Goal: Complete application form

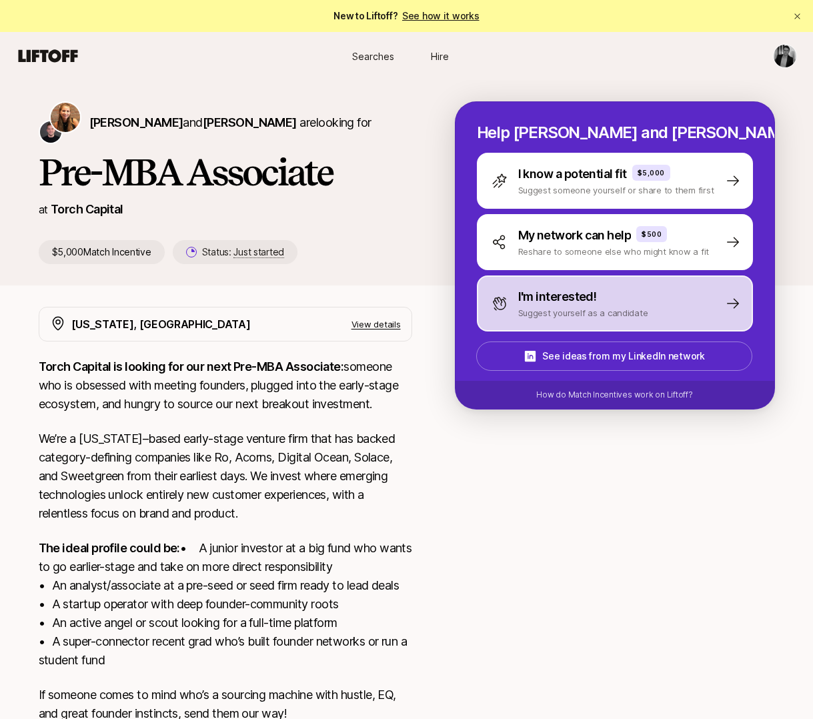
click at [616, 306] on p "Suggest yourself as a candidate" at bounding box center [583, 312] width 130 height 13
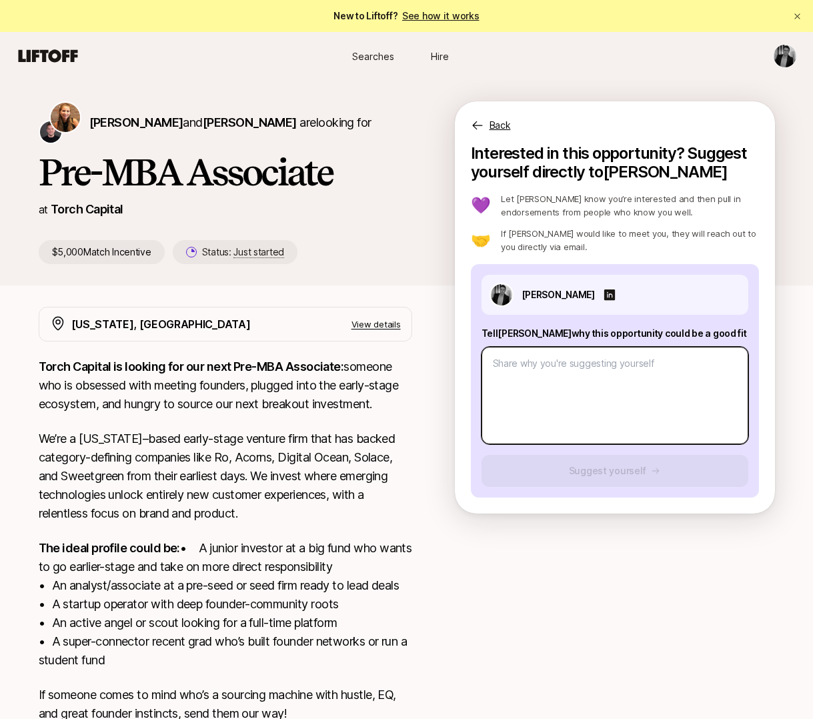
click at [550, 397] on textarea at bounding box center [614, 395] width 267 height 97
type textarea "x"
type textarea "T"
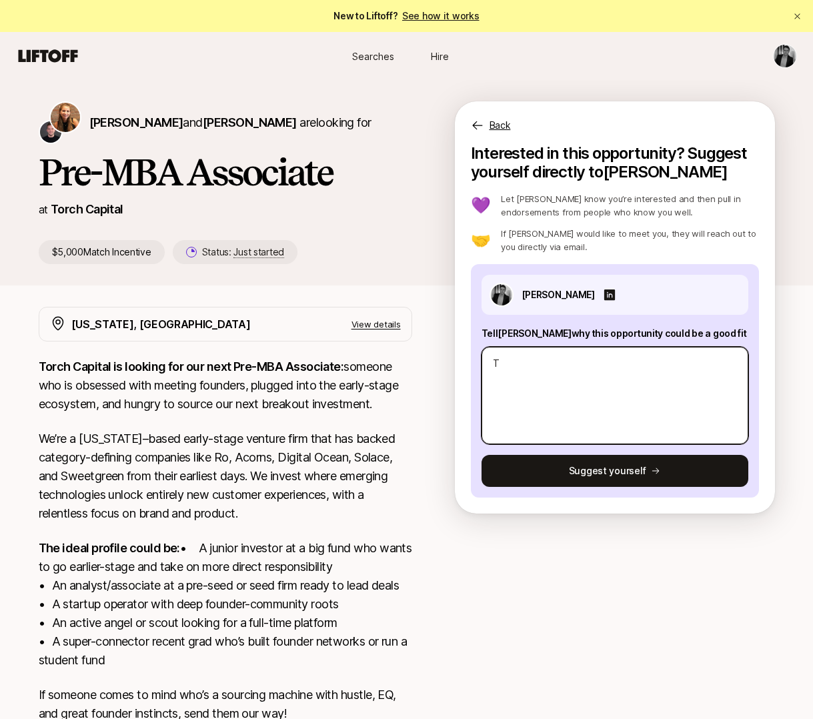
type textarea "x"
type textarea "Th"
type textarea "x"
type textarea "The"
type textarea "x"
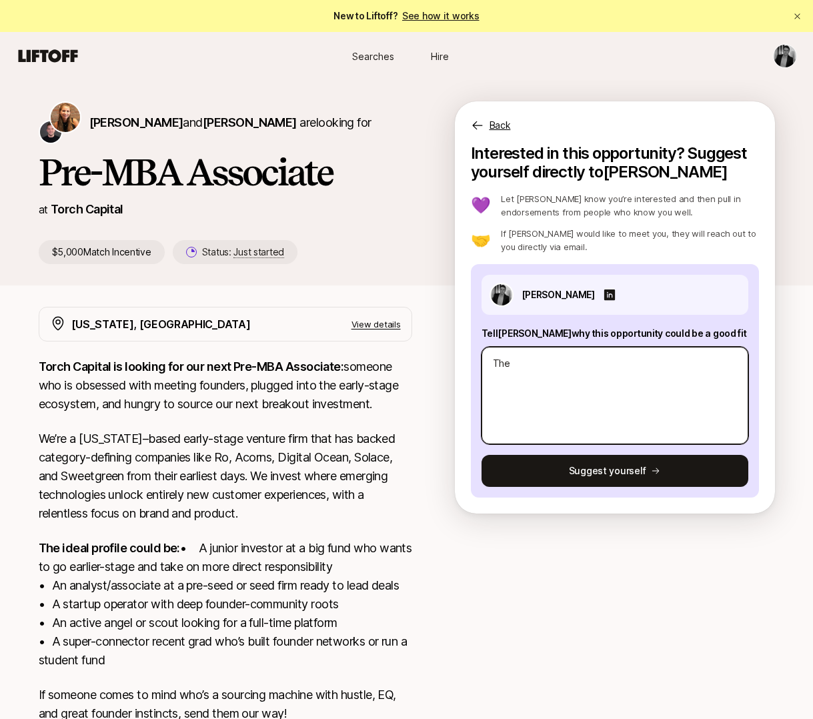
type textarea "Thes"
type textarea "x"
type textarea "Thesi"
type textarea "x"
type textarea "Thesis"
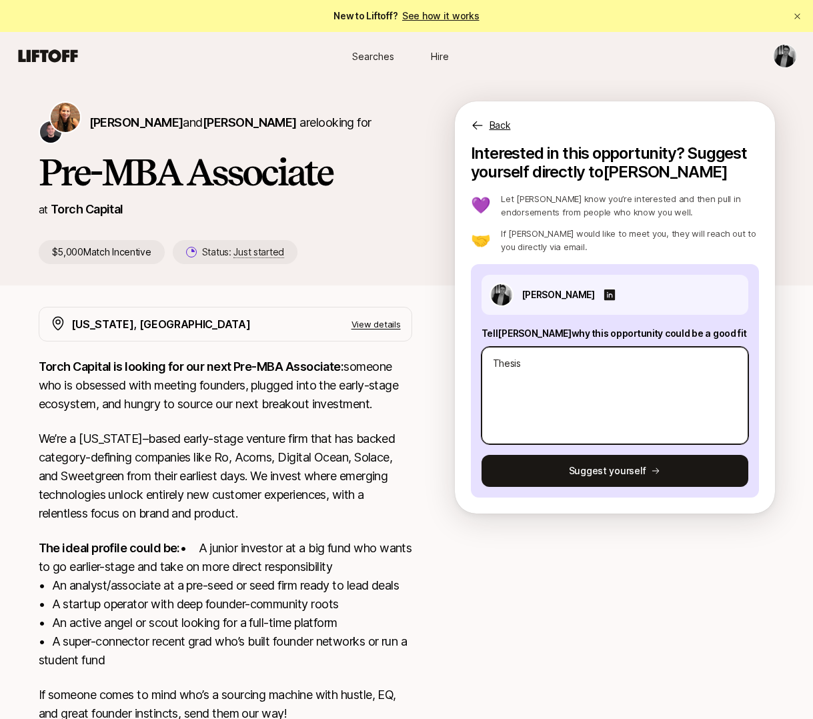
type textarea "x"
type textarea "Thesis:"
type textarea "x"
type textarea "Thesis:"
paste textarea "Thesis: Regulated industries have historically created a two-tiered system: (a)…"
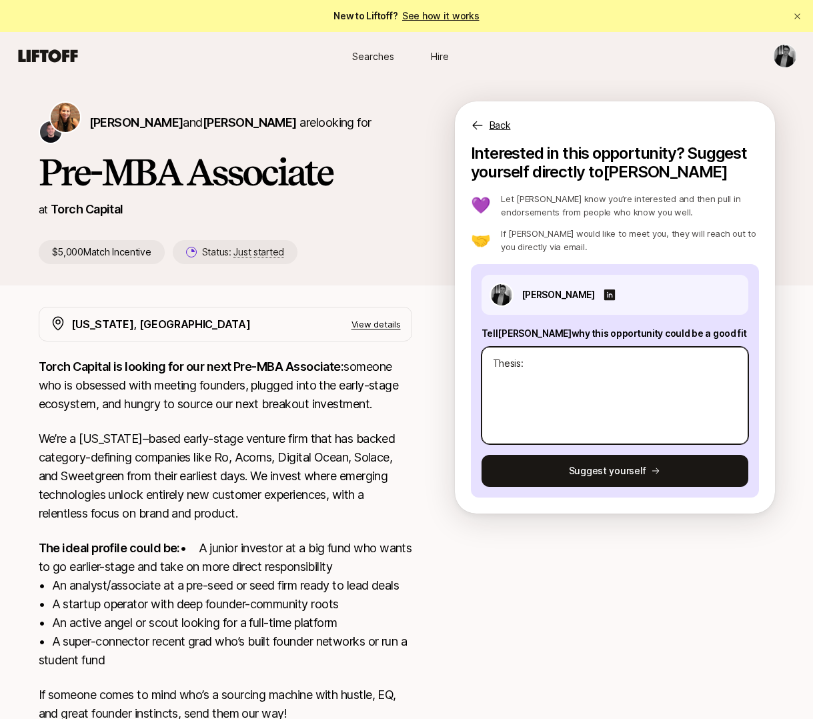
type textarea "x"
type textarea "Thesis: Thesis: Regulated industries have historically created a two-tiered sys…"
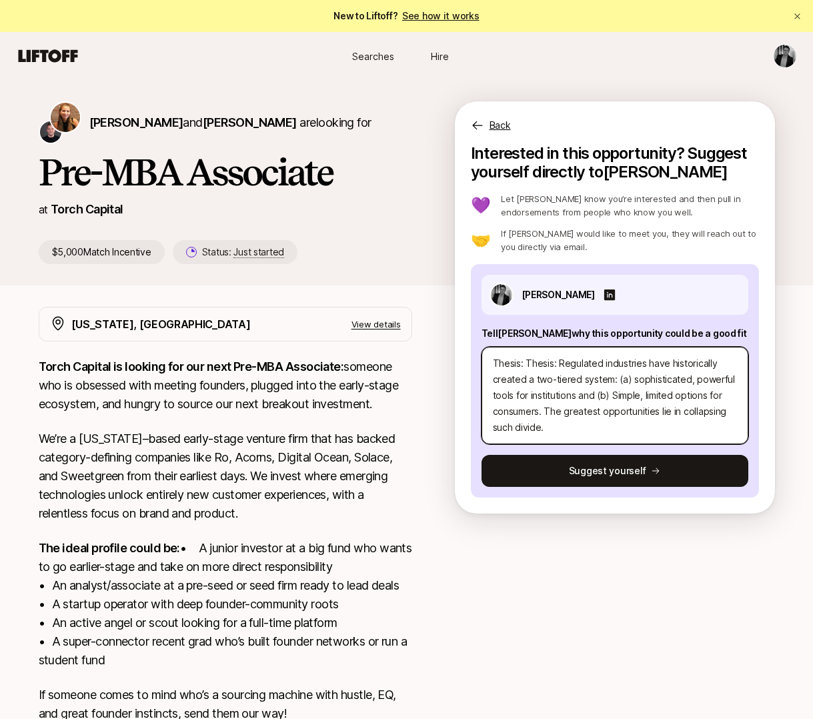
drag, startPoint x: 557, startPoint y: 362, endPoint x: 526, endPoint y: 362, distance: 31.3
click at [526, 362] on textarea "Thesis: Thesis: Regulated industries have historically created a two-tiered sys…" at bounding box center [614, 395] width 267 height 97
type textarea "x"
type textarea "Thesis: Regulated industries have historically created a two-tiered system: (a)…"
click at [545, 412] on textarea "Thesis: Regulated industries have historically created a two-tiered system: (a)…" at bounding box center [614, 395] width 267 height 97
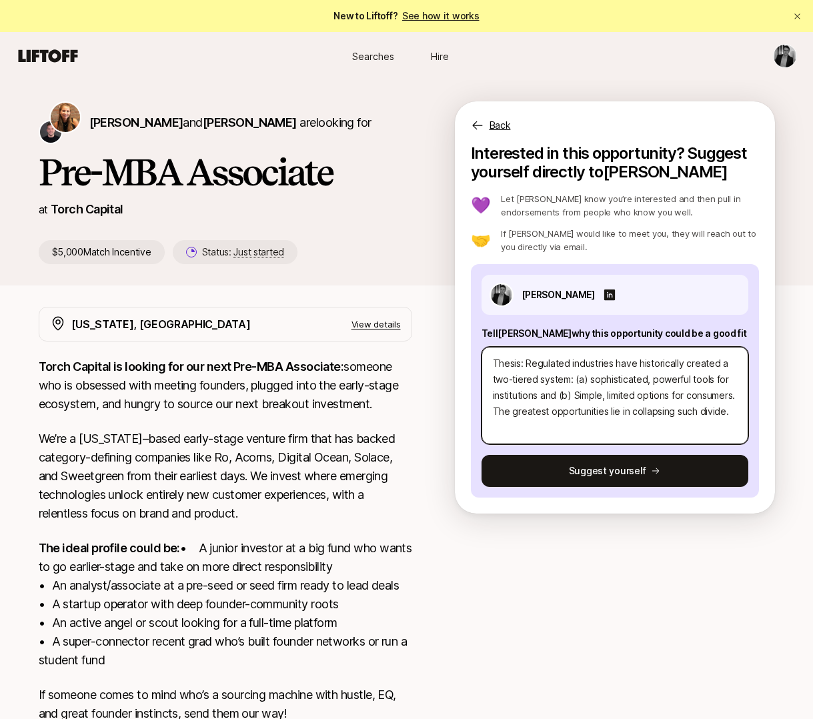
click at [525, 363] on textarea "Thesis: Regulated industries have historically created a two-tiered system: (a)…" at bounding box center [614, 395] width 267 height 97
type textarea "x"
type textarea "Thesis:Regulated industries have historically created a two-tiered system: (a) …"
type textarea "x"
type textarea "Thesis: Regulated industries have historically created a two-tiered system: (a)…"
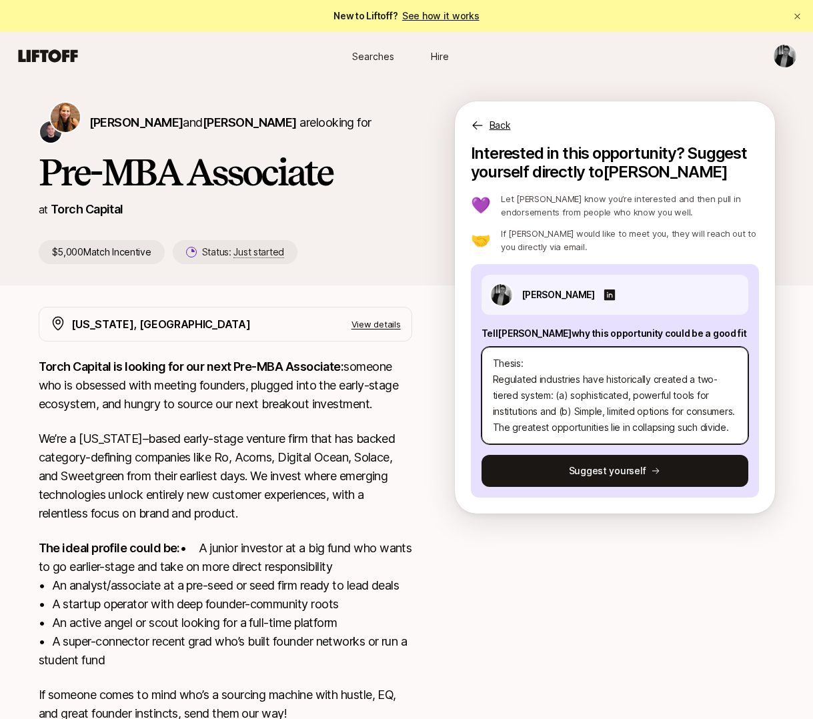
scroll to position [16, 0]
click at [545, 411] on textarea "Thesis: Regulated industries have historically created a two-tiered system: (a)…" at bounding box center [614, 395] width 267 height 97
type textarea "x"
type textarea "Thesis: Regulated industries have historically created a two-tiered system: (a)…"
type textarea "x"
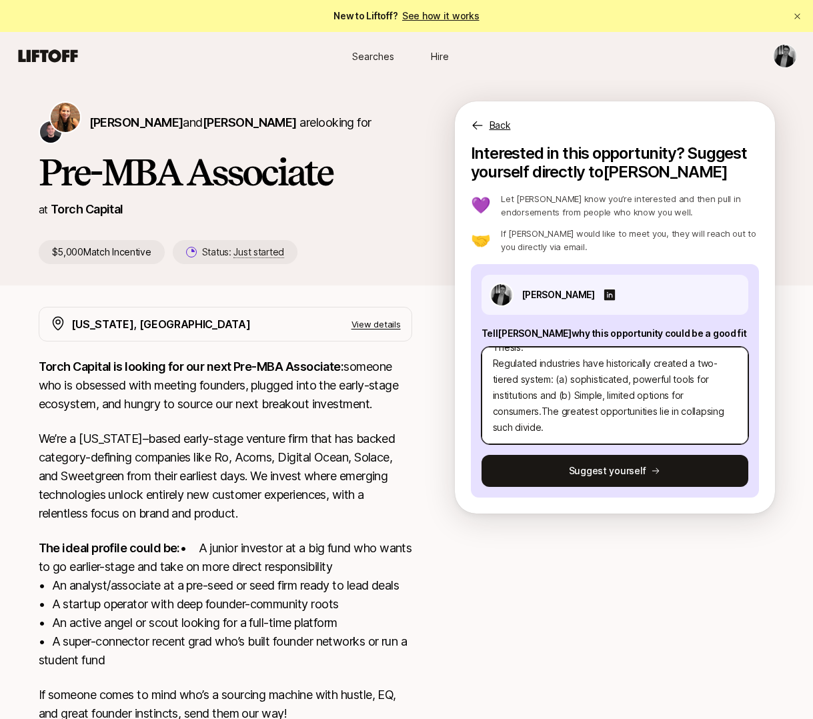
type textarea "Thesis: Regulated industries have historically created a two-tiered system: (a)…"
type textarea "x"
type textarea "Thesis: Regulated industries have historically created a two-tiered system: (a)…"
type textarea "x"
type textarea "Thesis: Regulated industries have historically created a two-tiered system: (a)…"
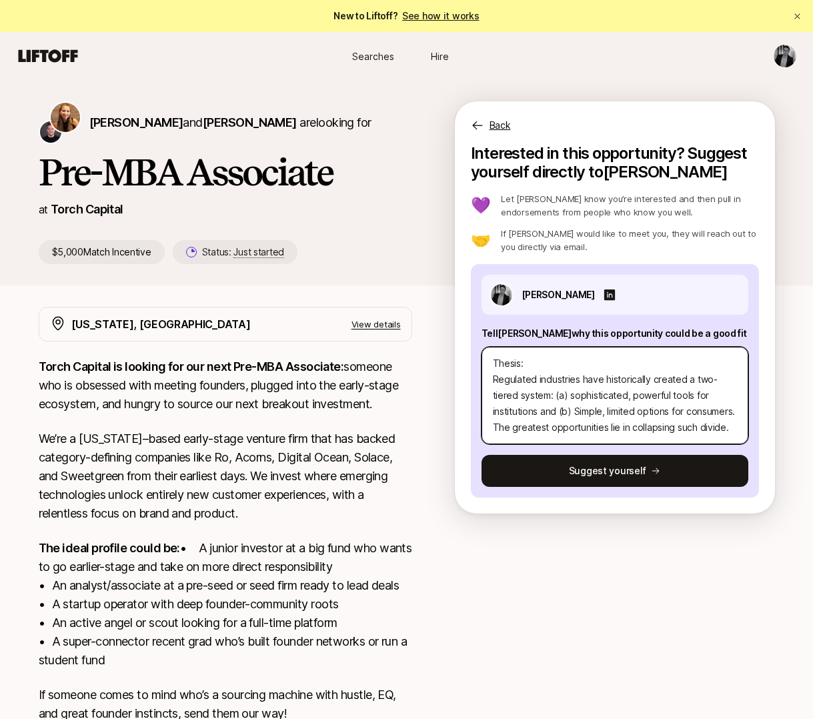
drag, startPoint x: 658, startPoint y: 410, endPoint x: 545, endPoint y: 410, distance: 113.3
click at [545, 410] on textarea "Thesis: Regulated industries have historically created a two-tiered system: (a)…" at bounding box center [614, 395] width 267 height 97
type textarea "x"
type textarea "Thesis: Regulated industries have historically created a two-tiered system: (a)…"
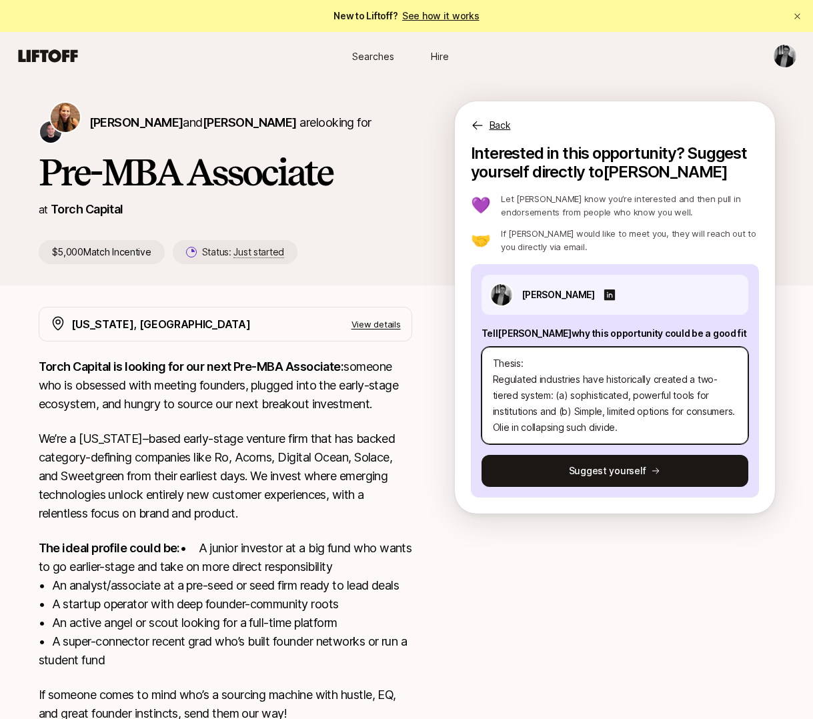
type textarea "x"
type textarea "Thesis: Regulated industries have historically created a two-tiered system: (a)…"
type textarea "x"
type textarea "Thesis: Regulated industries have historically created a two-tiered system: (a)…"
type textarea "x"
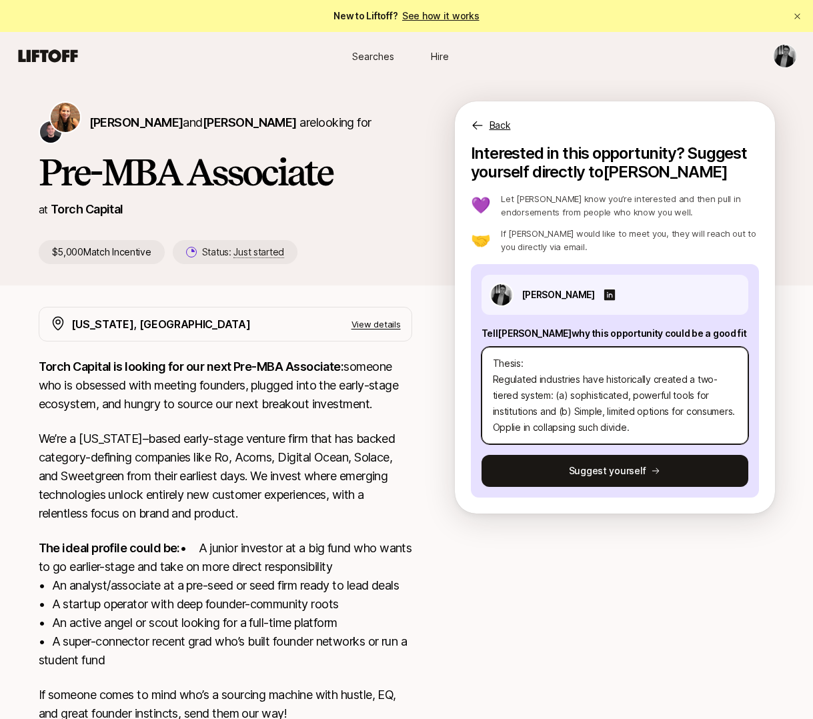
type textarea "Thesis: Regulated industries have historically created a two-tiered system: (a)…"
type textarea "x"
type textarea "Thesis: Regulated industries have historically created a two-tiered system: (a)…"
type textarea "x"
type textarea "Thesis: Regulated industries have historically created a two-tiered system: (a)…"
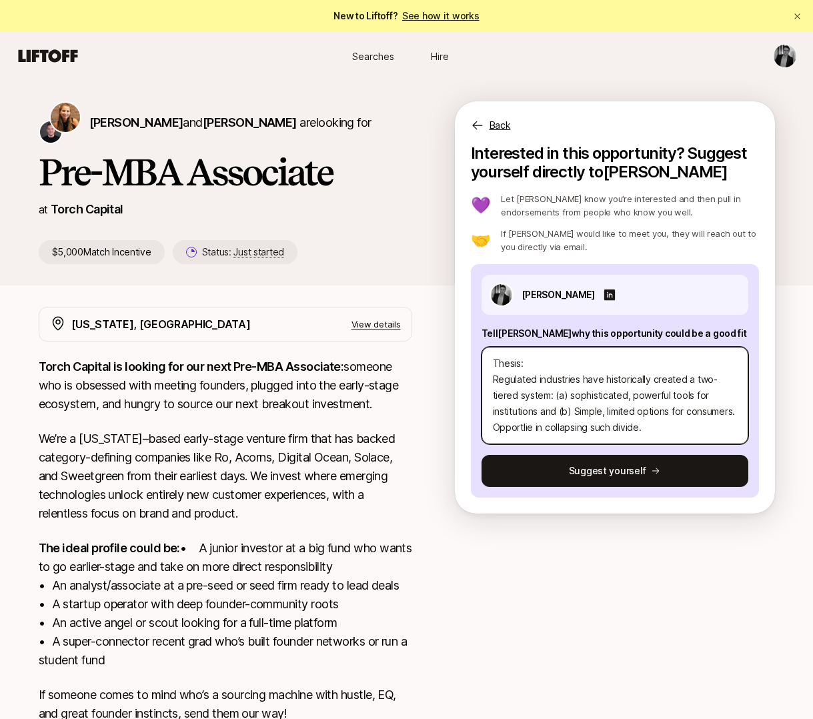
type textarea "x"
type textarea "Thesis: Regulated industries have historically created a two-tiered system: (a)…"
type textarea "x"
type textarea "Thesis: Regulated industries have historically created a two-tiered system: (a)…"
type textarea "x"
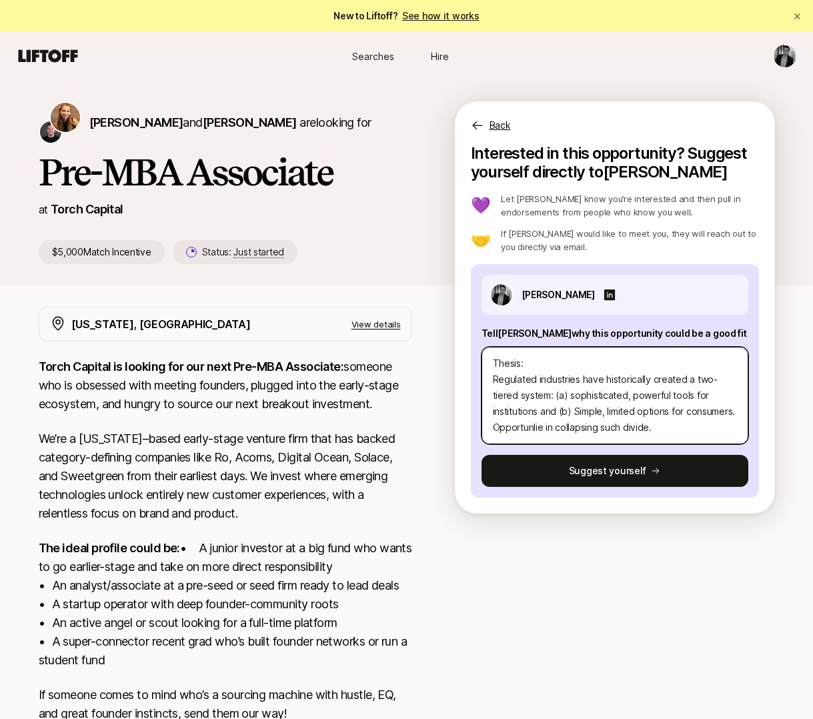
type textarea "Thesis: Regulated industries have historically created a two-tiered system: (a)…"
type textarea "x"
type textarea "Thesis: Regulated industries have historically created a two-tiered system: (a)…"
type textarea "x"
type textarea "Thesis: Regulated industries have historically created a two-tiered system: (a)…"
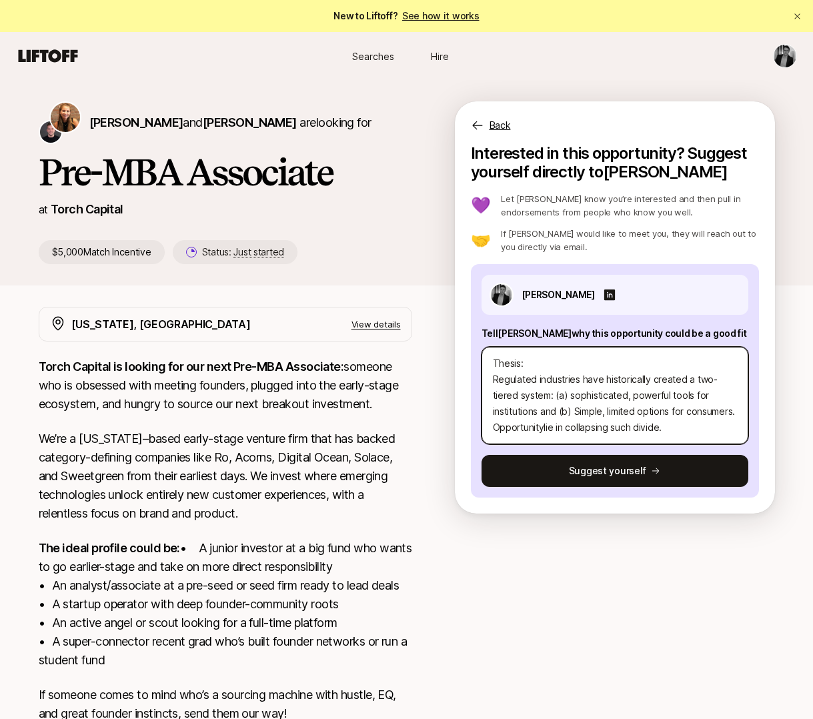
type textarea "x"
type textarea "Thesis: Regulated industries have historically created a two-tiered system: (a)…"
type textarea "x"
type textarea "Thesis: Regulated industries have historically created a two-tiered system: (a)…"
type textarea "x"
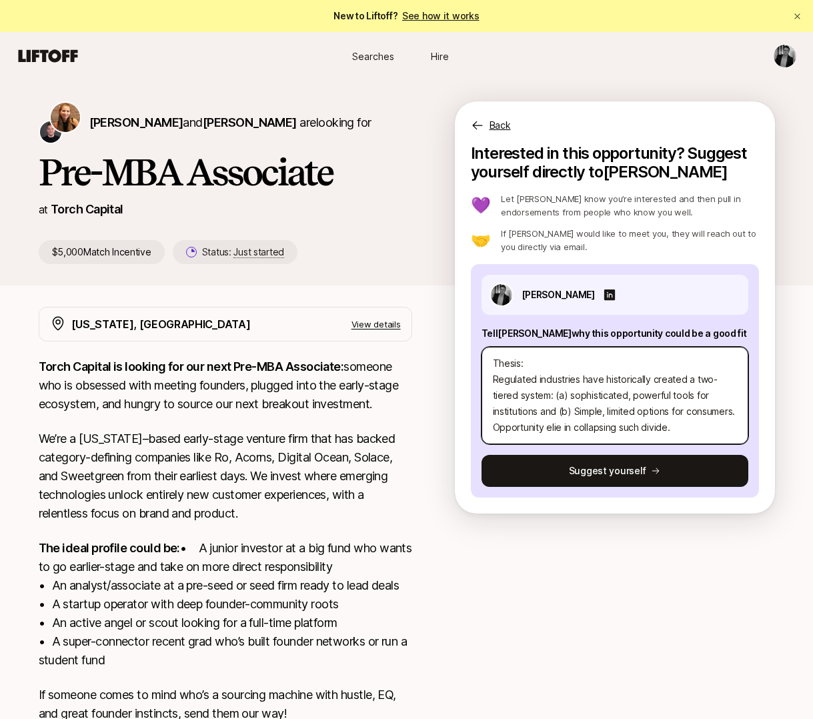
type textarea "Thesis: Regulated industries have historically created a two-tiered system: (a)…"
type textarea "x"
type textarea "Thesis: Regulated industries have historically created a two-tiered system: (a)…"
type textarea "x"
type textarea "Thesis: Regulated industries have historically created a two-tiered system: (a)…"
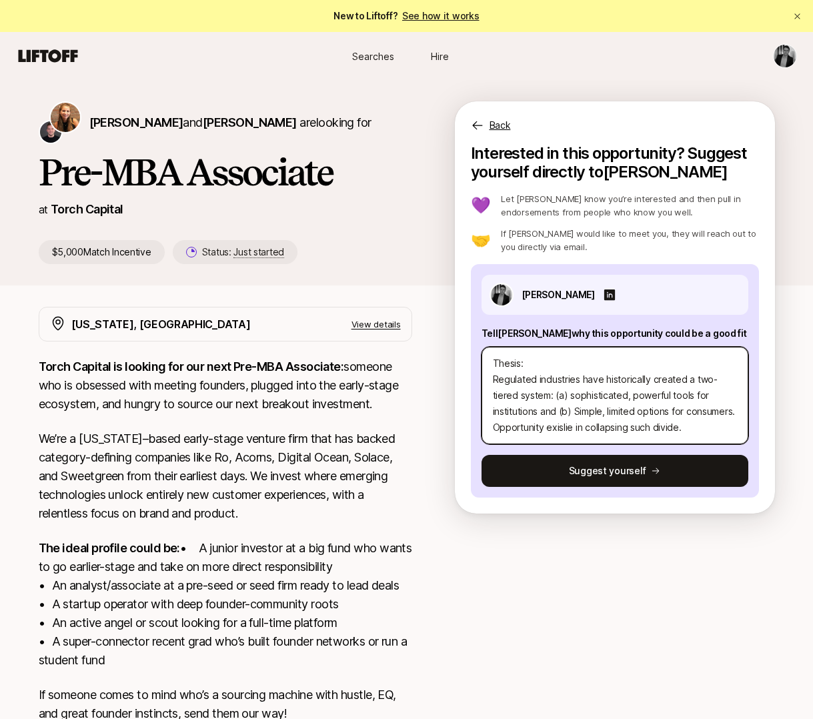
type textarea "x"
type textarea "Thesis: Regulated industries have historically created a two-tiered system: (a)…"
type textarea "x"
type textarea "Thesis: Regulated industries have historically created a two-tiered system: (a)…"
type textarea "x"
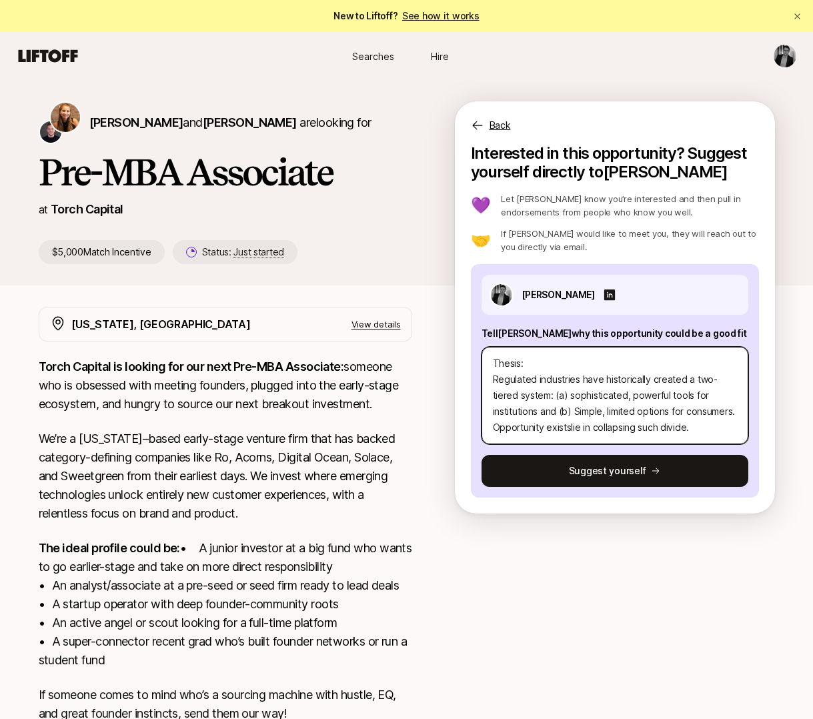
type textarea "Thesis: Regulated industries have historically created a two-tiered system: (a)…"
type textarea "x"
type textarea "Thesis: Regulated industries have historically created a two-tiered system: (a)…"
type textarea "x"
type textarea "Thesis: Regulated industries have historically created a two-tiered system: (a)…"
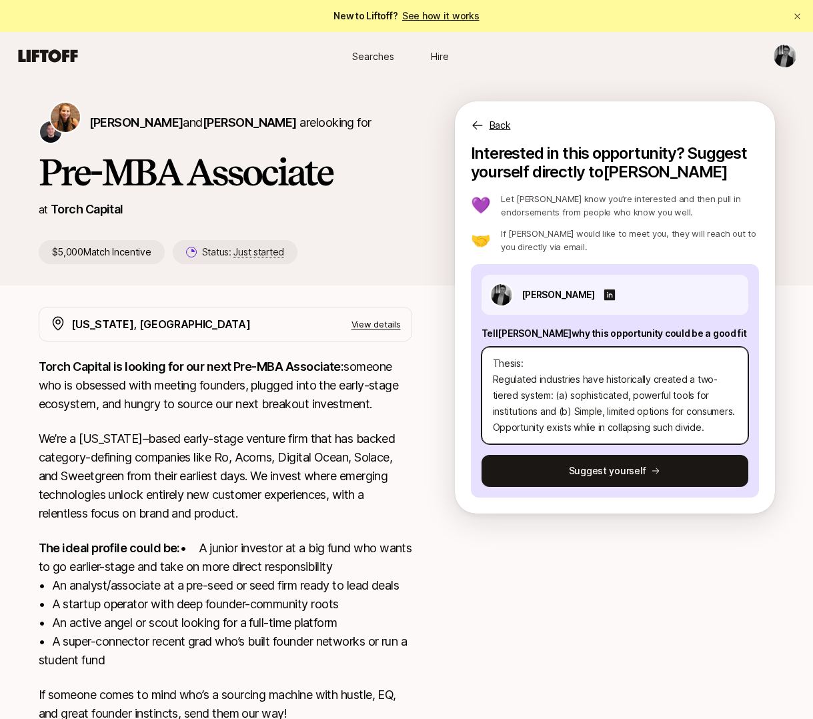
type textarea "x"
type textarea "Thesis: Regulated industries have historically created a two-tiered system: (a)…"
type textarea "x"
type textarea "Thesis: Regulated industries have historically created a two-tiered system: (a)…"
type textarea "x"
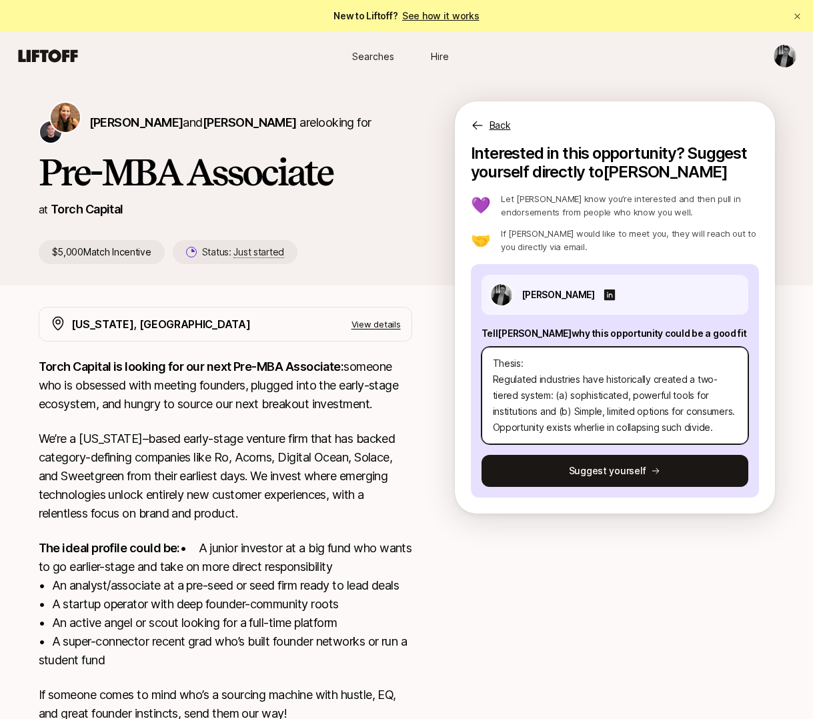
type textarea "Thesis: Regulated industries have historically created a two-tiered system: (a)…"
type textarea "x"
type textarea "Thesis: Regulated industries have historically created a two-tiered system: (a)…"
type textarea "x"
type textarea "Thesis: Regulated industries have historically created a two-tiered system: (a)…"
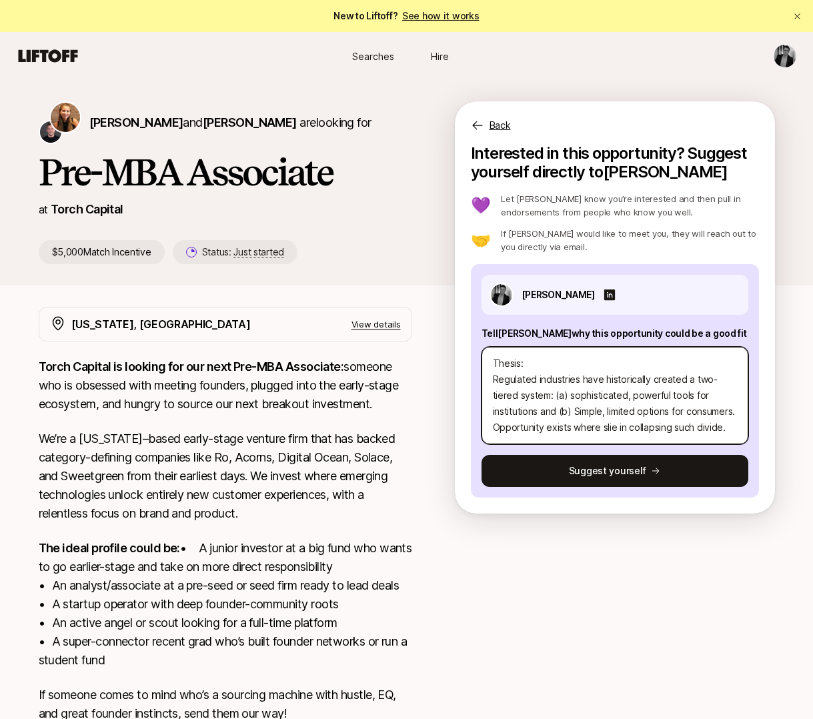
type textarea "x"
type textarea "Thesis: Regulated industries have historically created a two-tiered system: (a)…"
type textarea "x"
type textarea "Thesis: Regulated industries have historically created a two-tiered system: (a)…"
type textarea "x"
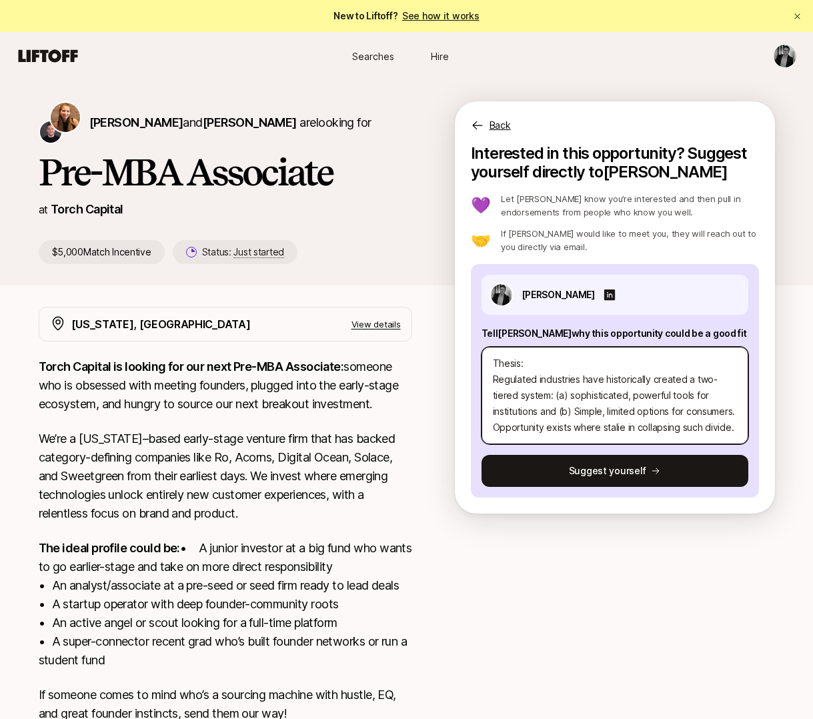
type textarea "Thesis: Regulated industries have historically created a two-tiered system: (a)…"
type textarea "x"
type textarea "Thesis: Regulated industries have historically created a two-tiered system: (a)…"
type textarea "x"
type textarea "Thesis: Regulated industries have historically created a two-tiered system: (a)…"
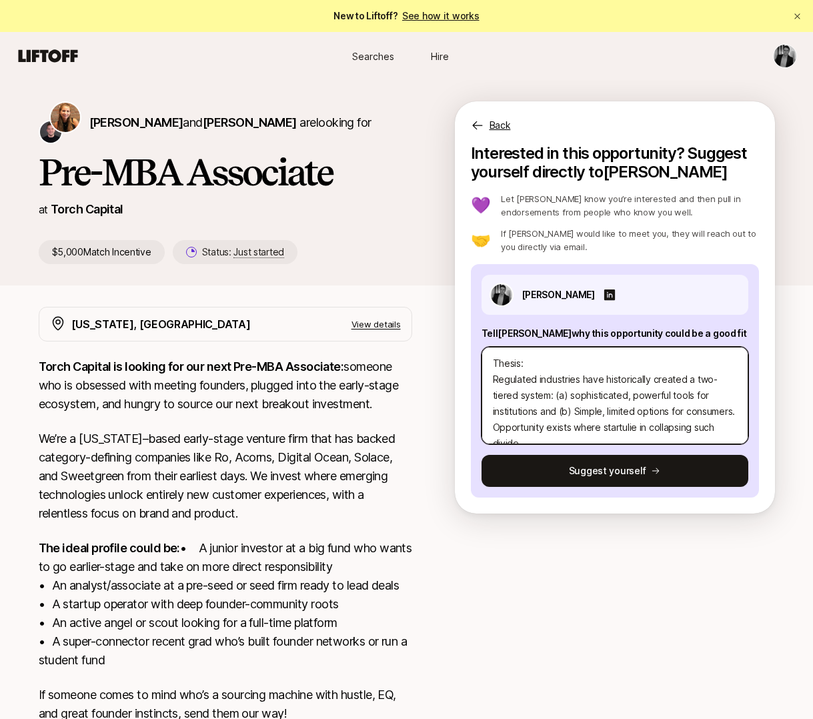
type textarea "x"
type textarea "Thesis: Regulated industries have historically created a two-tiered system: (a)…"
type textarea "x"
type textarea "Thesis: Regulated industries have historically created a two-tiered system: (a)…"
type textarea "x"
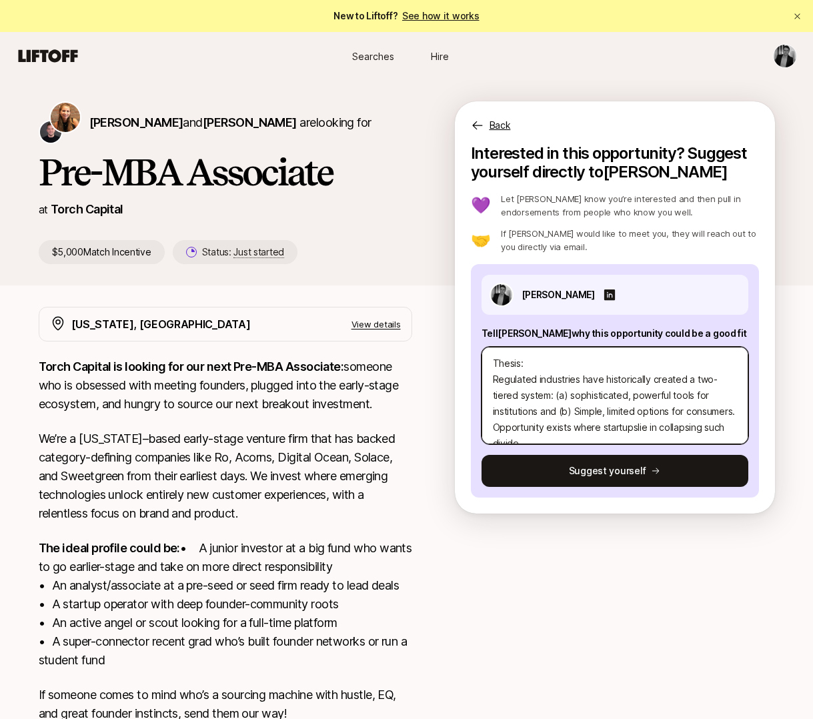
type textarea "Thesis: Regulated industries have historically created a two-tiered system: (a)…"
type textarea "x"
type textarea "Thesis: Regulated industries have historically created a two-tiered system: (a)…"
type textarea "x"
type textarea "Thesis: Regulated industries have historically created a two-tiered system: (a)…"
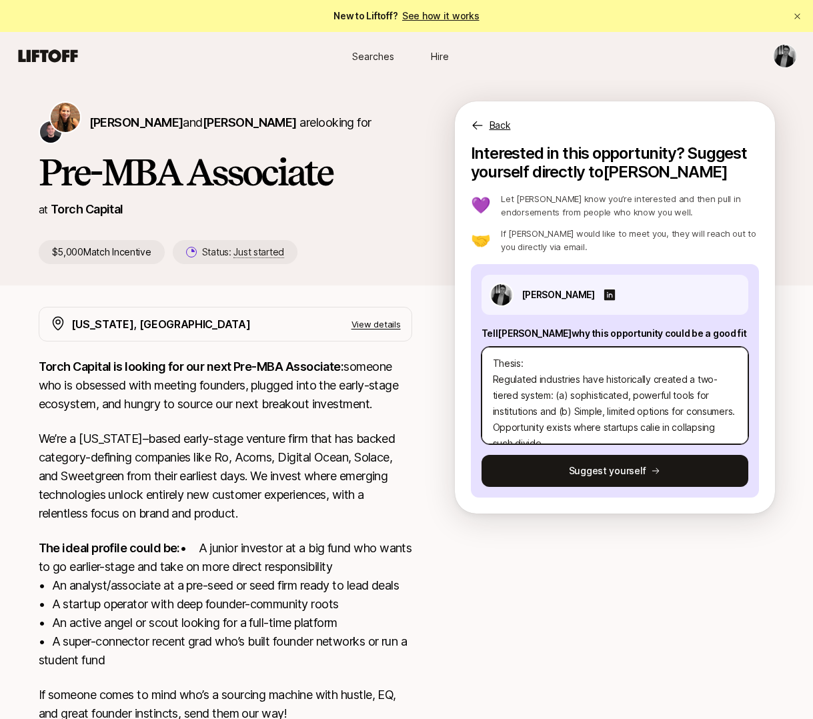
type textarea "x"
type textarea "Thesis: Regulated industries have historically created a two-tiered system: (a)…"
type textarea "x"
type textarea "Thesis: Regulated industries have historically created a two-tiered system: (a)…"
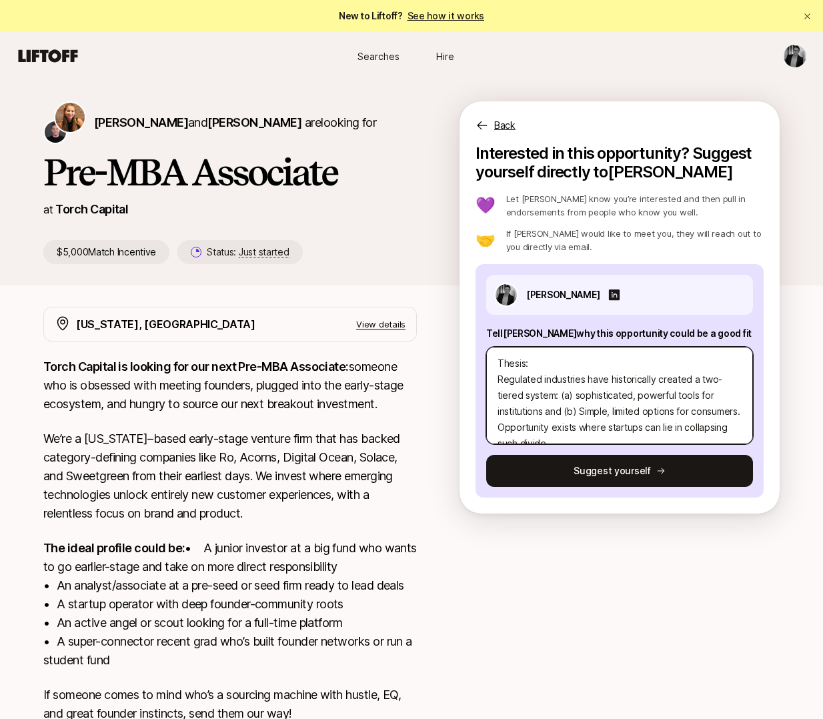
click at [725, 424] on textarea "Thesis: Regulated industries have historically created a two-tiered system: (a)…" at bounding box center [619, 395] width 267 height 97
type textarea "x"
type textarea "Thesis: Regulated industries have historically created a two-tiered system: (a)…"
type textarea "x"
type textarea "Thesis: Regulated industries have historically created a two-tiered system: (a)…"
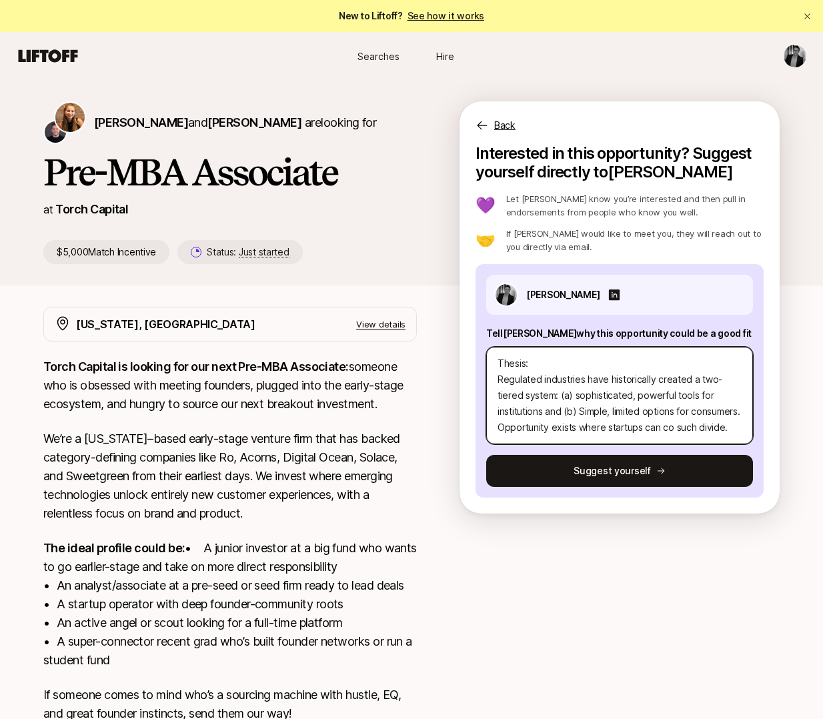
type textarea "x"
type textarea "Thesis: Regulated industries have historically created a two-tiered system: (a)…"
type textarea "x"
type textarea "Thesis: Regulated industries have historically created a two-tiered system: (a)…"
type textarea "x"
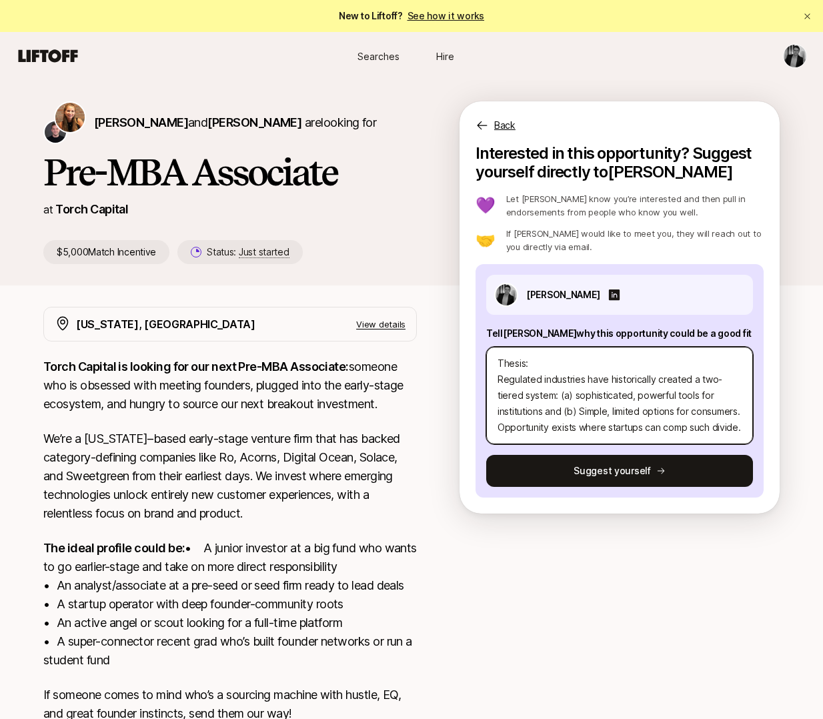
type textarea "Thesis: Regulated industries have historically created a two-tiered system: (a)…"
type textarea "x"
type textarea "Thesis: Regulated industries have historically created a two-tiered system: (a)…"
type textarea "x"
type textarea "Thesis: Regulated industries have historically created a two-tiered system: (a)…"
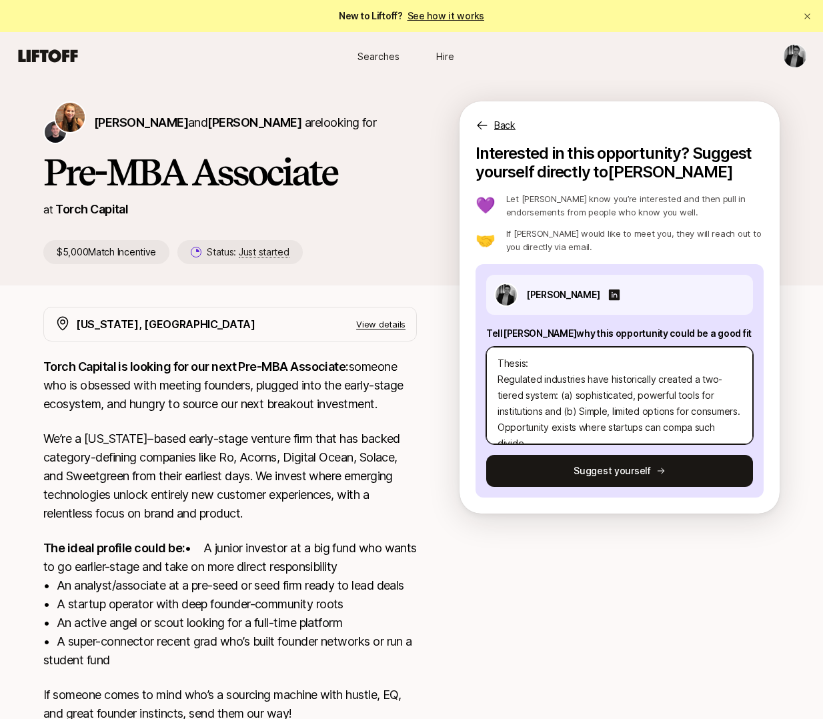
type textarea "x"
type textarea "Thesis: Regulated industries have historically created a two-tiered system: (a)…"
type textarea "x"
type textarea "Thesis: Regulated industries have historically created a two-tiered system: (a)…"
type textarea "x"
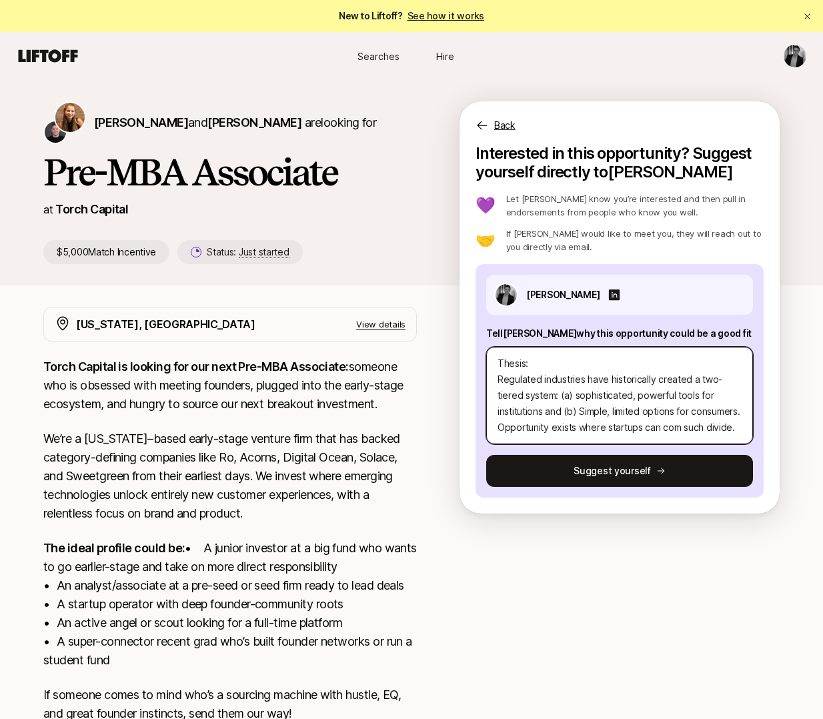
type textarea "Thesis: Regulated industries have historically created a two-tiered system: (a)…"
type textarea "x"
type textarea "Thesis: Regulated industries have historically created a two-tiered system: (a)…"
type textarea "x"
type textarea "Thesis: Regulated industries have historically created a two-tiered system: (a)…"
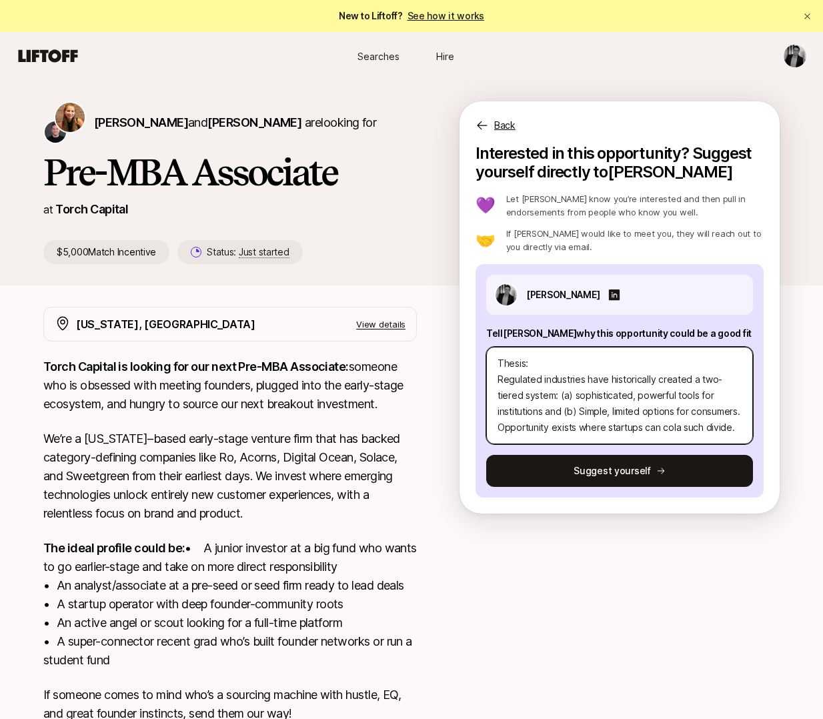
type textarea "x"
type textarea "Thesis: Regulated industries have historically created a two-tiered system: (a)…"
type textarea "x"
type textarea "Thesis: Regulated industries have historically created a two-tiered system: (a)…"
type textarea "x"
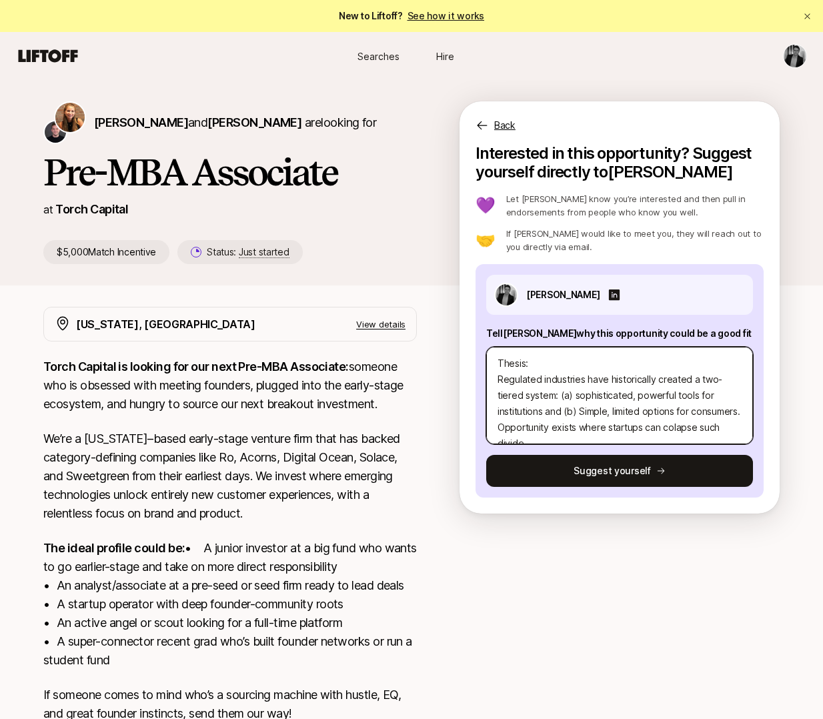
type textarea "Thesis: Regulated industries have historically created a two-tiered system: (a)…"
type textarea "x"
type textarea "Thesis: Regulated industries have historically created a two-tiered system: (a)…"
type textarea "x"
type textarea "Thesis: Regulated industries have historically created a two-tiered system: (a)…"
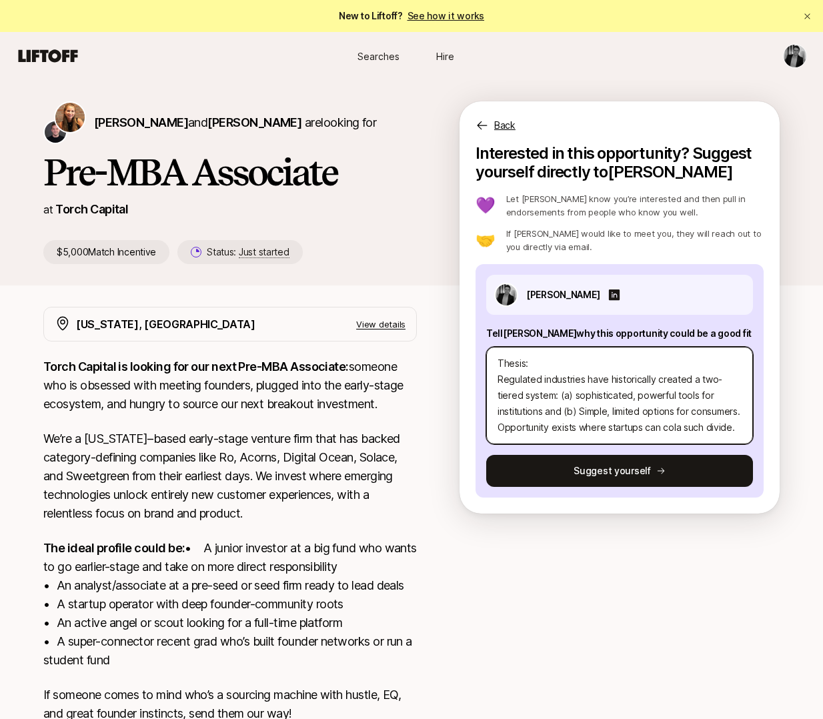
type textarea "x"
type textarea "Thesis: Regulated industries have historically created a two-tiered system: (a)…"
type textarea "x"
type textarea "Thesis: Regulated industries have historically created a two-tiered system: (a)…"
type textarea "x"
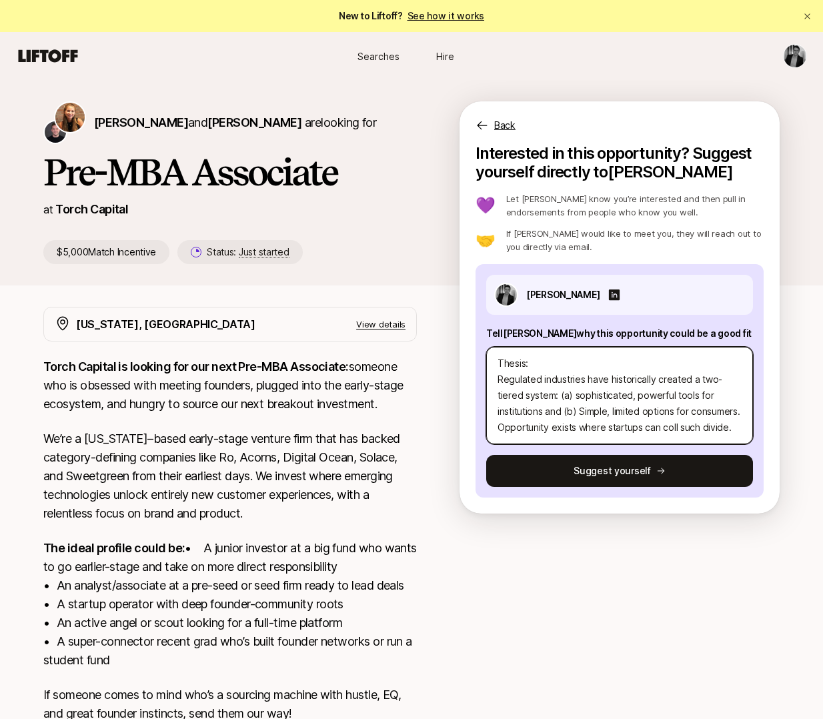
type textarea "Thesis: Regulated industries have historically created a two-tiered system: (a)…"
type textarea "x"
type textarea "Thesis: Regulated industries have historically created a two-tiered system: (a)…"
type textarea "x"
type textarea "Thesis: Regulated industries have historically created a two-tiered system: (a)…"
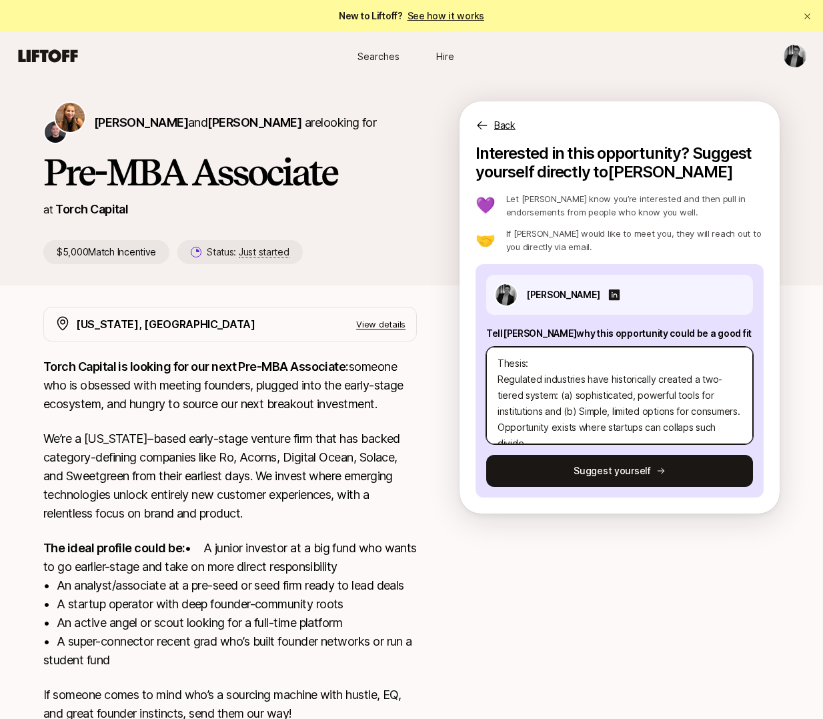
type textarea "x"
type textarea "Thesis: Regulated industries have historically created a two-tiered system: (a)…"
click at [499, 381] on textarea "Thesis: Regulated industries have historically created a two-tiered system: (a)…" at bounding box center [619, 395] width 267 height 97
type textarea "x"
type textarea "Thesis:Regulated industries have historically created a two-tiered system: (a) …"
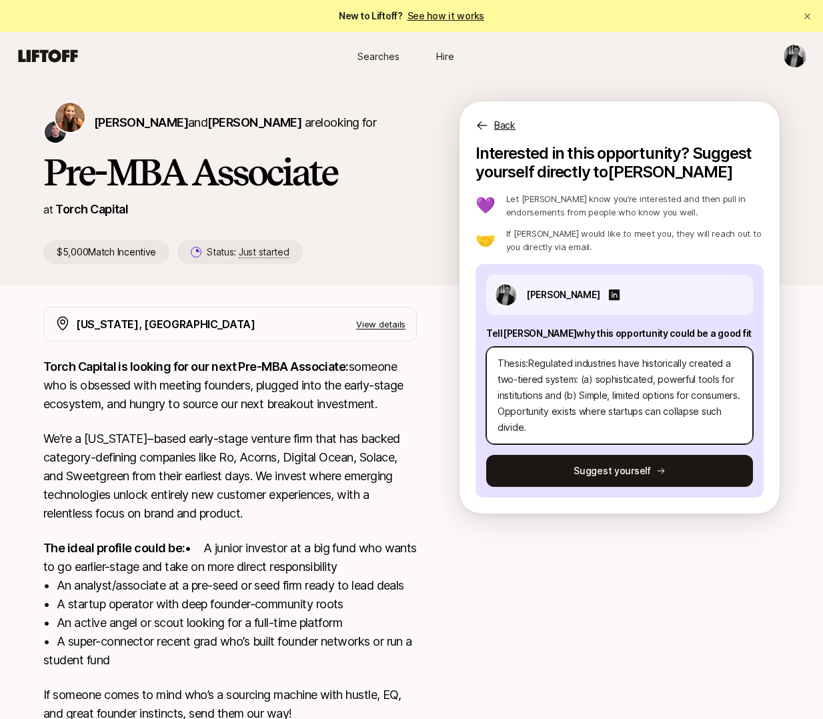
type textarea "x"
type textarea "Thesis: Regulated industries have historically created a two-tiered system: (a)…"
click at [618, 404] on textarea "Thesis: Regulated industries have historically created a two-tiered system: (a)…" at bounding box center [619, 395] width 267 height 97
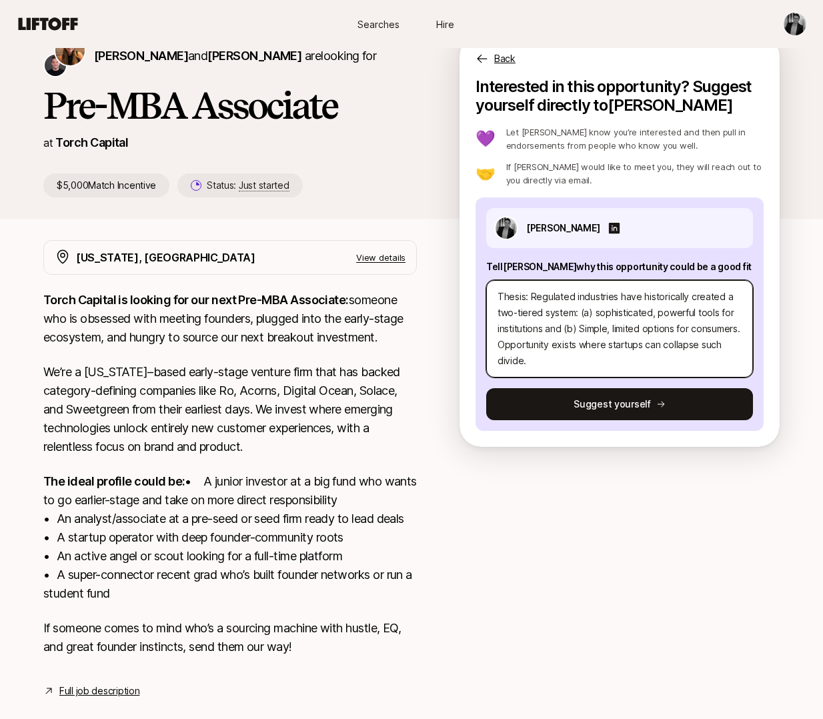
scroll to position [65, 0]
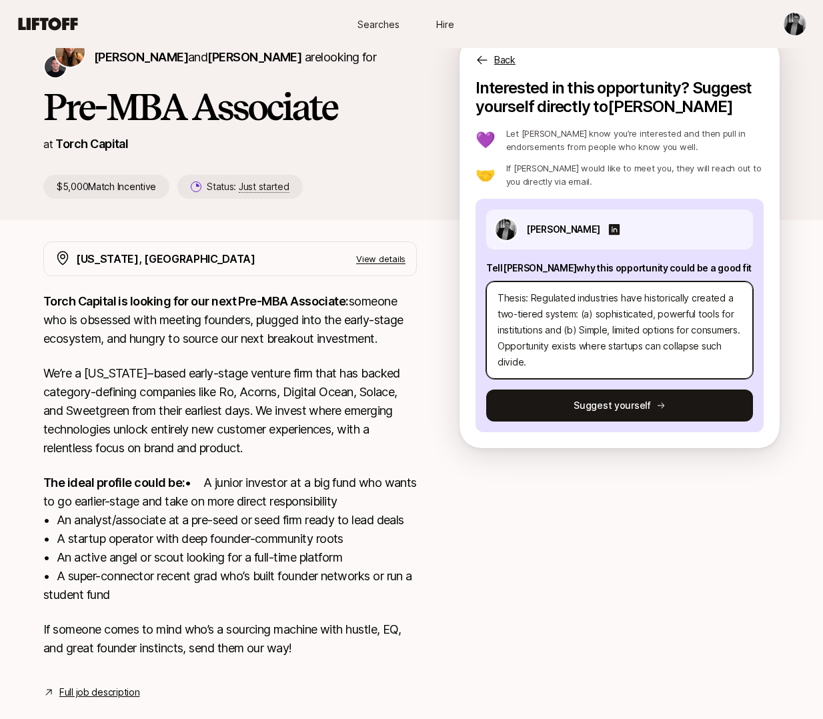
click at [555, 365] on textarea "Thesis: Regulated industries have historically created a two-tiered system: (a)…" at bounding box center [619, 329] width 267 height 97
type textarea "x"
type textarea "Thesis: Regulated industries have historically created a two-tiered system: (a)…"
type textarea "x"
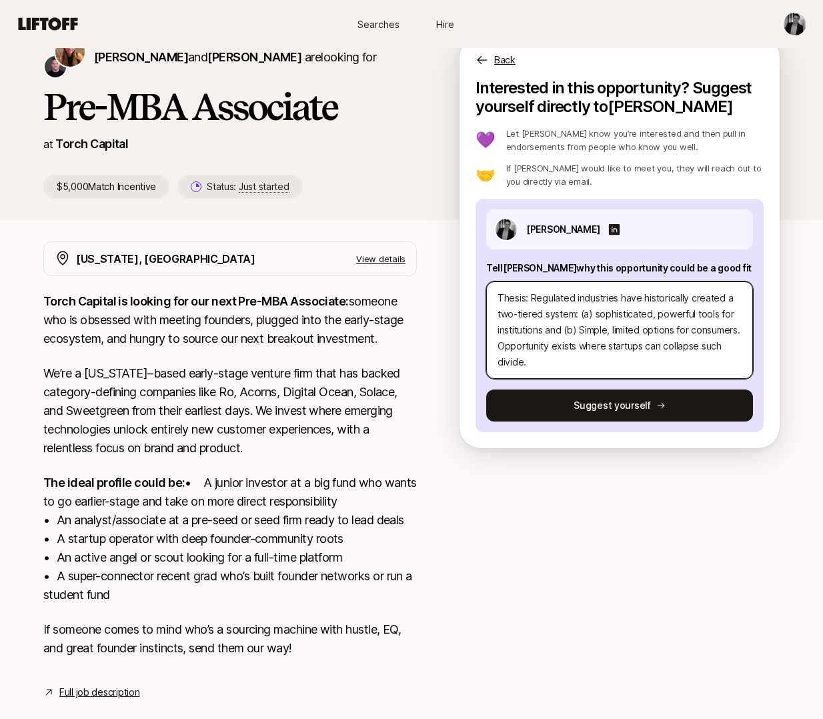
type textarea "Thesis: Regulated industries have historically created a two-tiered system: (a)…"
type textarea "x"
type textarea "Thesis: Regulated industries have historically created a two-tiered system: (a)…"
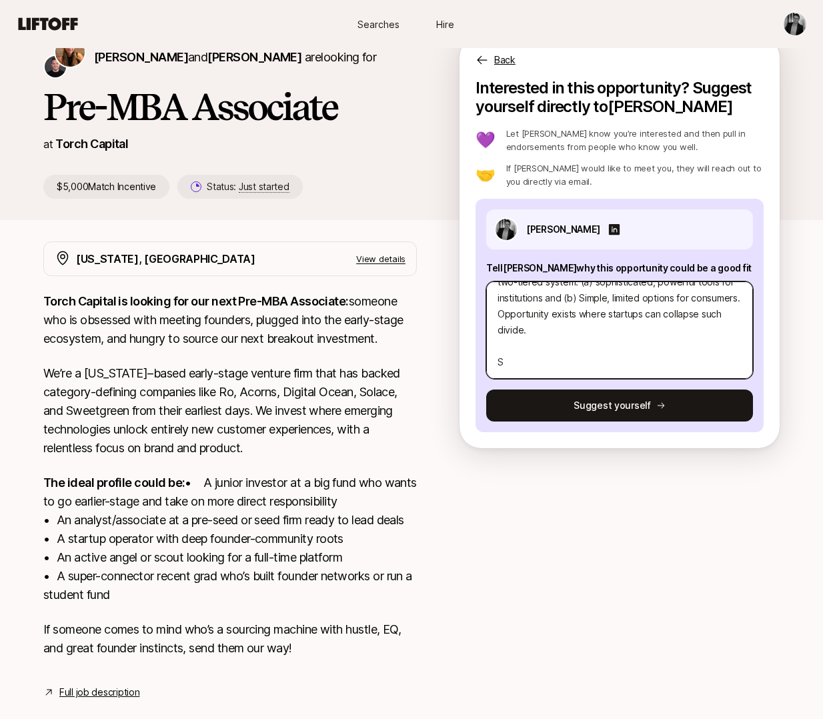
type textarea "x"
type textarea "Thesis: Regulated industries have historically created a two-tiered system: (a)…"
type textarea "x"
type textarea "Thesis: Regulated industries have historically created a two-tiered system: (a)…"
type textarea "x"
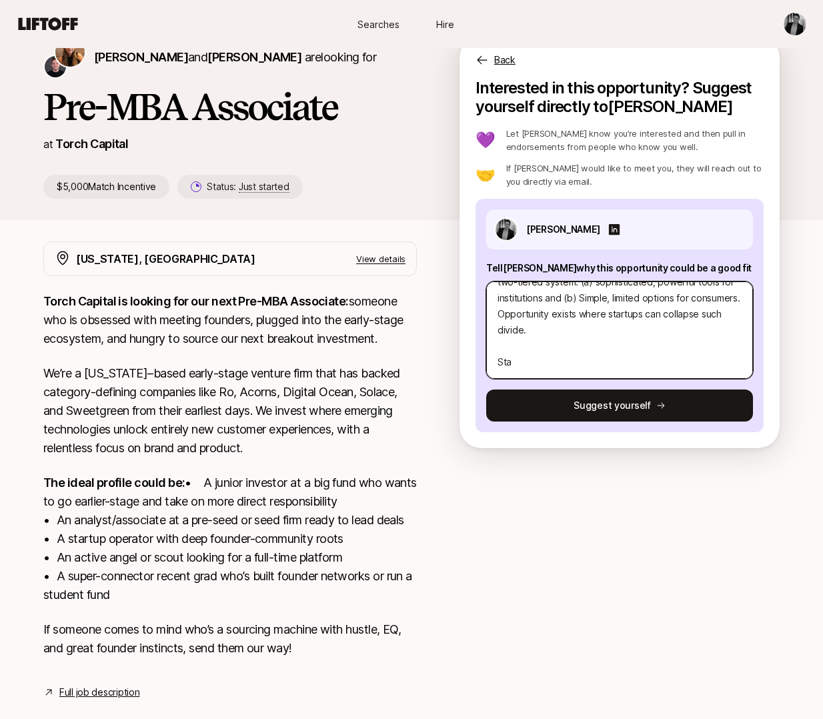
type textarea "Thesis: Regulated industries have historically created a two-tiered system: (a)…"
type textarea "x"
type textarea "Thesis: Regulated industries have historically created a two-tiered system: (a)…"
drag, startPoint x: 528, startPoint y: 358, endPoint x: 492, endPoint y: 358, distance: 36.0
click at [492, 358] on textarea "Thesis: Regulated industries have historically created a two-tiered system: (a)…" at bounding box center [619, 329] width 267 height 97
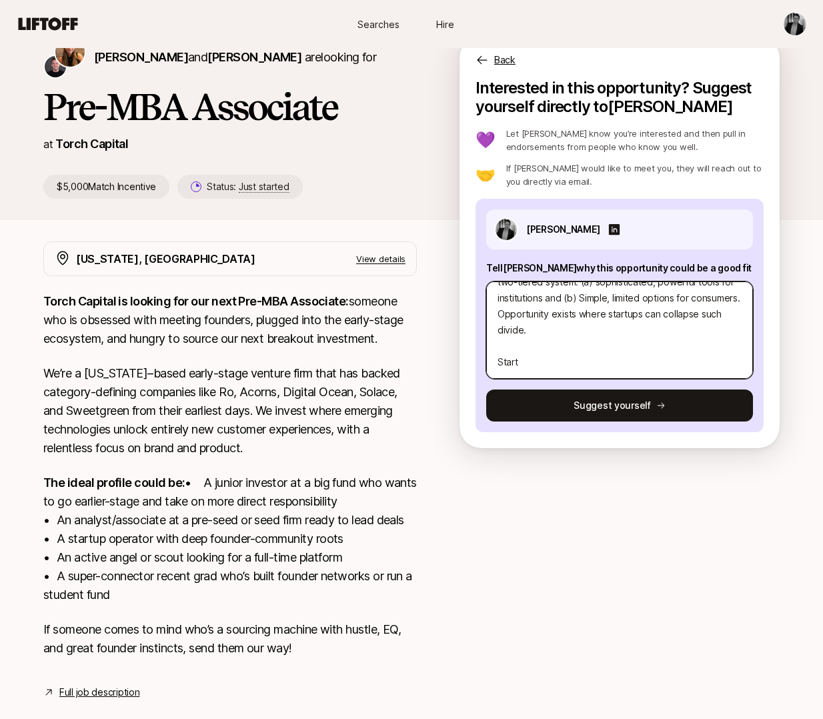
paste textarea "2. What are three companies you think Torch should invest in and why?"
type textarea "x"
type textarea "Thesis: Regulated industries have historically created a two-tiered system: (a)…"
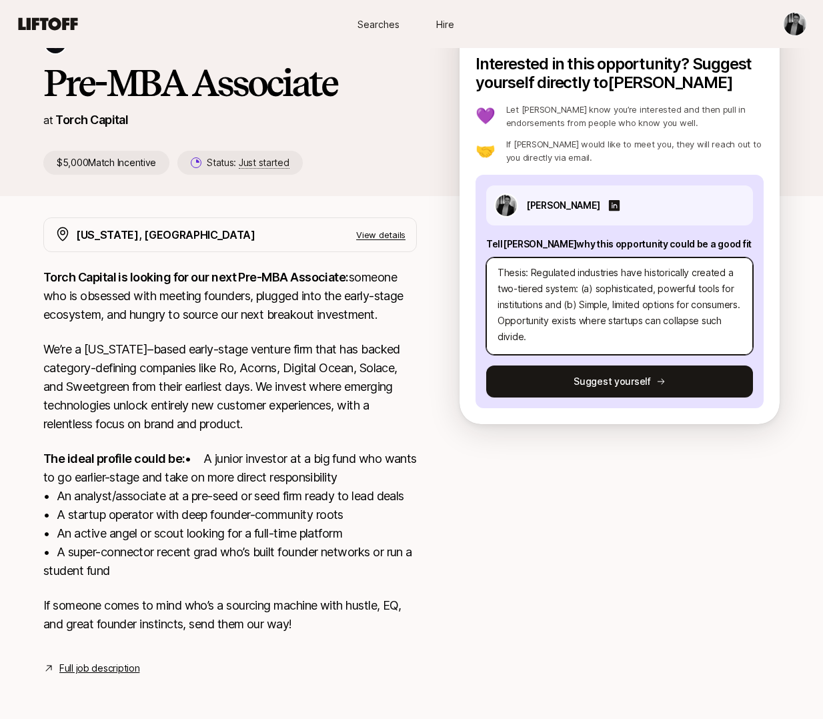
scroll to position [0, 0]
drag, startPoint x: 554, startPoint y: 319, endPoint x: 531, endPoint y: 257, distance: 66.3
click at [531, 257] on textarea "Thesis: Regulated industries have historically created a two-tiered system: (a)…" at bounding box center [619, 305] width 267 height 97
paste textarea ""Enterprise-ing Consumer Products" Enterprise software and professional service…"
type textarea "x"
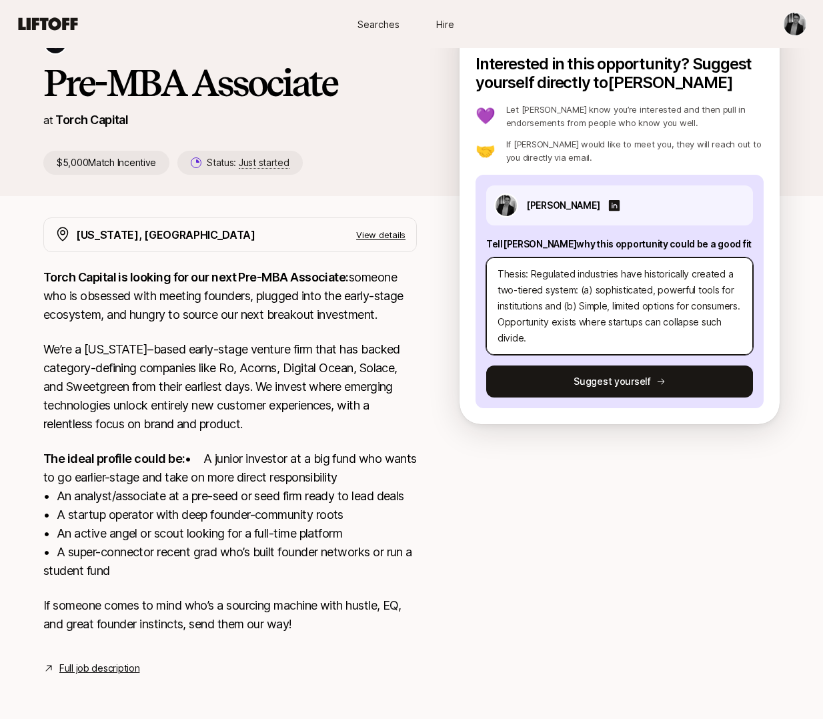
type textarea "Thesis: "Enterprise-ing Consumer Products" Enterprise software and professional…"
drag, startPoint x: 597, startPoint y: 255, endPoint x: 535, endPoint y: 256, distance: 62.0
click at [535, 257] on textarea "Thesis: "Enterprise-ing Consumer Products" Enterprise software and professional…" at bounding box center [619, 305] width 267 height 97
type textarea "x"
type textarea "Thesis: "Consumer Products" Enterprise software and professional services have …"
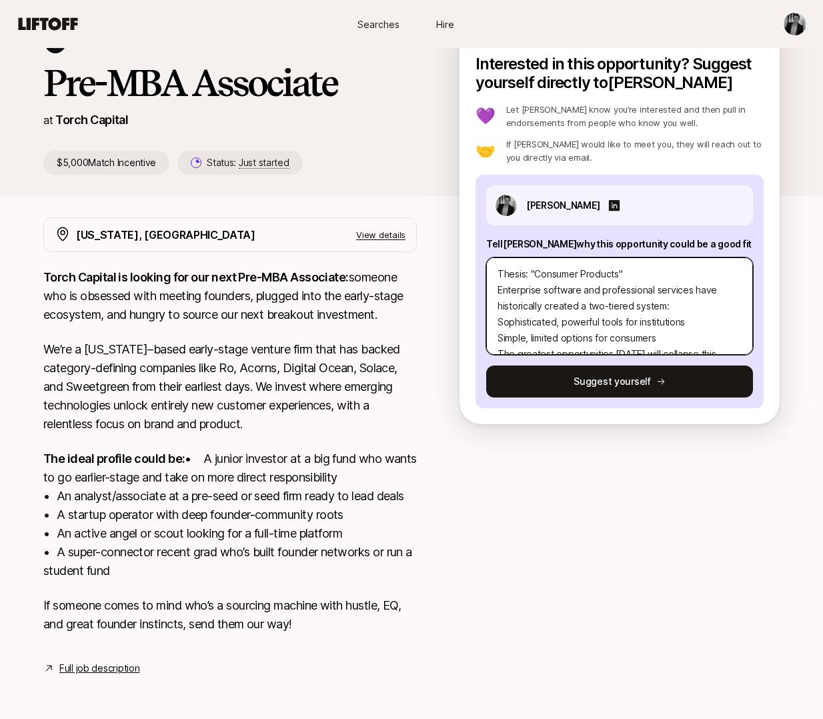
click at [617, 257] on textarea "Thesis: "Consumer Products" Enterprise software and professional services have …" at bounding box center [619, 305] width 267 height 97
click at [535, 257] on textarea "Thesis: "Consumer Products" Enterprise software and professional services have …" at bounding box center [619, 305] width 267 height 97
type textarea "x"
type textarea "Thesis: "EConsumer Products" Enterprise software and professional services have…"
type textarea "x"
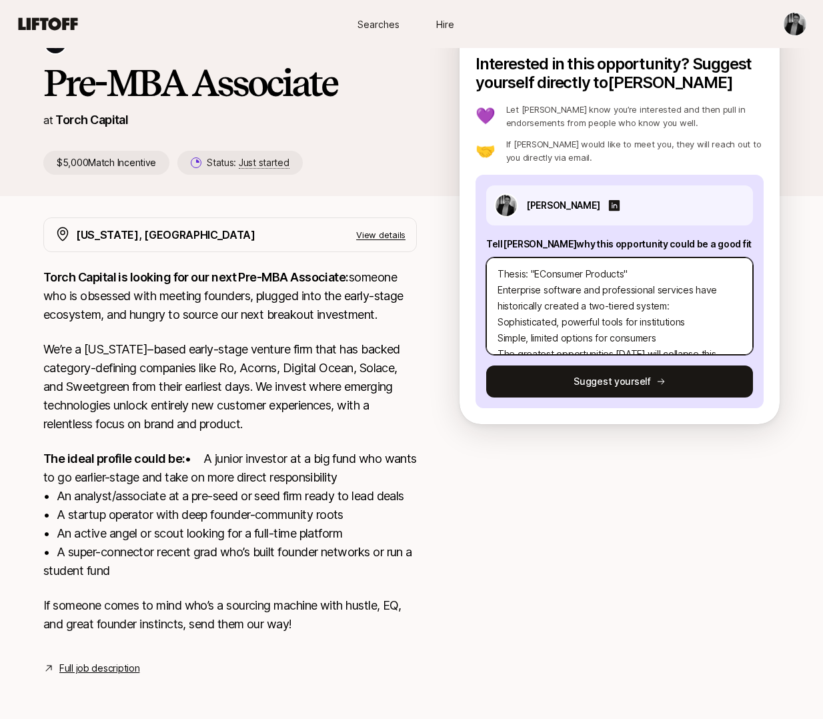
type textarea "Thesis: "EnConsumer Products" Enterprise software and professional services hav…"
type textarea "x"
type textarea "Thesis: "EntConsumer Products" Enterprise software and professional services ha…"
type textarea "x"
type textarea "Thesis: "EnteConsumer Products" Enterprise software and professional services h…"
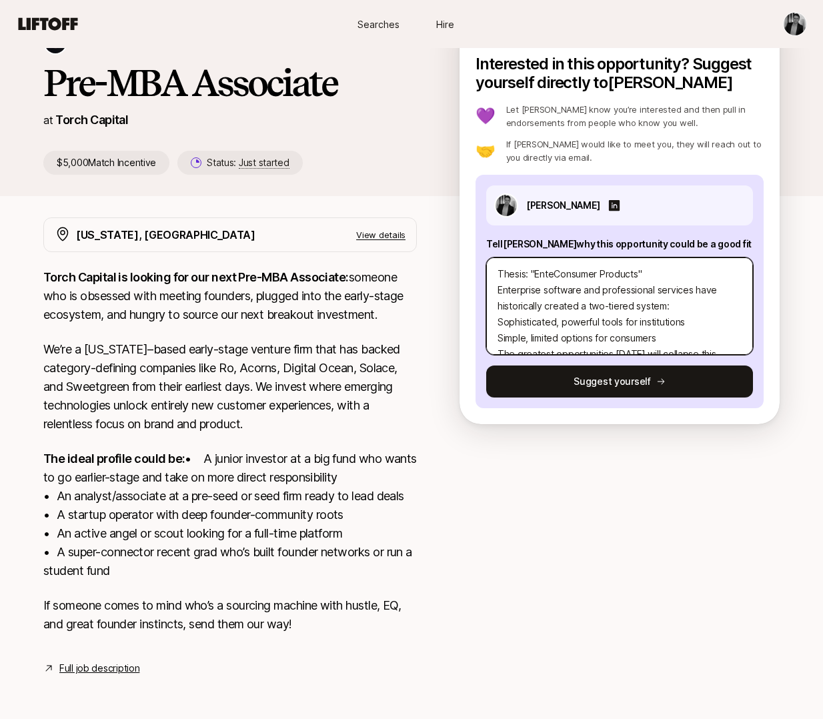
type textarea "x"
type textarea "Thesis: "EnterConsumer Products" Enterprise software and professional services …"
type textarea "x"
type textarea "Thesis: "EnterpConsumer Products" Enterprise software and professional services…"
type textarea "x"
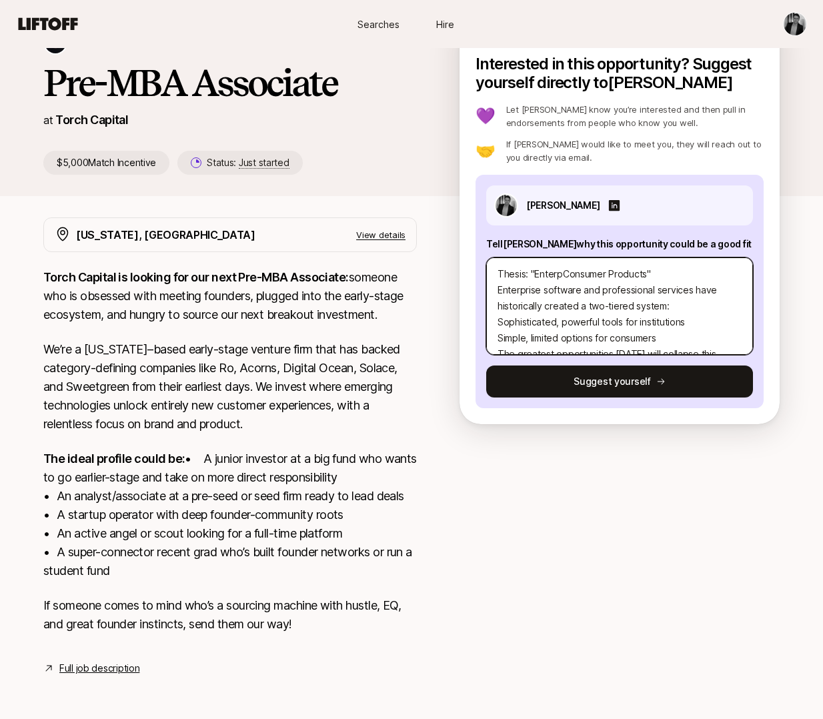
type textarea "Thesis: "EnterprConsumer Products" Enterprise software and professional service…"
type textarea "x"
type textarea "Thesis: "EnterprisConsumer Products" Enterprise software and professional servi…"
type textarea "x"
type textarea "Thesis: "EnterpriseConsumer Products" Enterprise software and professional serv…"
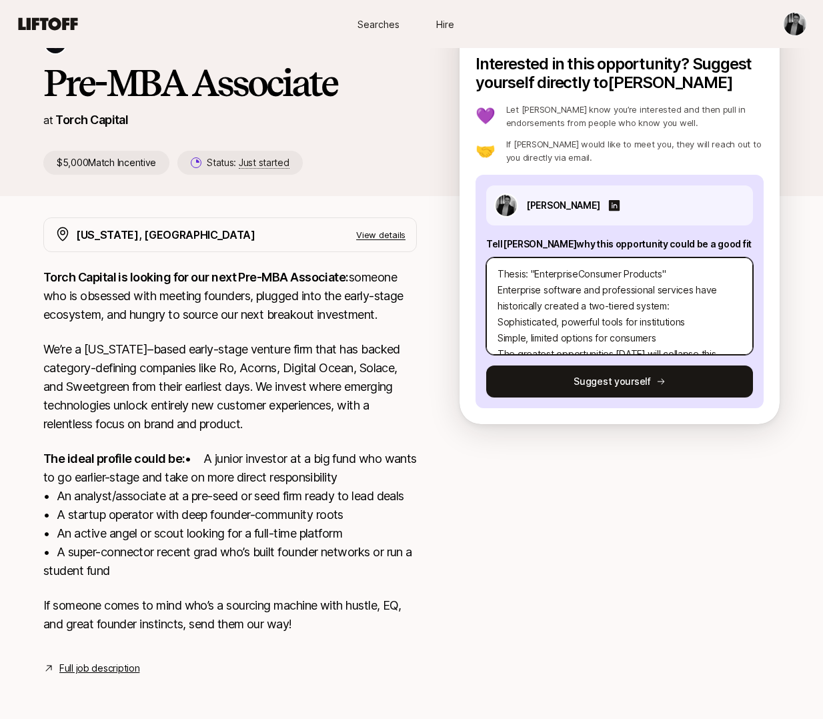
type textarea "x"
type textarea "Thesis: "Enterprise Consumer Products" Enterprise software and professional ser…"
type textarea "x"
type textarea "Thesis: "EnterpriseConsumer Products" Enterprise software and professional serv…"
click at [570, 283] on textarea "Thesis: "Enterprise-Grade Consumer Products" Enterprise software and profession…" at bounding box center [619, 305] width 267 height 97
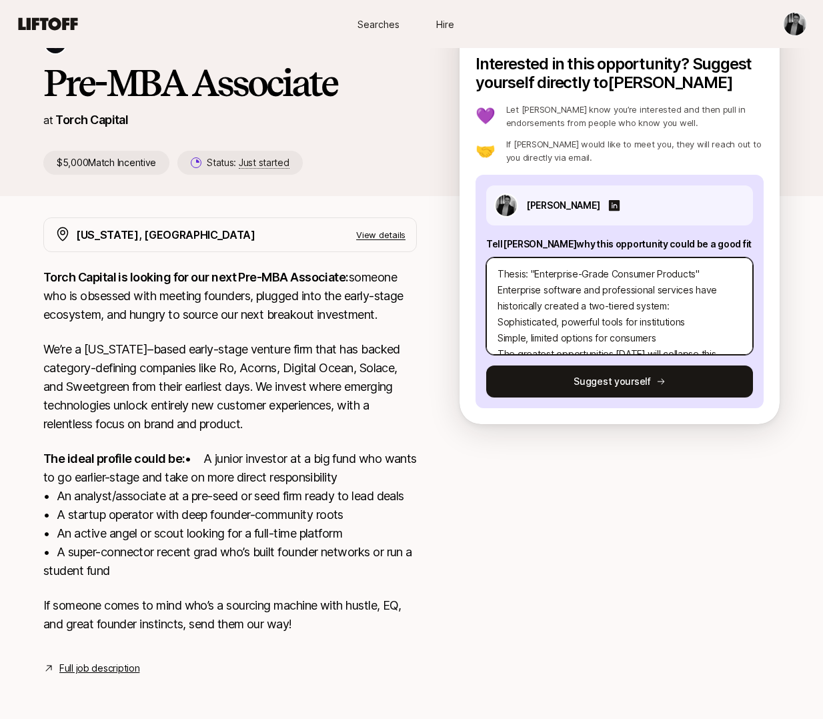
click at [635, 277] on textarea "Thesis: "Enterprise-Grade Consumer Products" Enterprise software and profession…" at bounding box center [619, 305] width 267 height 97
drag, startPoint x: 691, startPoint y: 255, endPoint x: 610, endPoint y: 255, distance: 80.7
click at [610, 257] on textarea "Thesis: "Enterprise-Grade Consumer Products" Enterprise software and profession…" at bounding box center [619, 305] width 267 height 97
click at [657, 257] on textarea "Thesis: "Enterprise-Grade Consumer Products" Enterprise software and profession…" at bounding box center [619, 305] width 267 height 97
click at [679, 257] on textarea "Thesis: "Enterprise-Grade Consumer Products" Enterprise software and profession…" at bounding box center [619, 305] width 267 height 97
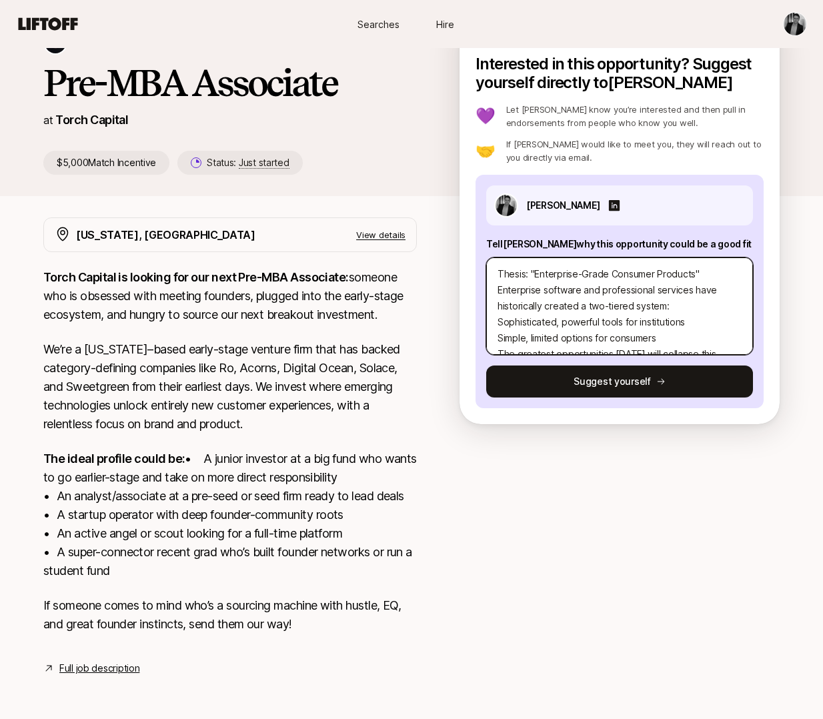
drag, startPoint x: 693, startPoint y: 257, endPoint x: 655, endPoint y: 257, distance: 37.3
click at [655, 257] on textarea "Thesis: "Enterprise-Grade Consumer Products" Enterprise software and profession…" at bounding box center [619, 305] width 267 height 97
click at [558, 275] on textarea "Thesis: "Enterprise-Grade Consumer Software" Enterprise software and profession…" at bounding box center [619, 305] width 267 height 97
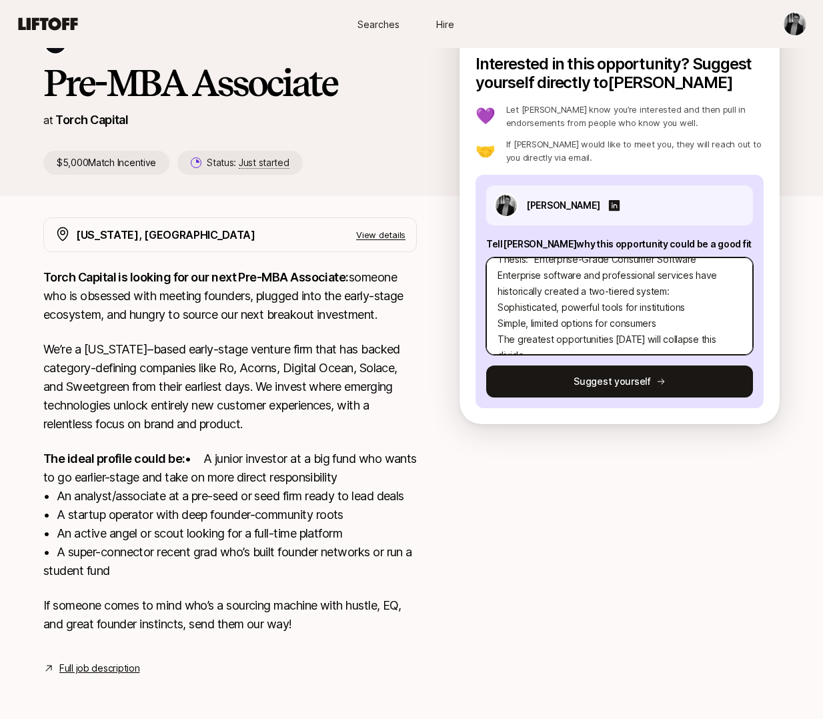
click at [734, 324] on textarea "Thesis: "Enterprise-Grade Consumer Software" Enterprise software and profession…" at bounding box center [619, 305] width 267 height 97
click at [637, 294] on textarea "Thesis: "Enterprise-Grade Consumer Software" Enterprise software and profession…" at bounding box center [619, 305] width 267 height 97
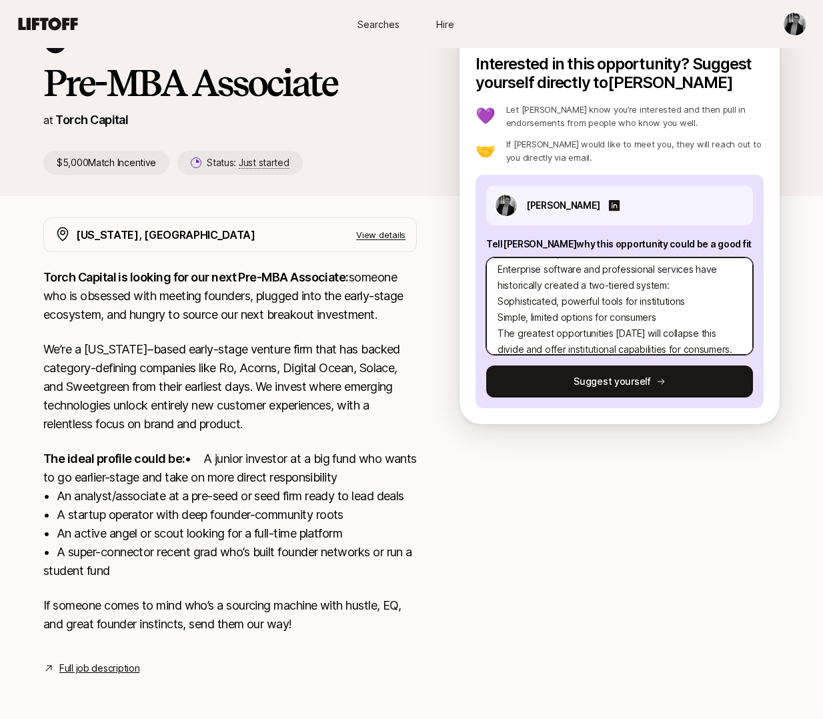
scroll to position [23, 0]
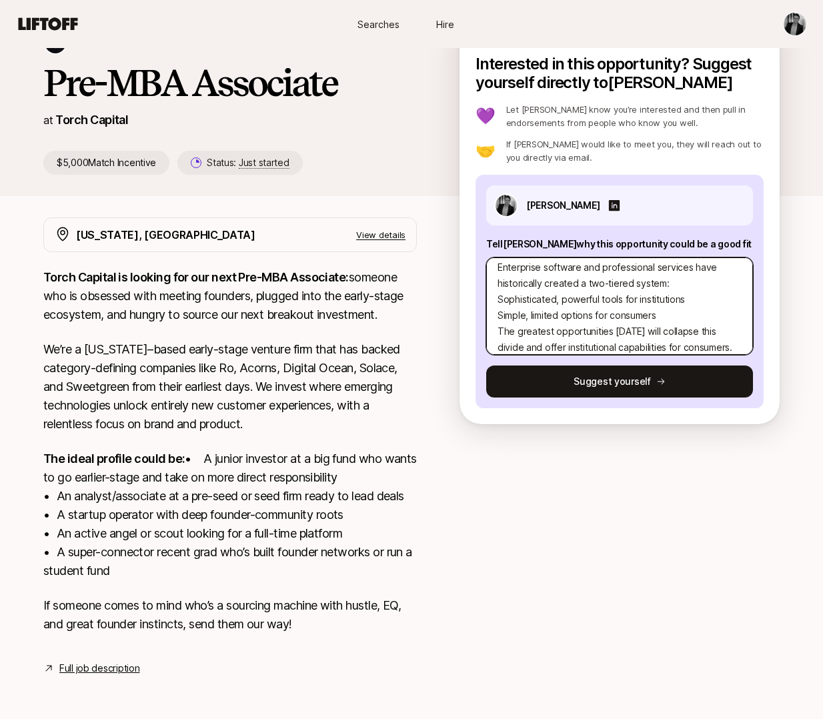
click at [497, 281] on textarea "Thesis: "Enterprise-Grade Consumer Software" Enterprise software and profession…" at bounding box center [619, 305] width 267 height 97
click at [499, 293] on textarea "Thesis: "Enterprise-Grade Consumer Software" Enterprise software and profession…" at bounding box center [619, 305] width 267 height 97
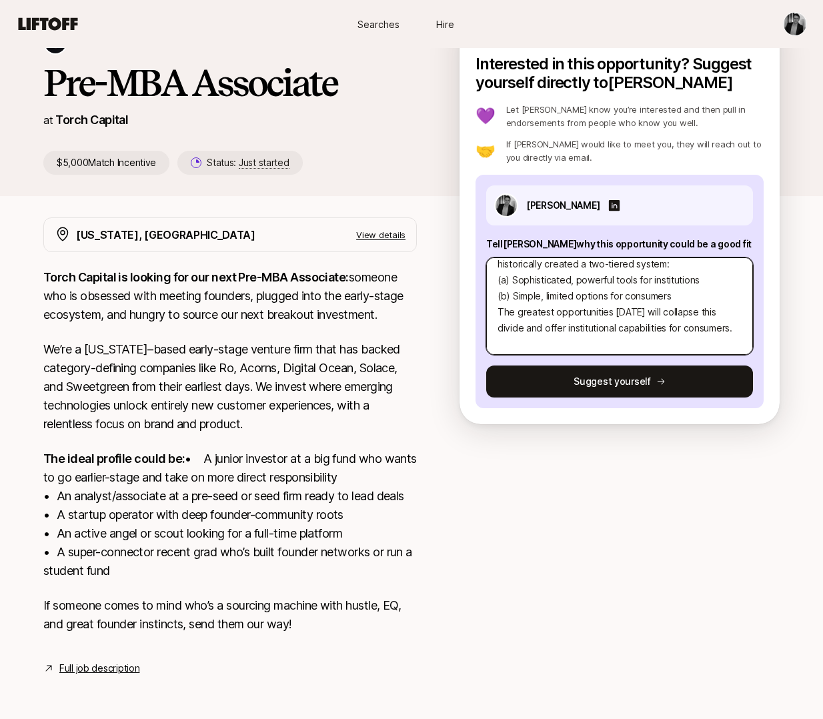
scroll to position [46, 0]
click at [652, 305] on textarea "Thesis: "Enterprise-Grade Consumer Software" Enterprise software and profession…" at bounding box center [619, 305] width 267 height 97
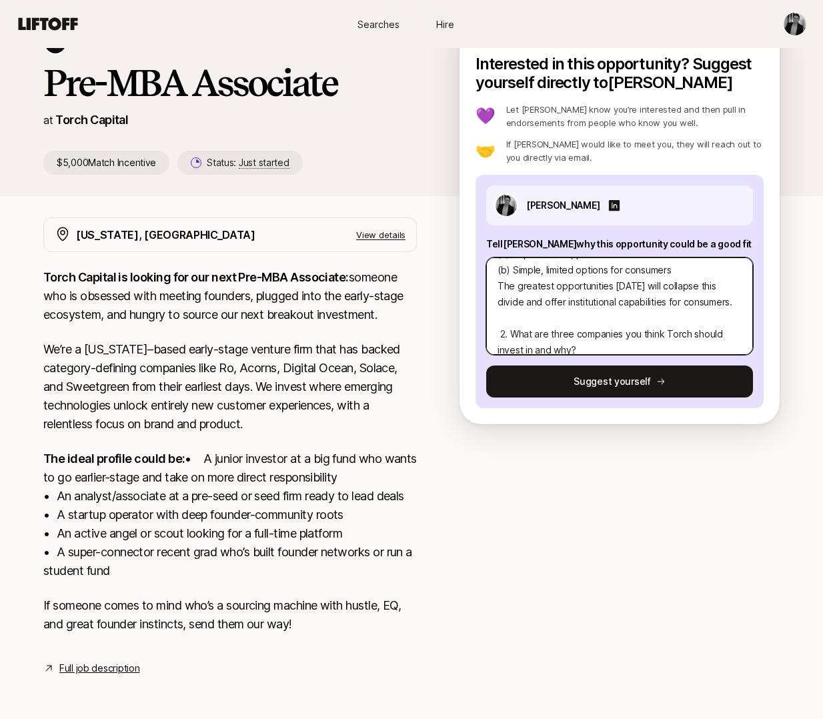
scroll to position [80, 0]
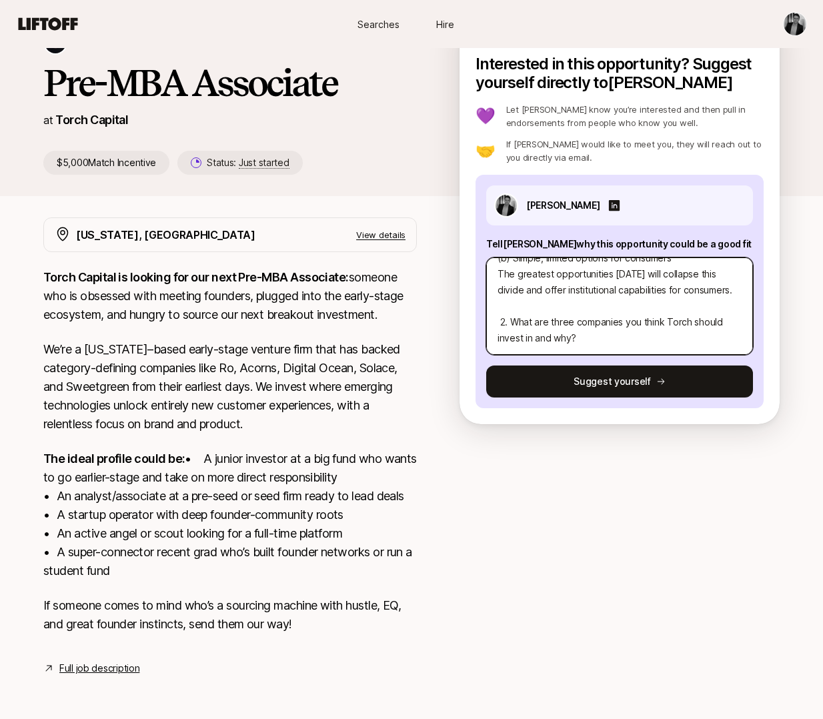
click at [624, 325] on textarea "Thesis: "Enterprise-Grade Consumer Software" Enterprise software and profession…" at bounding box center [619, 305] width 267 height 97
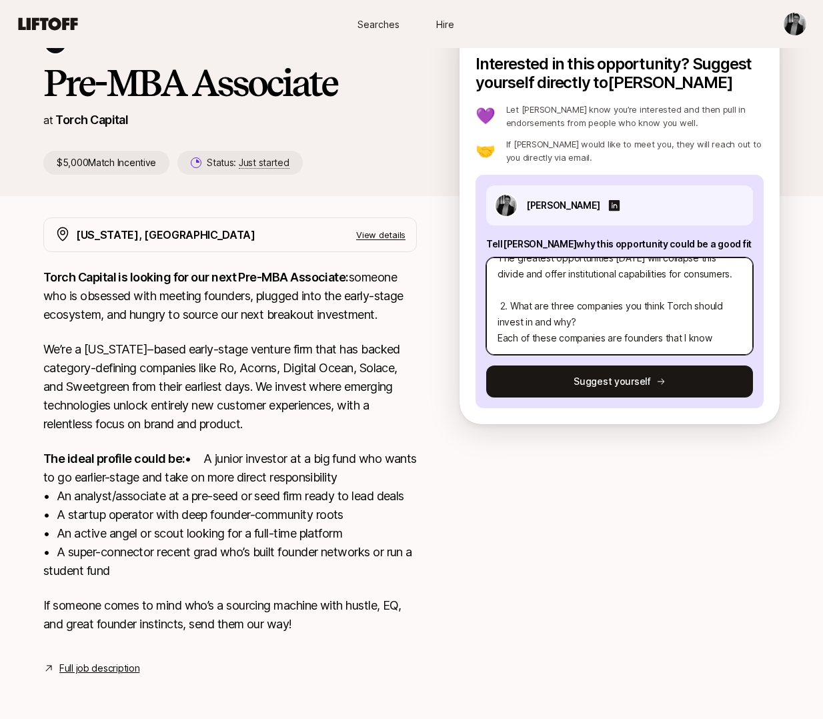
click at [499, 319] on textarea "Thesis: "Enterprise-Grade Consumer Software" Enterprise software and profession…" at bounding box center [619, 305] width 267 height 97
drag, startPoint x: 639, startPoint y: 319, endPoint x: 495, endPoint y: 319, distance: 144.0
click at [495, 319] on textarea "Thesis: "Enterprise-Grade Consumer Software" Enterprise software and profession…" at bounding box center [619, 305] width 267 height 97
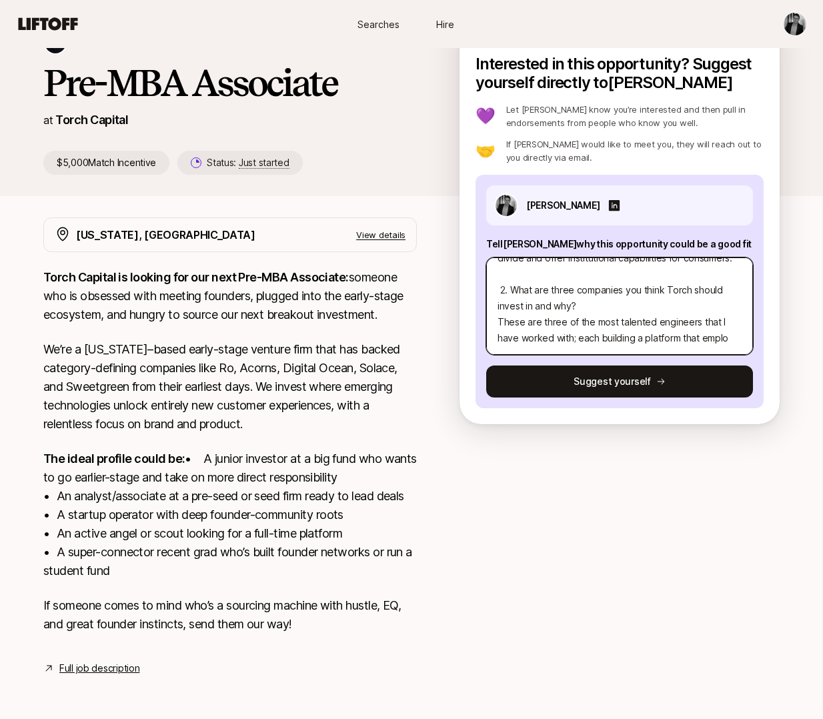
click at [545, 321] on textarea "Thesis: "Enterprise-Grade Consumer Software" Enterprise software and profession…" at bounding box center [619, 305] width 267 height 97
click at [500, 305] on textarea "Thesis: "Enterprise-Grade Consumer Software" Enterprise software and profession…" at bounding box center [619, 305] width 267 height 97
drag, startPoint x: 729, startPoint y: 321, endPoint x: 495, endPoint y: 303, distance: 234.7
click at [495, 303] on textarea "Thesis: "Enterprise-Grade Consumer Software" Enterprise software and profession…" at bounding box center [619, 305] width 267 height 97
drag, startPoint x: 645, startPoint y: 305, endPoint x: 497, endPoint y: 306, distance: 147.4
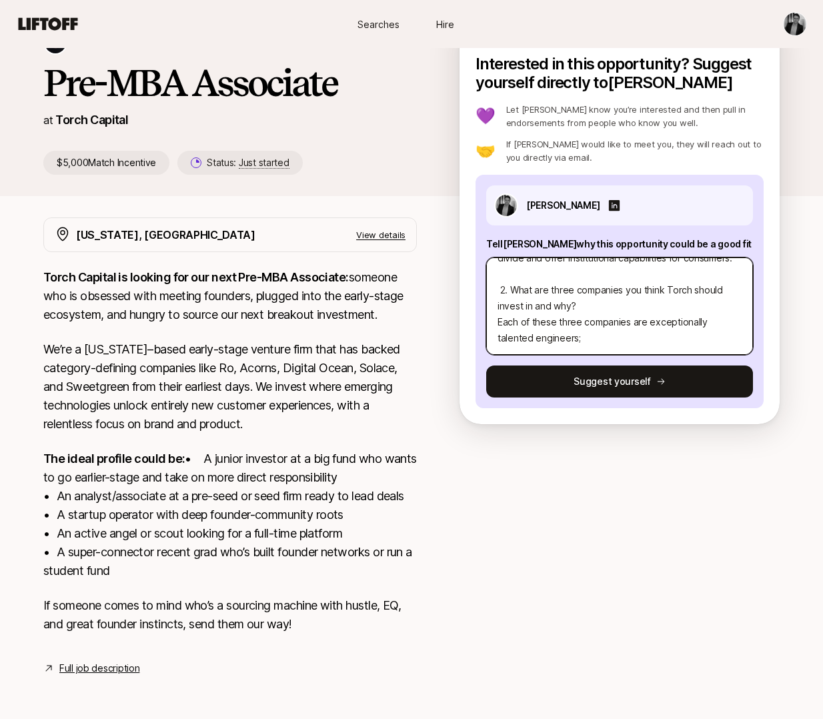
click at [497, 306] on textarea "Thesis: "Enterprise-Grade Consumer Software" Enterprise software and profession…" at bounding box center [619, 305] width 267 height 97
click at [551, 307] on textarea "Thesis: "Enterprise-Grade Consumer Software" Enterprise software and profession…" at bounding box center [619, 305] width 267 height 97
click at [585, 319] on textarea "Thesis: "Enterprise-Grade Consumer Software" Enterprise software and profession…" at bounding box center [619, 305] width 267 height 97
drag, startPoint x: 599, startPoint y: 315, endPoint x: 492, endPoint y: 301, distance: 107.6
click at [492, 301] on textarea "Thesis: "Enterprise-Grade Consumer Software" Enterprise software and profession…" at bounding box center [619, 305] width 267 height 97
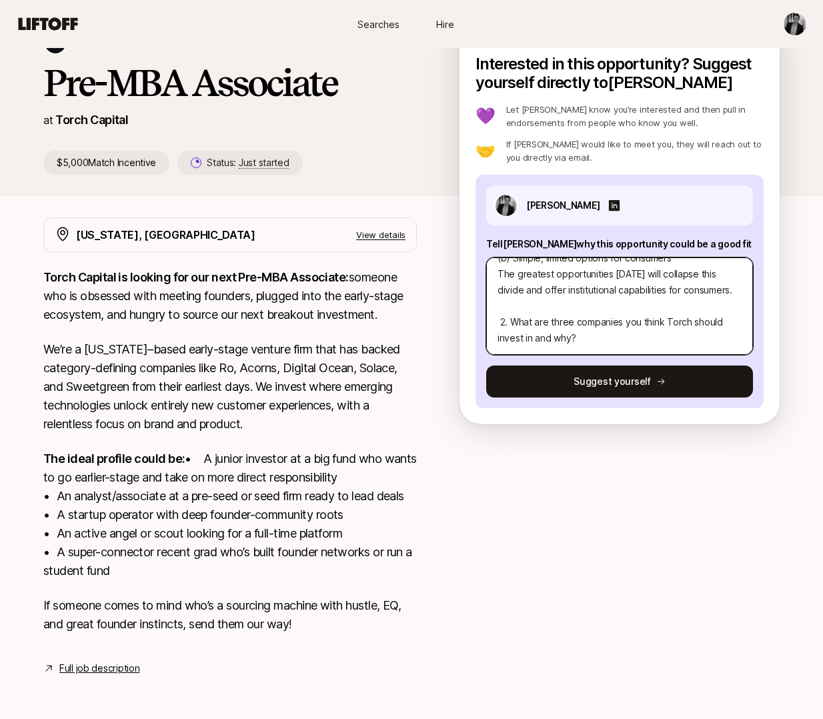
scroll to position [96, 0]
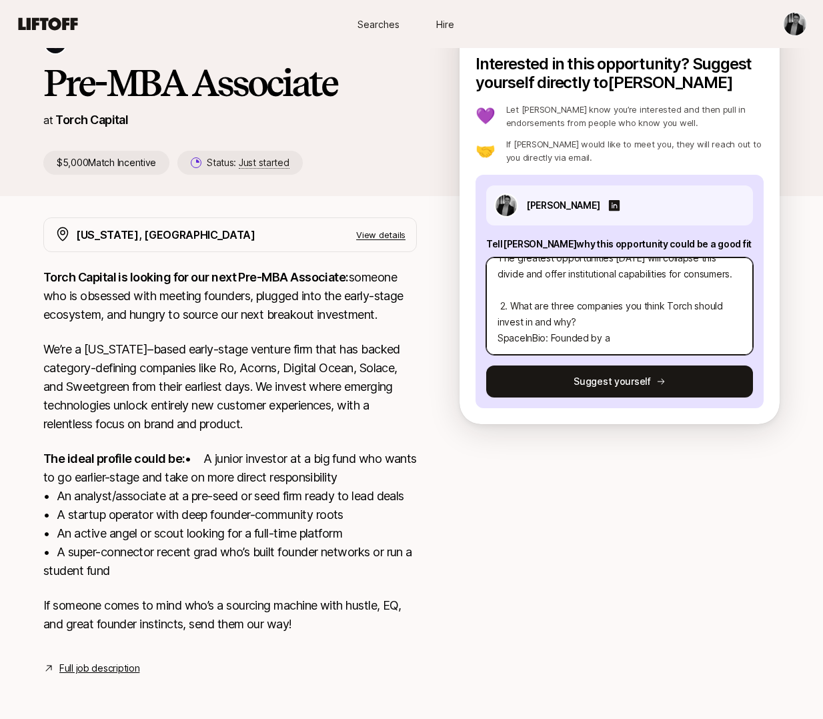
drag, startPoint x: 621, startPoint y: 323, endPoint x: 493, endPoint y: 321, distance: 128.0
click at [492, 321] on textarea "Thesis: "Enterprise-Grade Consumer Software" Enterprise software and profession…" at bounding box center [619, 305] width 267 height 97
click at [608, 298] on textarea "Thesis: "Enterprise-Grade Consumer Software" Enterprise software and profession…" at bounding box center [619, 305] width 267 height 97
drag, startPoint x: 539, startPoint y: 316, endPoint x: 441, endPoint y: 316, distance: 97.3
click at [441, 316] on div "[PERSON_NAME] and [PERSON_NAME] are looking for Pre-MBA Associate at Torch Capi…" at bounding box center [411, 349] width 823 height 717
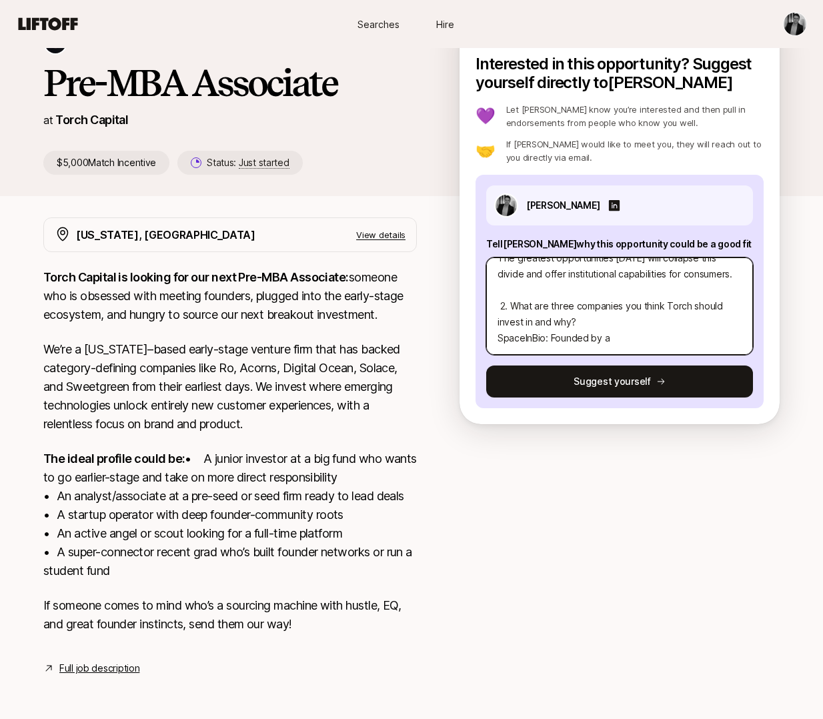
click at [612, 321] on textarea "Thesis: "Enterprise-Grade Consumer Software" Enterprise software and profession…" at bounding box center [619, 305] width 267 height 97
drag, startPoint x: 629, startPoint y: 317, endPoint x: 489, endPoint y: 319, distance: 140.7
click at [489, 319] on textarea "Thesis: "Enterprise-Grade Consumer Software" Enterprise software and profession…" at bounding box center [619, 305] width 267 height 97
click at [557, 303] on textarea "Thesis: "Enterprise-Grade Consumer Software" Enterprise software and profession…" at bounding box center [619, 305] width 267 height 97
drag, startPoint x: 550, startPoint y: 321, endPoint x: 626, endPoint y: 321, distance: 76.0
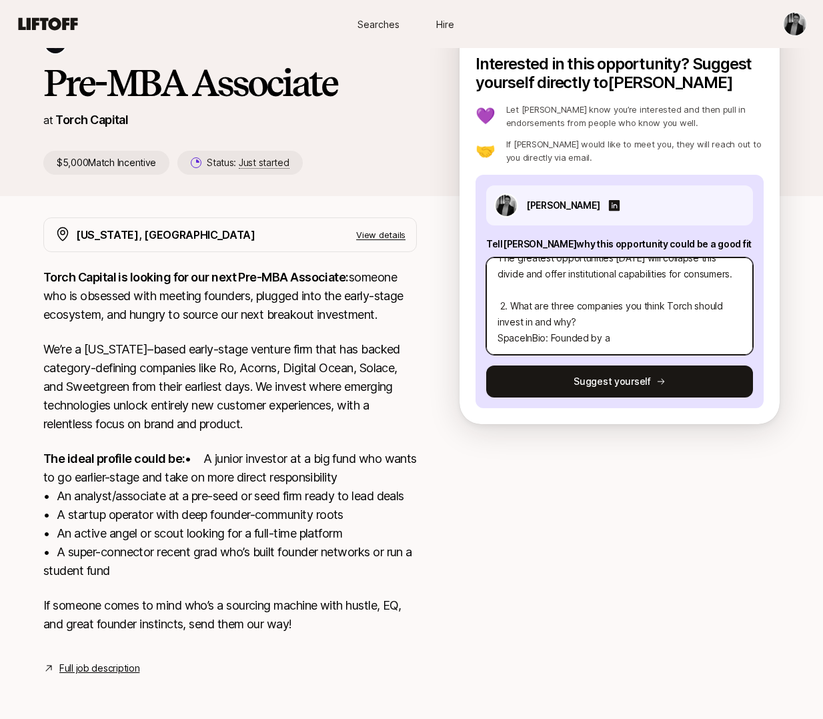
click at [626, 321] on textarea "Thesis: "Enterprise-Grade Consumer Software" Enterprise software and profession…" at bounding box center [619, 305] width 267 height 97
click at [618, 321] on textarea "Thesis: "Enterprise-Grade Consumer Software" Enterprise software and profession…" at bounding box center [619, 305] width 267 height 97
click at [715, 319] on textarea "Thesis: "Enterprise-Grade Consumer Software" Enterprise software and profession…" at bounding box center [619, 305] width 267 height 97
click at [689, 319] on textarea "Thesis: "Enterprise-Grade Consumer Software" Enterprise software and profession…" at bounding box center [619, 305] width 267 height 97
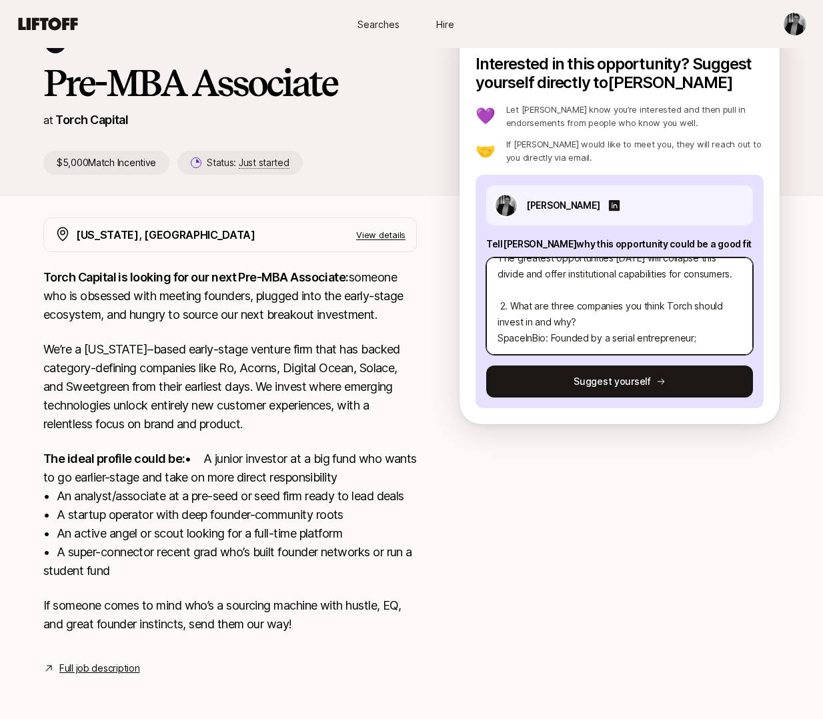
click at [582, 307] on textarea "Thesis: "Enterprise-Grade Consumer Software" Enterprise software and profession…" at bounding box center [619, 305] width 267 height 97
drag, startPoint x: 589, startPoint y: 320, endPoint x: 496, endPoint y: 318, distance: 92.7
click at [496, 318] on textarea "Thesis: "Enterprise-Grade Consumer Software" Enterprise software and profession…" at bounding box center [619, 305] width 267 height 97
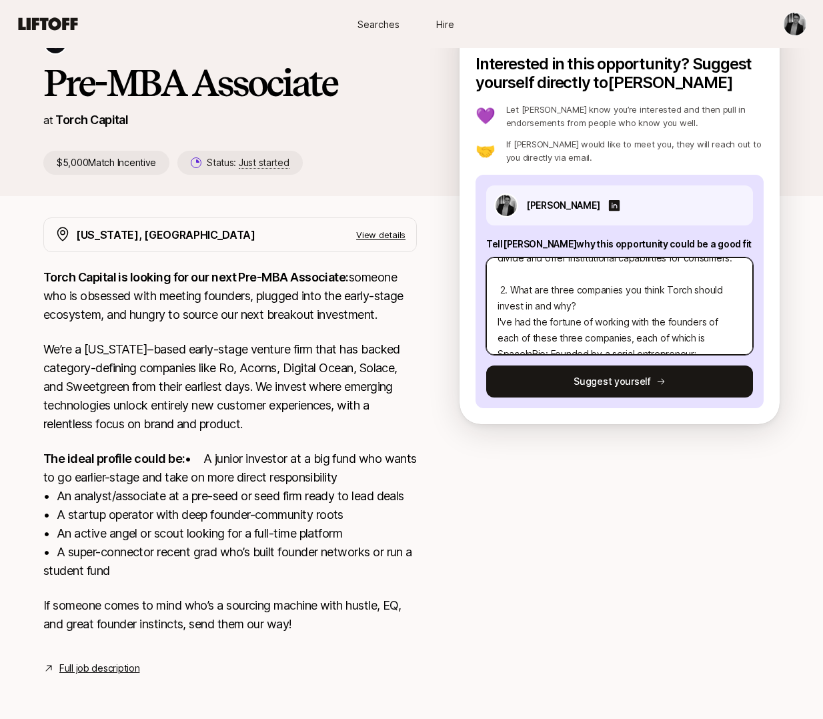
click at [515, 303] on textarea "Thesis: "Enterprise-Grade Consumer Software" Enterprise software and profession…" at bounding box center [619, 305] width 267 height 97
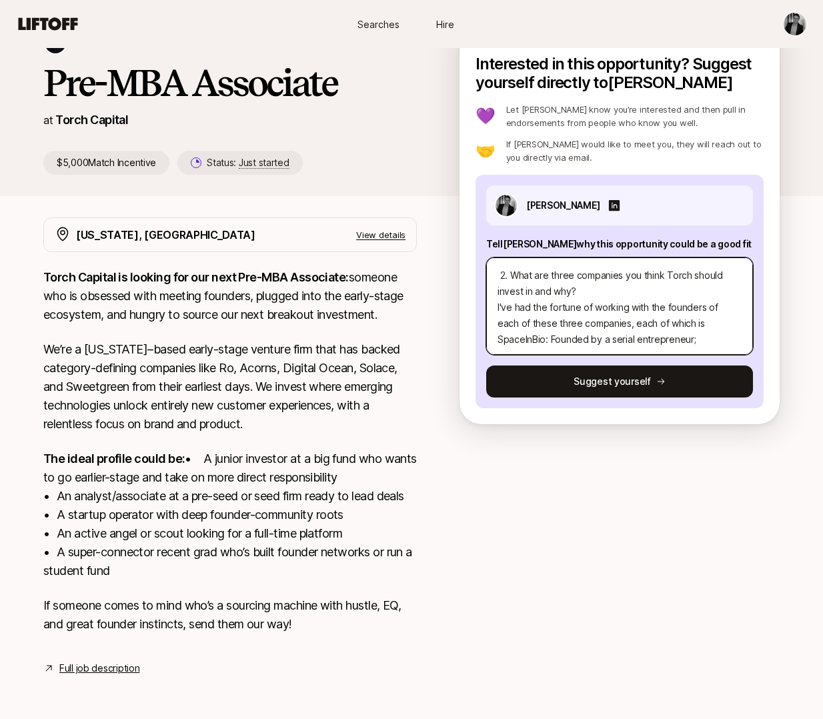
scroll to position [128, 0]
click at [699, 320] on textarea "Thesis: "Enterprise-Grade Consumer Software" Enterprise software and profession…" at bounding box center [619, 305] width 267 height 97
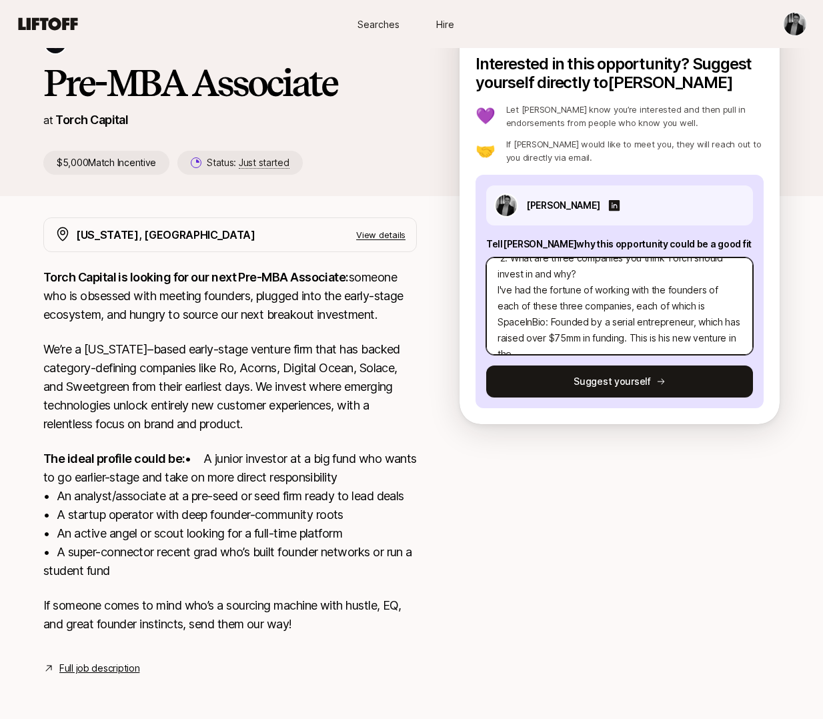
scroll to position [160, 0]
click at [635, 279] on textarea "Thesis: "Enterprise-Grade Consumer Software" Enterprise software and profession…" at bounding box center [619, 305] width 267 height 97
drag, startPoint x: 676, startPoint y: 304, endPoint x: 628, endPoint y: 304, distance: 48.0
click at [628, 304] on textarea "Thesis: "Enterprise-Grade Consumer Software" Enterprise software and profession…" at bounding box center [619, 305] width 267 height 97
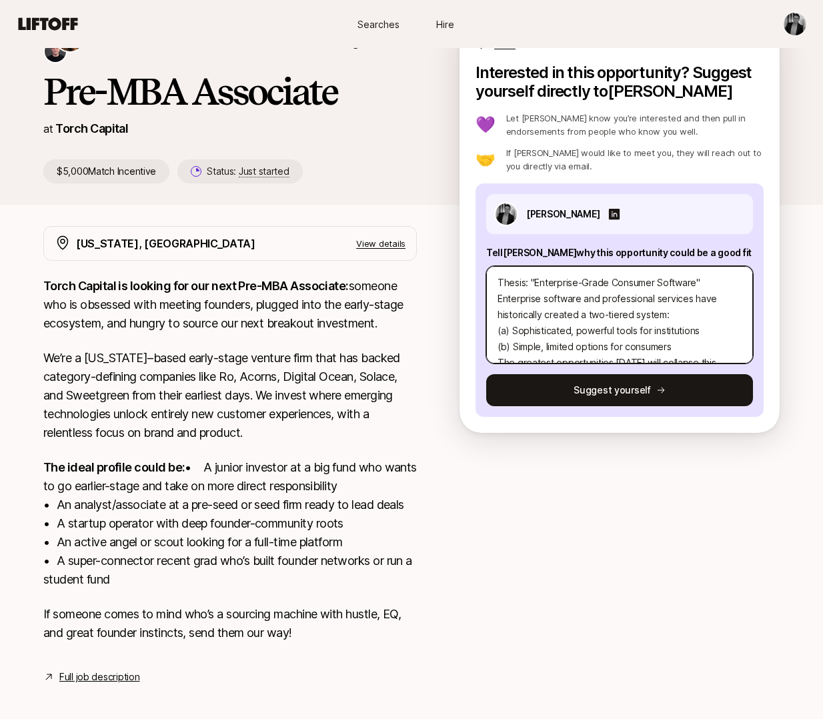
scroll to position [73, 0]
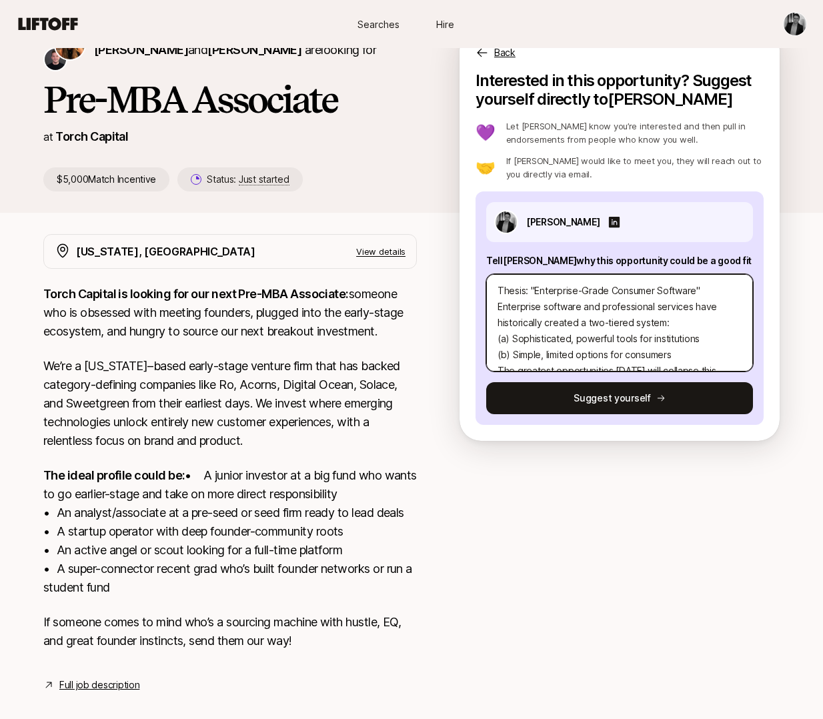
drag, startPoint x: 530, startPoint y: 290, endPoint x: 472, endPoint y: 290, distance: 58.0
click at [472, 290] on div "Interested in this opportunity? Suggest yourself directly to [PERSON_NAME] 💜 Le…" at bounding box center [619, 255] width 320 height 369
paste textarea "1. What investment thesis are you most excited about?"
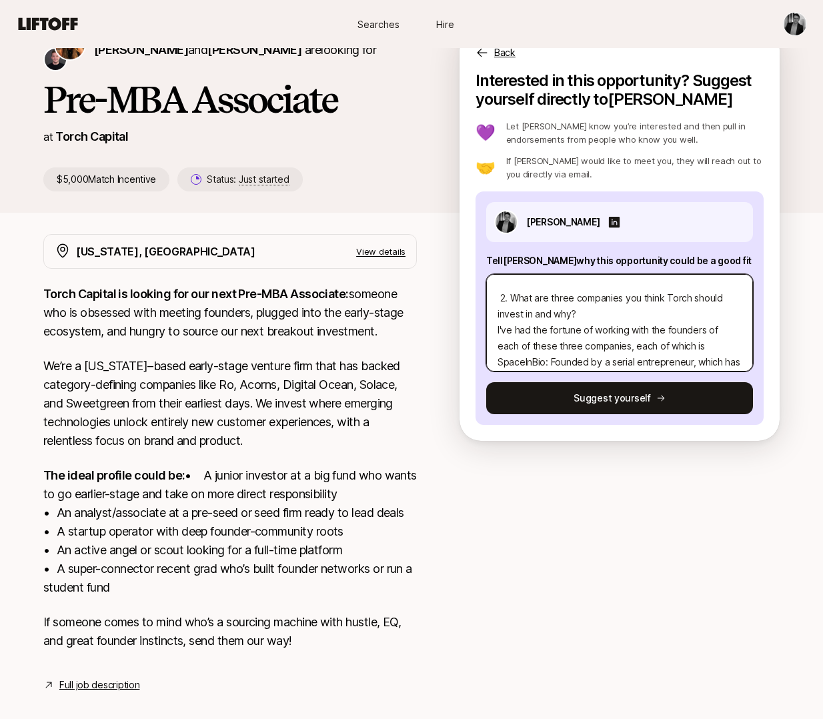
scroll to position [139, 0]
drag, startPoint x: 703, startPoint y: 330, endPoint x: 689, endPoint y: 344, distance: 19.3
click at [689, 344] on textarea "1. What investment thesis are you most excited about? Thesis: "Enterprise-Grade…" at bounding box center [619, 322] width 267 height 97
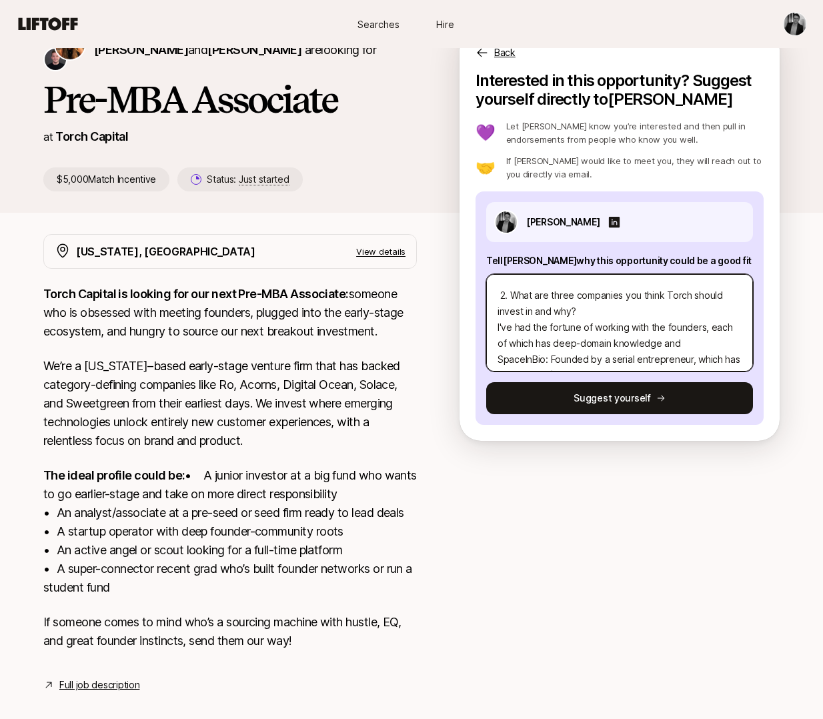
drag, startPoint x: 677, startPoint y: 343, endPoint x: 651, endPoint y: 343, distance: 25.3
click at [651, 343] on textarea "1. What investment thesis are you most excited about? Thesis: "Enterprise-Grade…" at bounding box center [619, 322] width 267 height 97
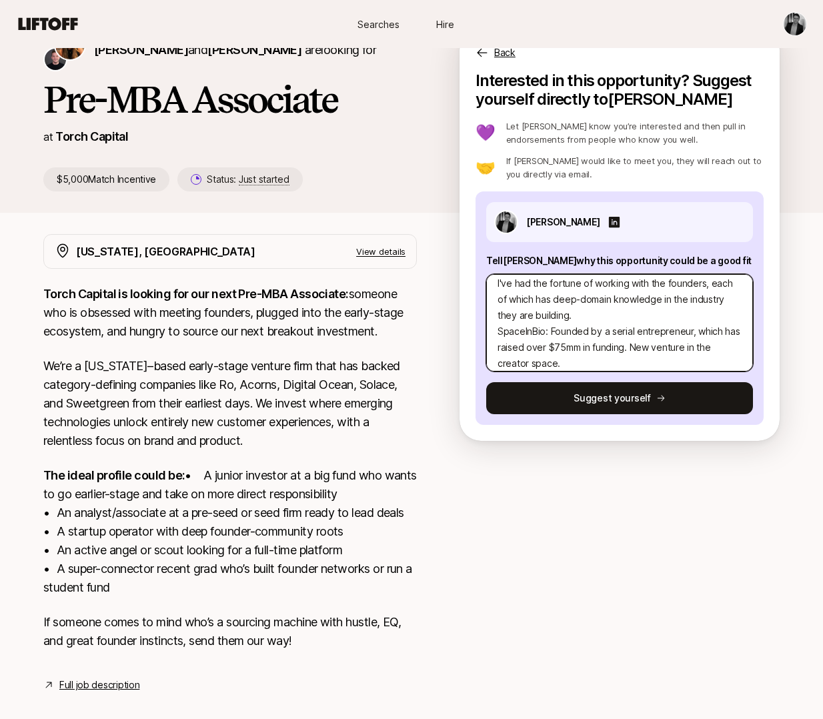
scroll to position [184, 0]
click at [543, 332] on textarea "1. What investment thesis are you most excited about? Thesis: "Enterprise-Grade…" at bounding box center [619, 322] width 267 height 97
click at [567, 359] on textarea "1. What investment thesis are you most excited about? Thesis: "Enterprise-Grade…" at bounding box center [619, 322] width 267 height 97
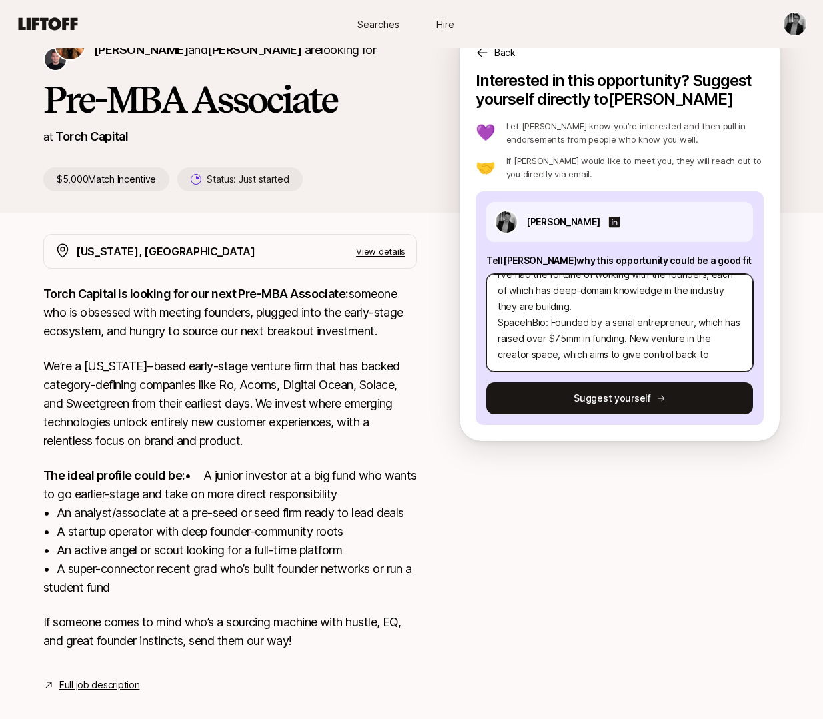
drag, startPoint x: 544, startPoint y: 321, endPoint x: 523, endPoint y: 322, distance: 21.4
click at [523, 322] on textarea "1. What investment thesis are you most excited about? Thesis: "Enterprise-Grade…" at bounding box center [619, 322] width 267 height 97
click at [589, 310] on textarea "1. What investment thesis are you most excited about? Thesis: "Enterprise-Grade…" at bounding box center [619, 322] width 267 height 97
click at [719, 322] on textarea "1. What investment thesis are you most excited about? Thesis: "Enterprise-Grade…" at bounding box center [619, 322] width 267 height 97
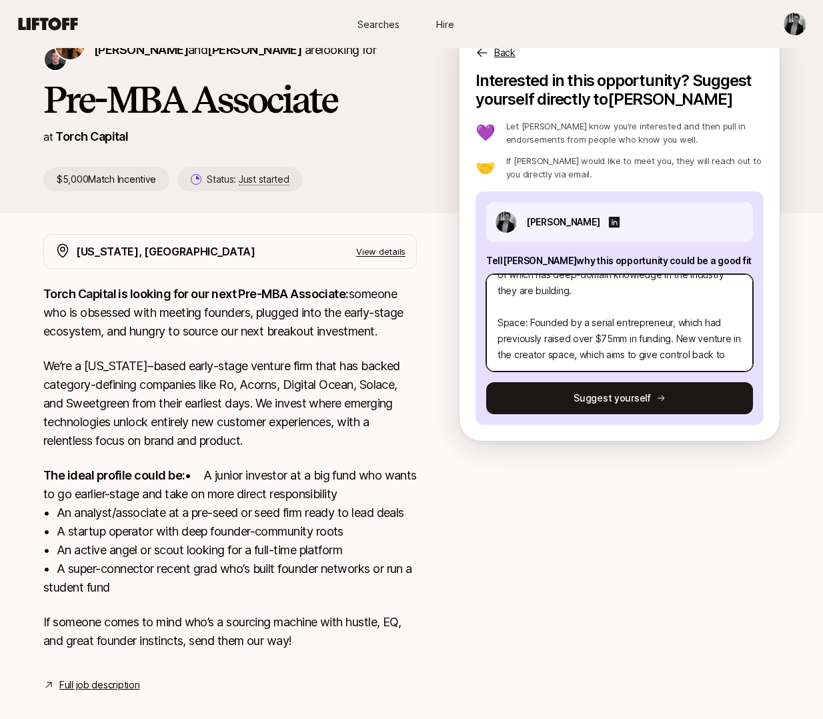
click at [683, 343] on textarea "1. What investment thesis are you most excited about? Thesis: "Enterprise-Grade…" at bounding box center [619, 322] width 267 height 97
drag, startPoint x: 676, startPoint y: 335, endPoint x: 779, endPoint y: 388, distance: 116.0
click at [779, 388] on div "[PERSON_NAME] and [PERSON_NAME] are looking for Pre-MBA Associate at Torch Capi…" at bounding box center [411, 365] width 823 height 717
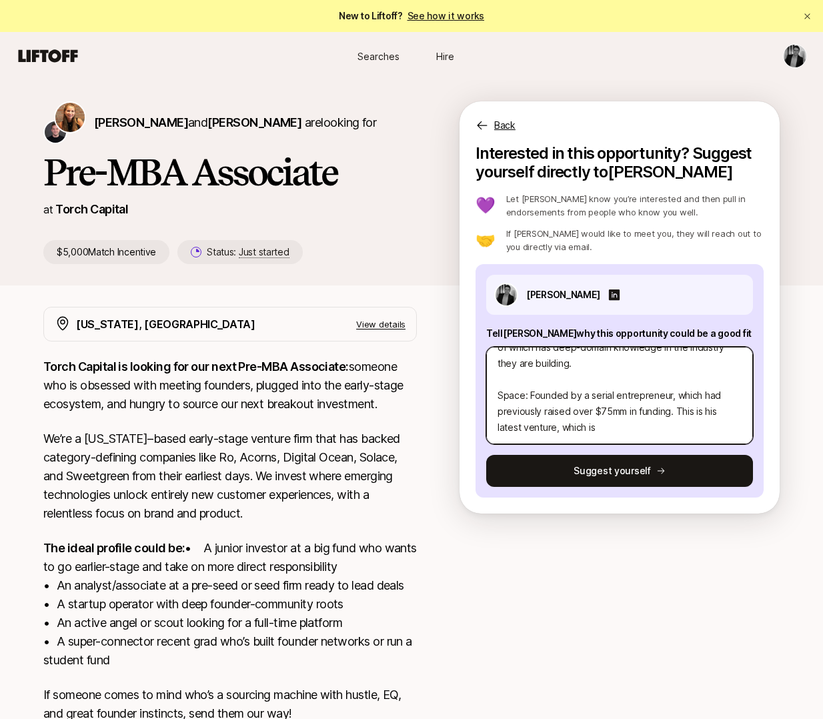
paste textarea "With Space, you follow a creator once, and it follows them everywhere. We unify…"
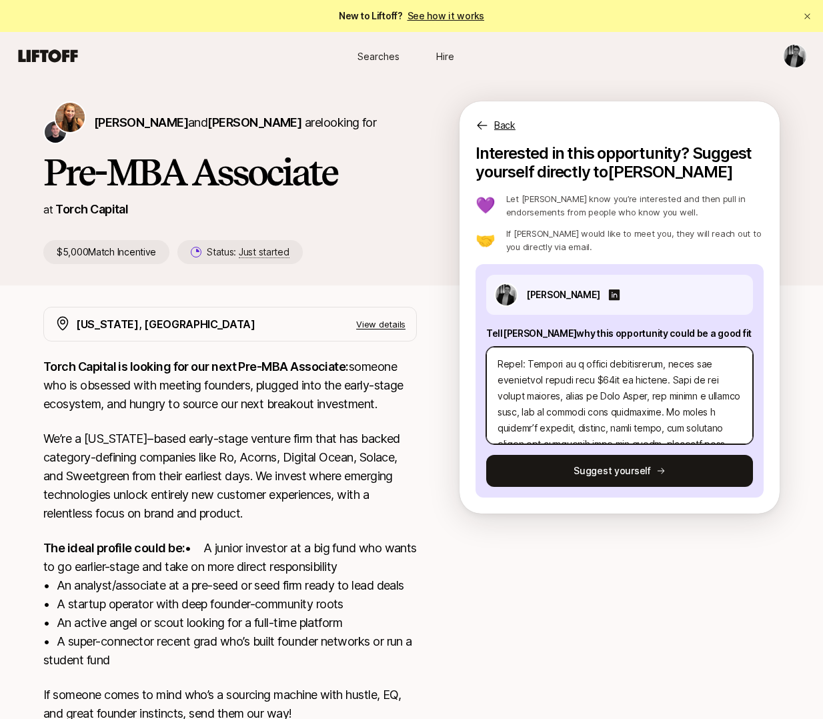
scroll to position [257, 0]
drag, startPoint x: 562, startPoint y: 377, endPoint x: 635, endPoint y: 395, distance: 74.7
click at [635, 395] on textarea at bounding box center [619, 395] width 267 height 97
drag, startPoint x: 692, startPoint y: 395, endPoint x: 585, endPoint y: 413, distance: 108.7
click at [585, 413] on textarea at bounding box center [619, 395] width 267 height 97
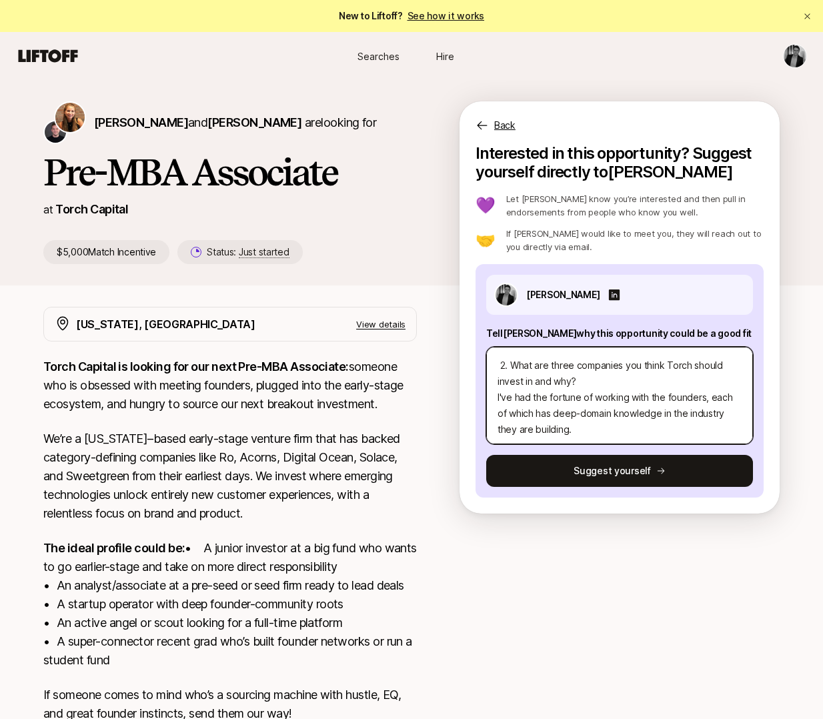
scroll to position [147, 0]
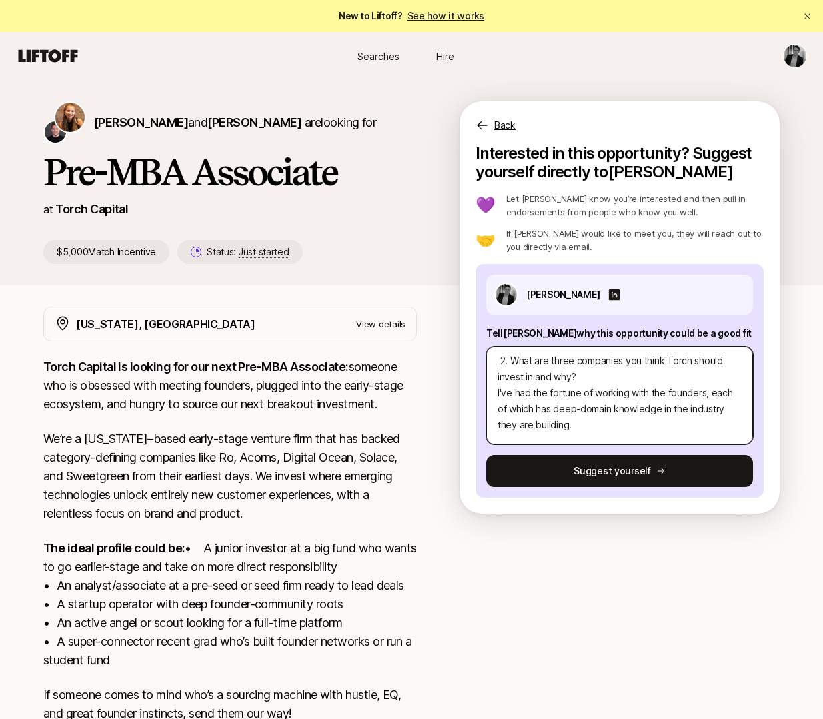
drag, startPoint x: 649, startPoint y: 410, endPoint x: 648, endPoint y: 420, distance: 10.0
click at [648, 420] on textarea "1. What investment thesis are you most excited about? Thesis: "Enterprise-Grade…" at bounding box center [619, 395] width 267 height 97
click at [554, 392] on textarea "1. What investment thesis are you most excited about? Thesis: "Enterprise-Grade…" at bounding box center [619, 395] width 267 height 97
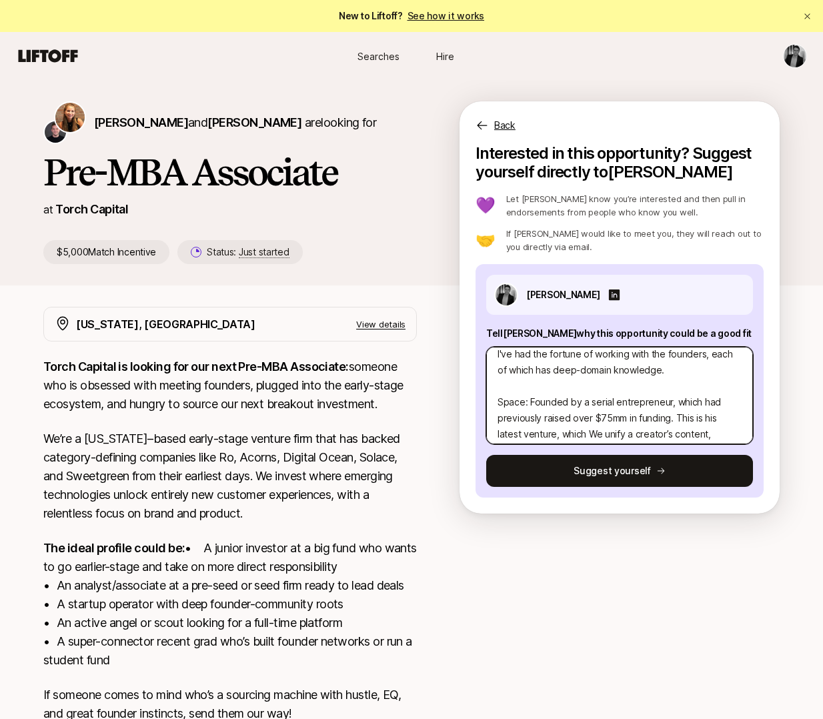
scroll to position [197, 0]
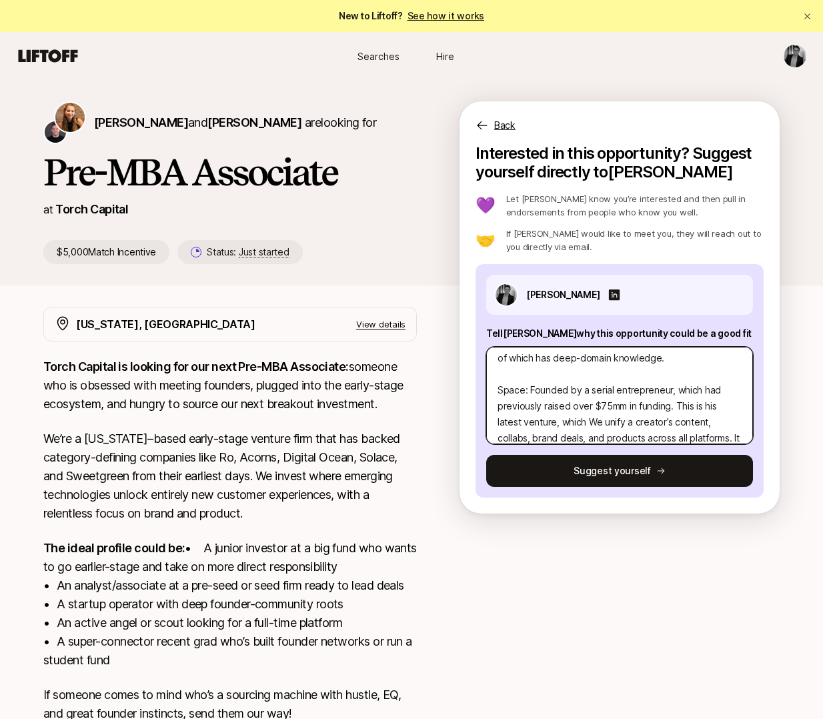
drag, startPoint x: 566, startPoint y: 418, endPoint x: 601, endPoint y: 420, distance: 34.7
click at [601, 420] on textarea "1. What investment thesis are you most excited about? Thesis: "Enterprise-Grade…" at bounding box center [619, 395] width 267 height 97
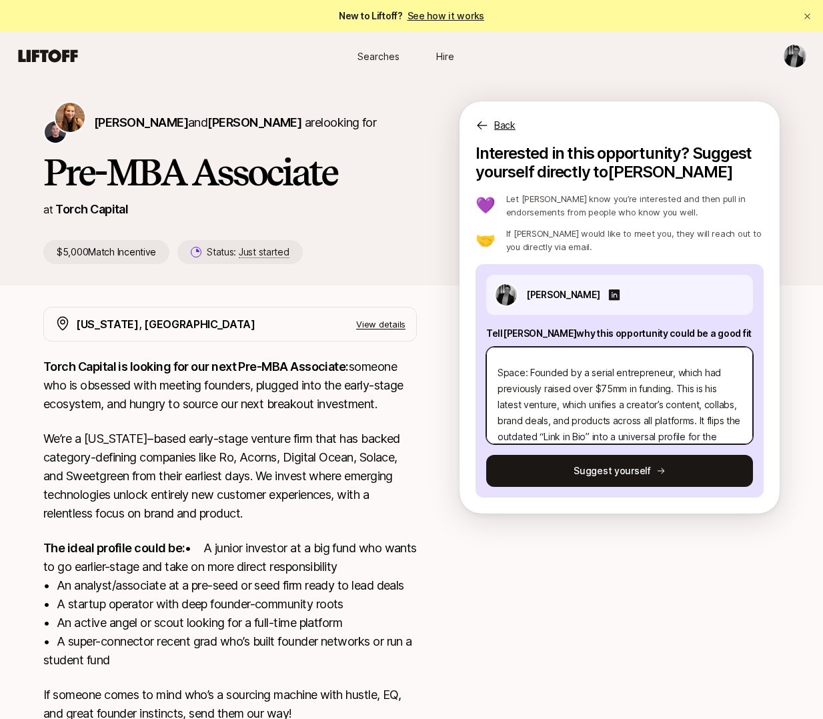
drag, startPoint x: 531, startPoint y: 403, endPoint x: 480, endPoint y: 403, distance: 50.7
click at [480, 403] on div "[PERSON_NAME] Tell [PERSON_NAME] why this opportunity could be a good fit Sugge…" at bounding box center [619, 380] width 288 height 233
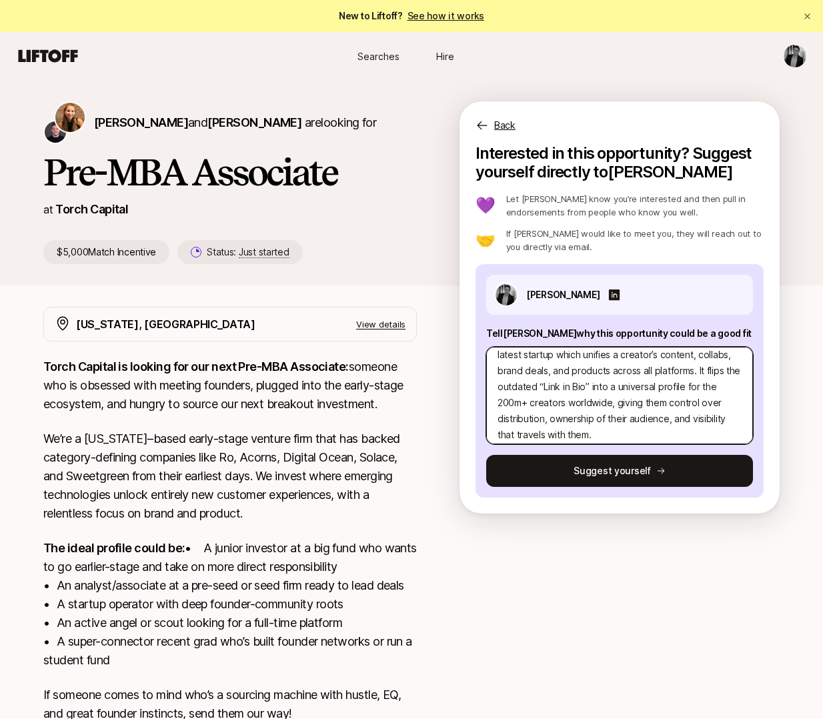
scroll to position [272, 0]
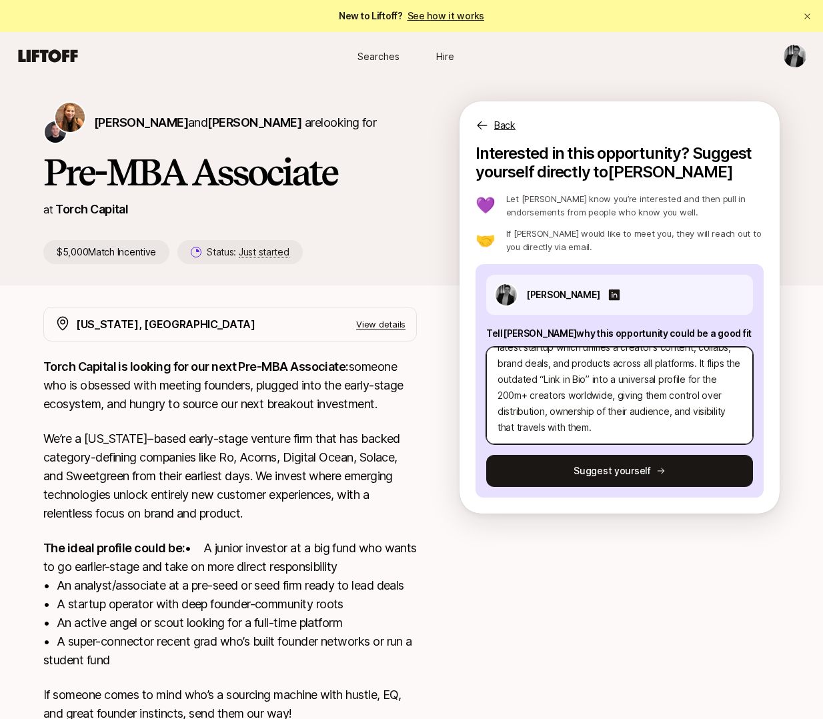
drag, startPoint x: 611, startPoint y: 412, endPoint x: 623, endPoint y: 412, distance: 11.3
click at [623, 412] on textarea "1. What investment thesis are you most excited about? Thesis: "Enterprise-Grade…" at bounding box center [619, 395] width 267 height 97
click at [558, 410] on textarea "1. What investment thesis are you most excited about? Thesis: "Enterprise-Grade…" at bounding box center [619, 395] width 267 height 97
drag, startPoint x: 549, startPoint y: 412, endPoint x: 542, endPoint y: 406, distance: 9.5
click at [542, 406] on textarea "1. What investment thesis are you most excited about? Thesis: "Enterprise-Grade…" at bounding box center [619, 395] width 267 height 97
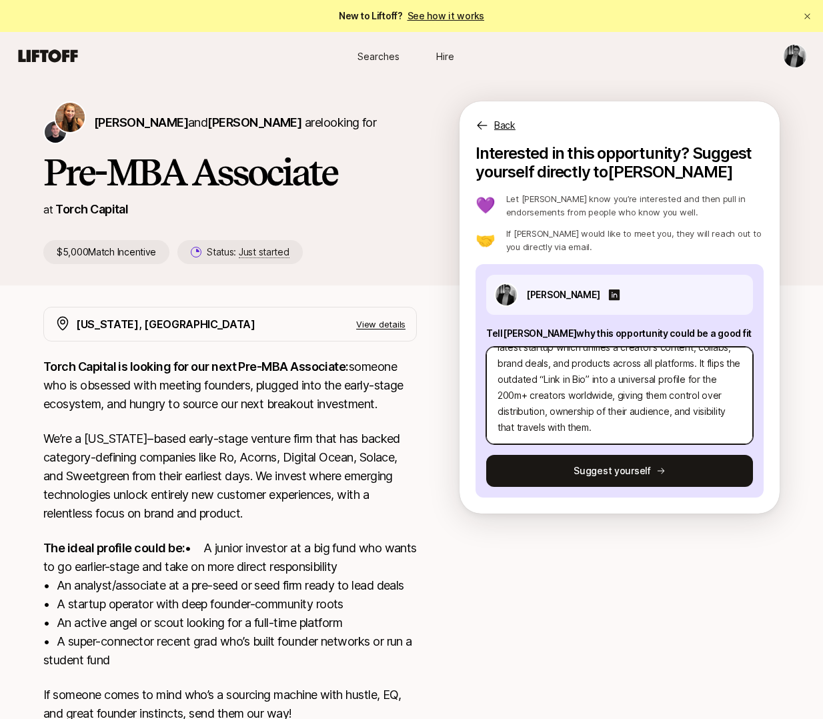
click at [625, 423] on textarea "1. What investment thesis are you most excited about? Thesis: "Enterprise-Grade…" at bounding box center [619, 395] width 267 height 97
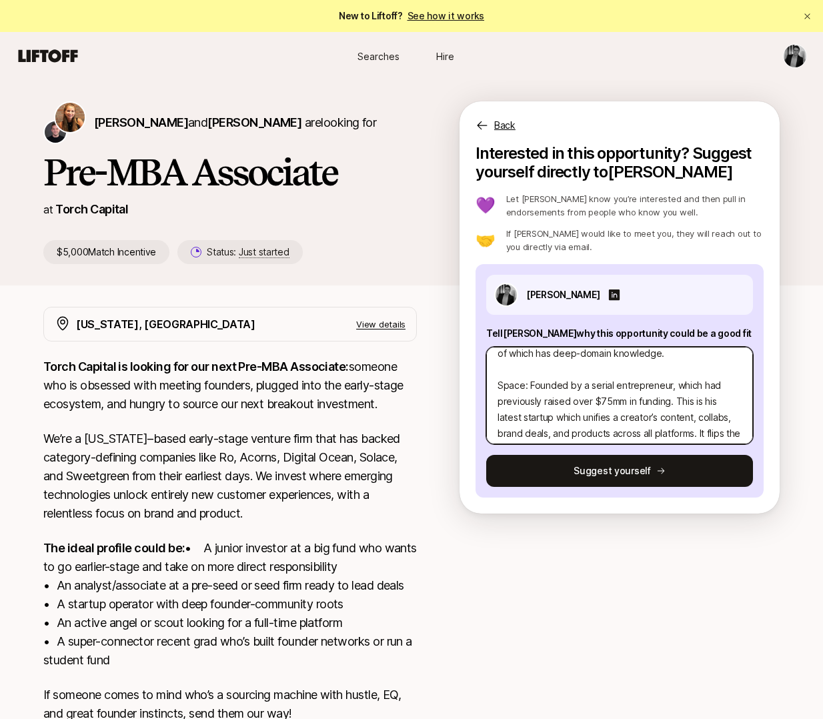
scroll to position [81, 0]
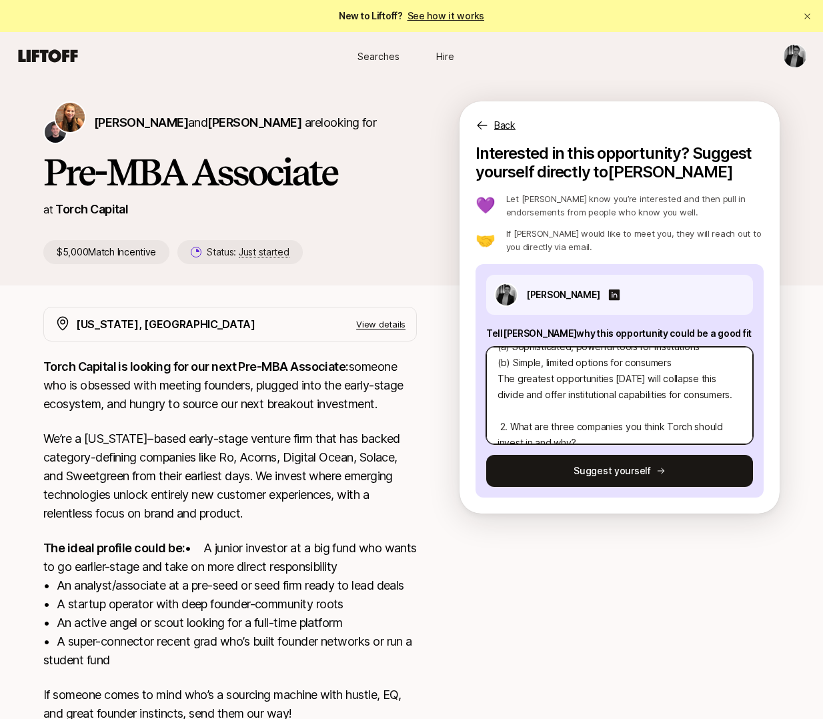
click at [501, 423] on textarea "1. What investment thesis are you most excited about? Thesis: "Enterprise-Grade…" at bounding box center [619, 395] width 267 height 97
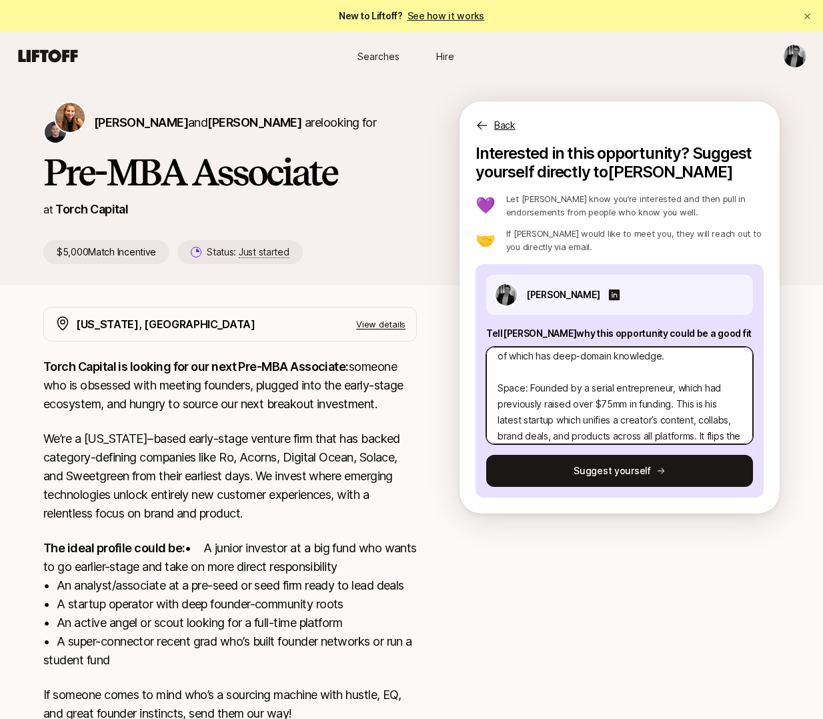
scroll to position [208, 0]
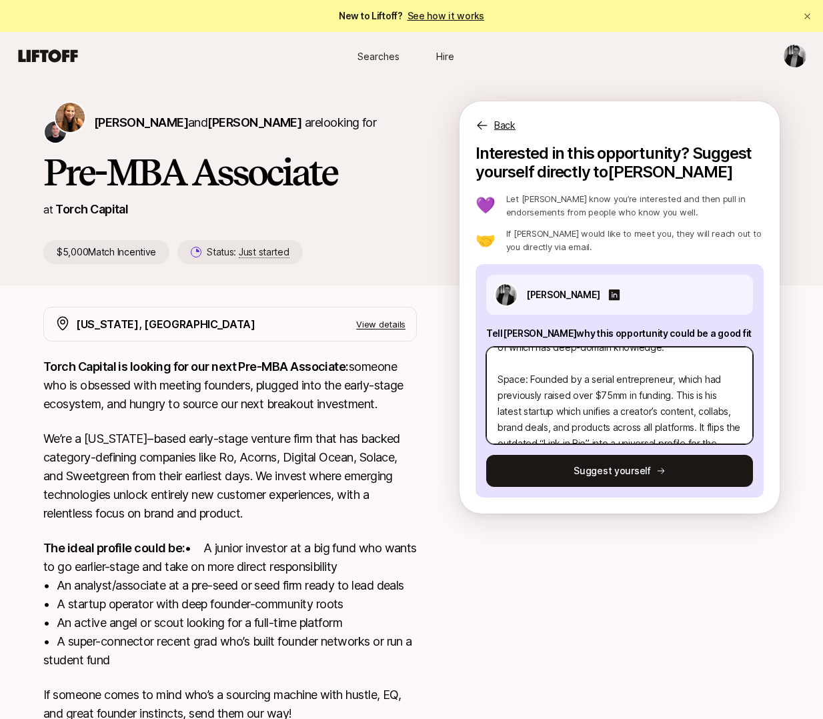
click at [499, 377] on textarea "1. What investment thesis are you most excited about? Thesis: "Enterprise-Grade…" at bounding box center [619, 395] width 267 height 97
click at [500, 374] on textarea "1. What investment thesis are you most excited about? Thesis: "Enterprise-Grade…" at bounding box center [619, 395] width 267 height 97
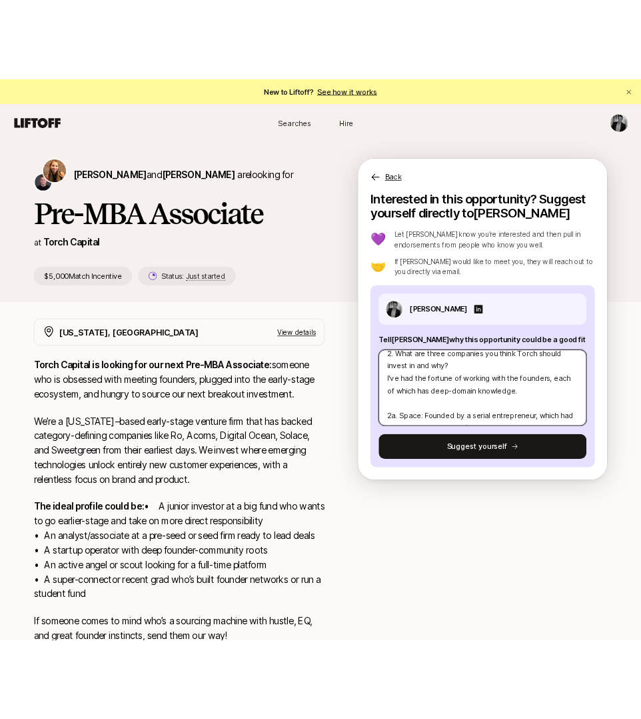
scroll to position [0, 0]
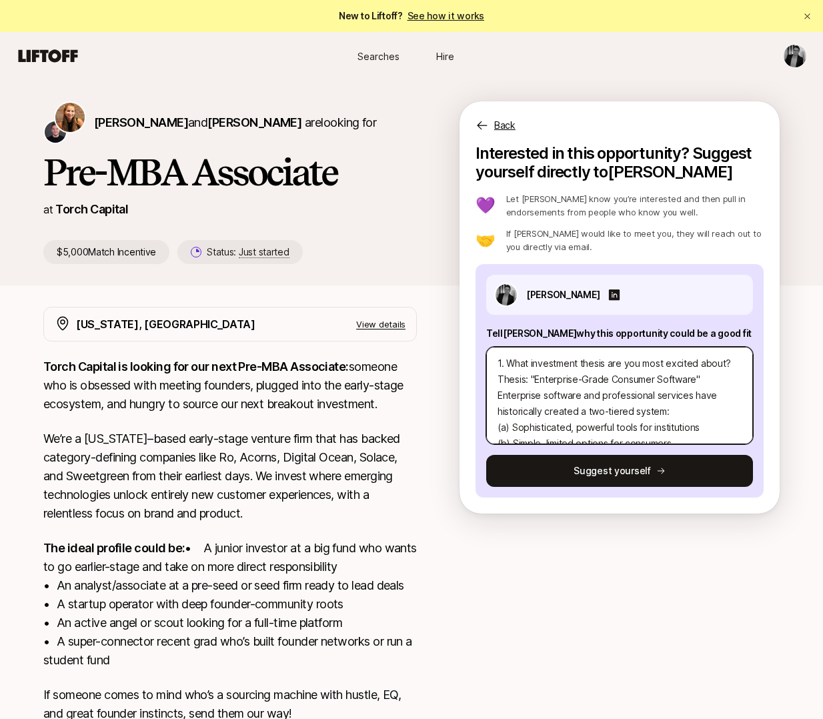
click at [592, 378] on textarea "1. What investment thesis are you most excited about? Thesis: "Enterprise-Grade…" at bounding box center [619, 395] width 267 height 97
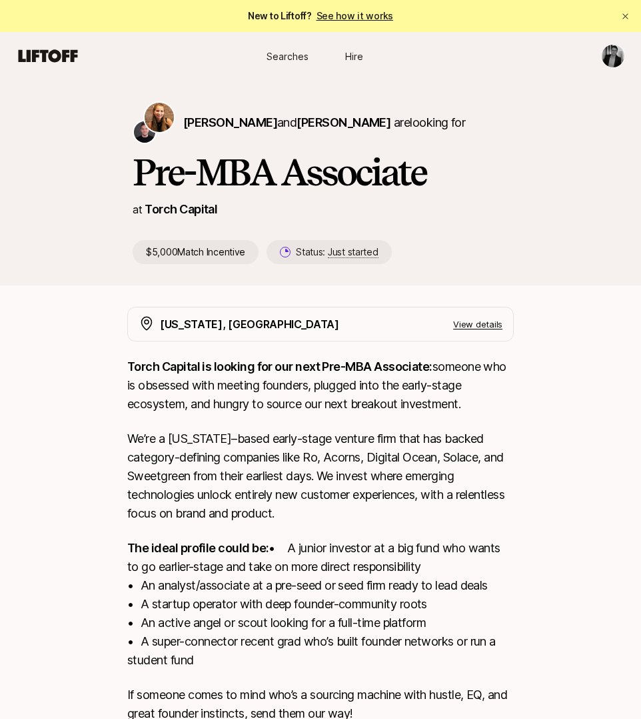
scroll to position [416, 0]
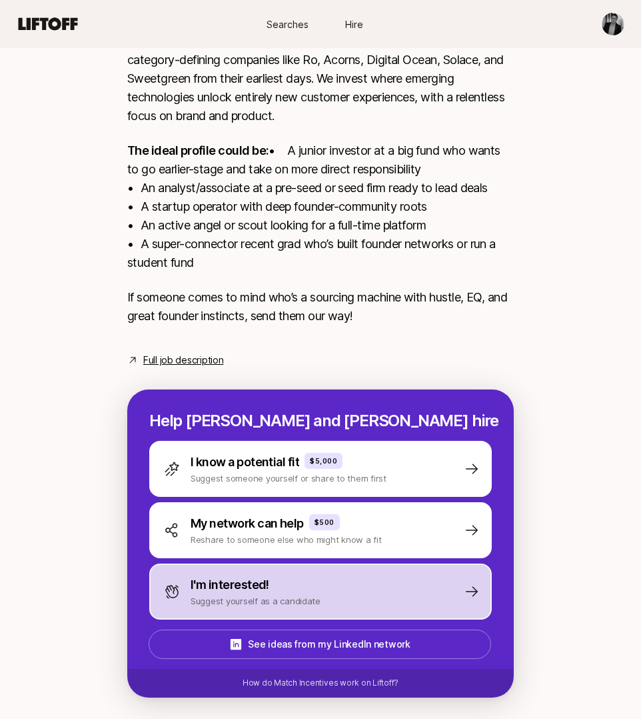
click at [245, 595] on p "Suggest yourself as a candidate" at bounding box center [256, 600] width 130 height 13
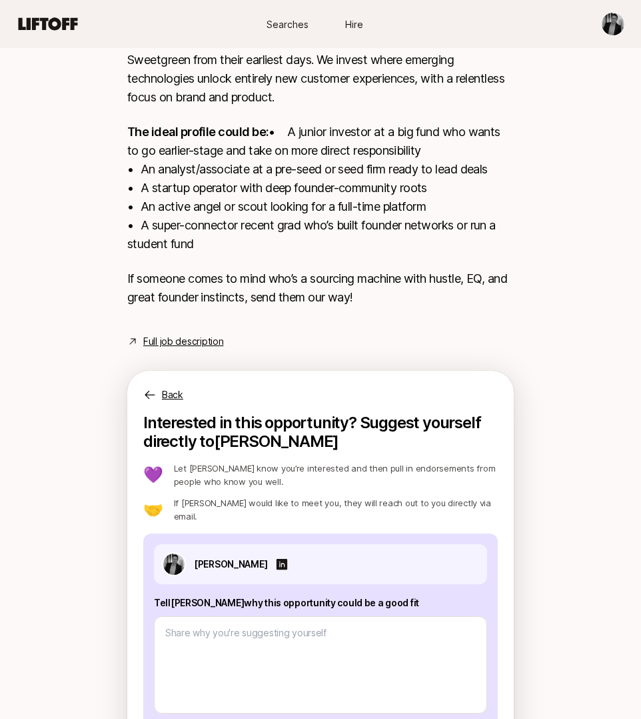
scroll to position [509, 0]
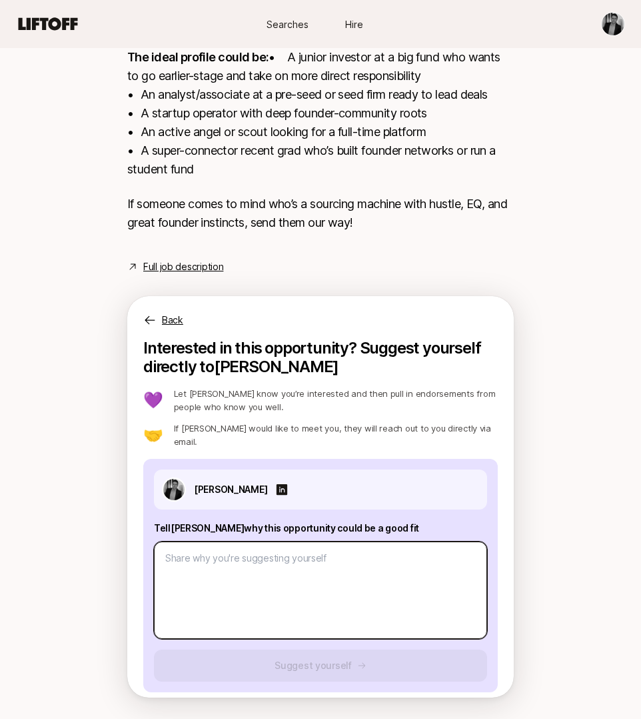
click at [222, 553] on textarea at bounding box center [320, 589] width 333 height 97
paste textarea "5. Lore ipsumdolor sitame con adi elit seddoei tempo? Incidi: "Utlaboreetd Magn…"
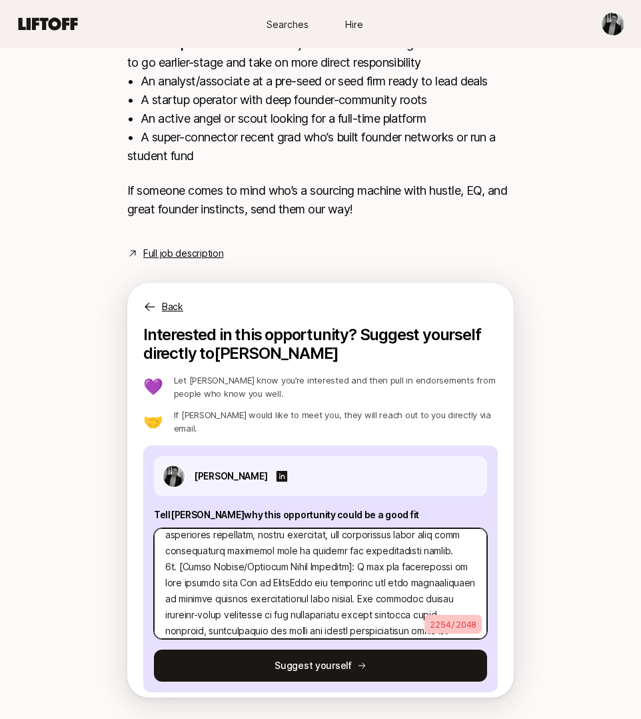
scroll to position [0, 0]
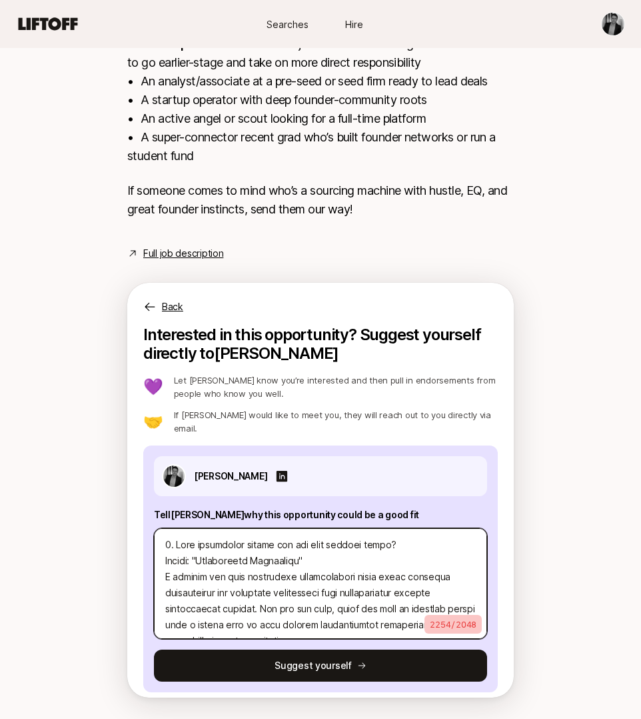
click at [254, 581] on textarea at bounding box center [320, 583] width 333 height 111
click at [168, 565] on textarea at bounding box center [320, 583] width 333 height 111
drag, startPoint x: 412, startPoint y: 545, endPoint x: 87, endPoint y: 546, distance: 325.4
click at [87, 546] on div "[PERSON_NAME] and [PERSON_NAME] are looking for Pre-MBA Associate at Torch Capi…" at bounding box center [320, 142] width 641 height 1132
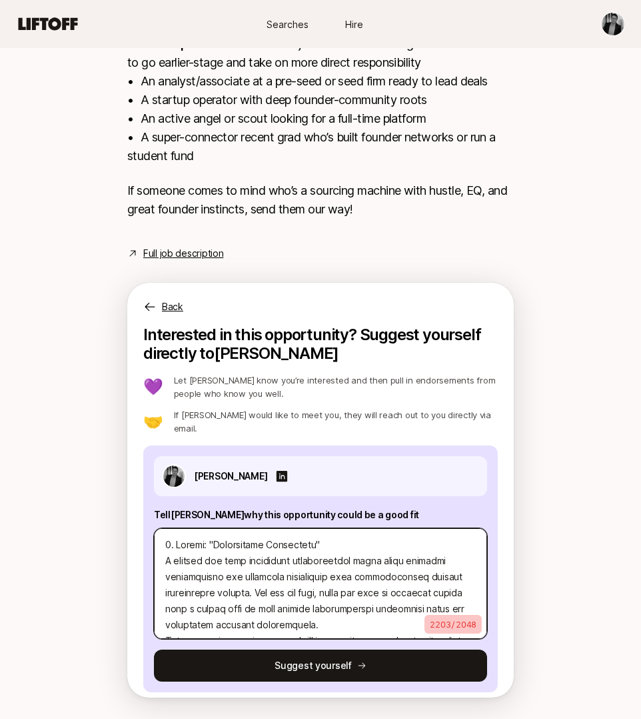
drag, startPoint x: 206, startPoint y: 562, endPoint x: 113, endPoint y: 562, distance: 92.7
click at [113, 562] on div "[US_STATE], [GEOGRAPHIC_DATA] View details Torch Capital is looking for our nex…" at bounding box center [321, 255] width 440 height 905
drag, startPoint x: 312, startPoint y: 563, endPoint x: 257, endPoint y: 564, distance: 54.7
click at [257, 564] on textarea at bounding box center [320, 583] width 333 height 111
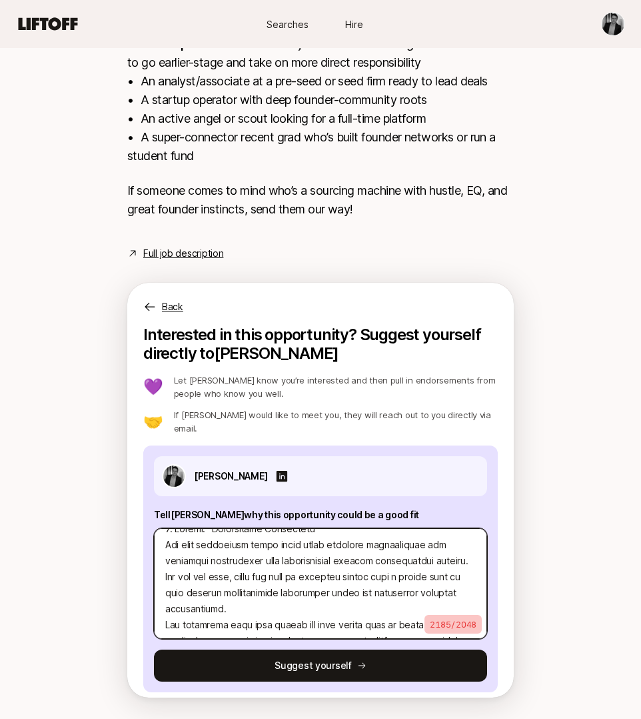
drag, startPoint x: 238, startPoint y: 580, endPoint x: 157, endPoint y: 580, distance: 81.3
click at [157, 580] on textarea at bounding box center [320, 583] width 333 height 111
click at [279, 607] on textarea at bounding box center [320, 583] width 333 height 111
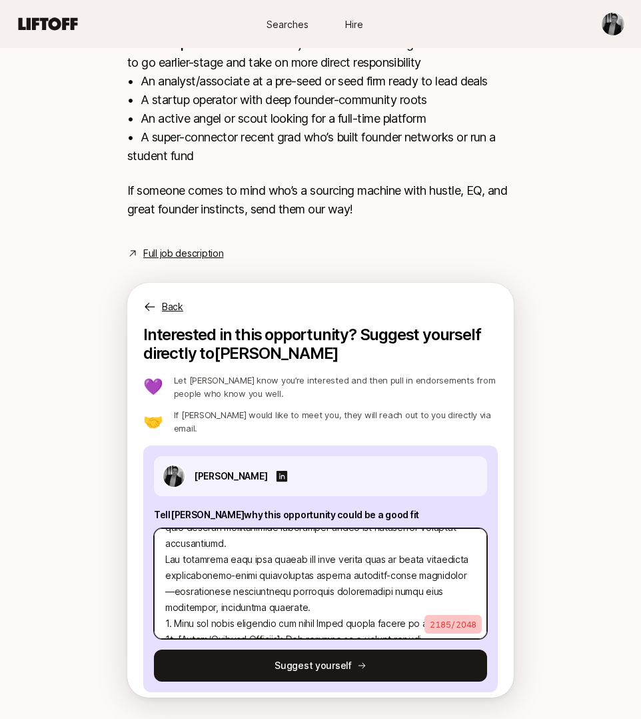
scroll to position [57, 0]
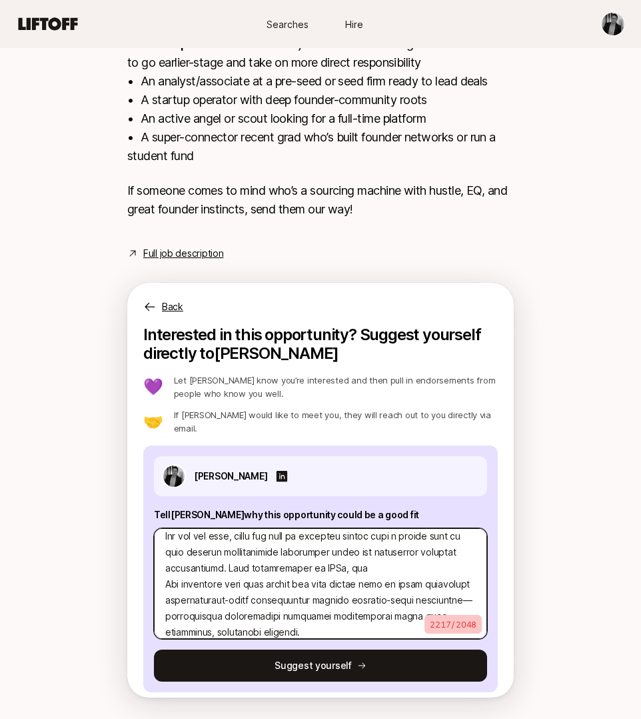
click at [187, 583] on textarea at bounding box center [320, 583] width 333 height 111
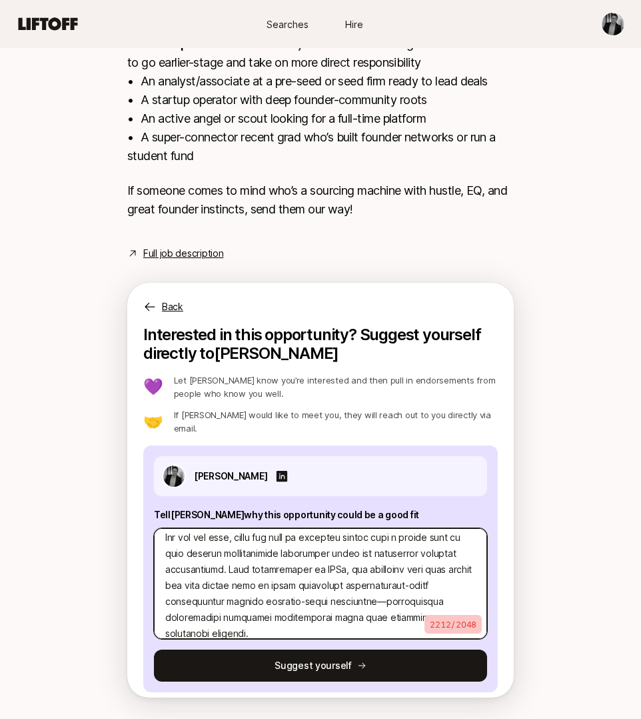
scroll to position [56, 0]
click at [169, 603] on textarea at bounding box center [320, 583] width 333 height 111
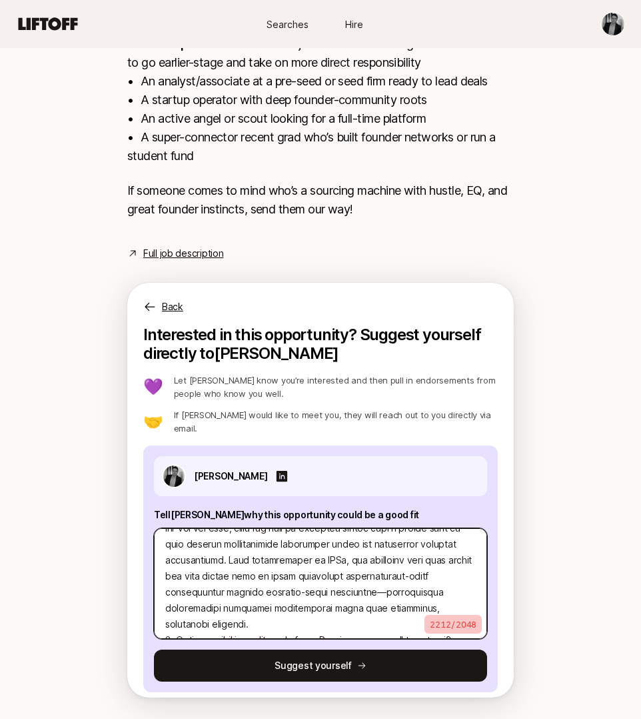
drag, startPoint x: 409, startPoint y: 605, endPoint x: 316, endPoint y: 591, distance: 93.7
click at [316, 591] on textarea at bounding box center [320, 583] width 333 height 111
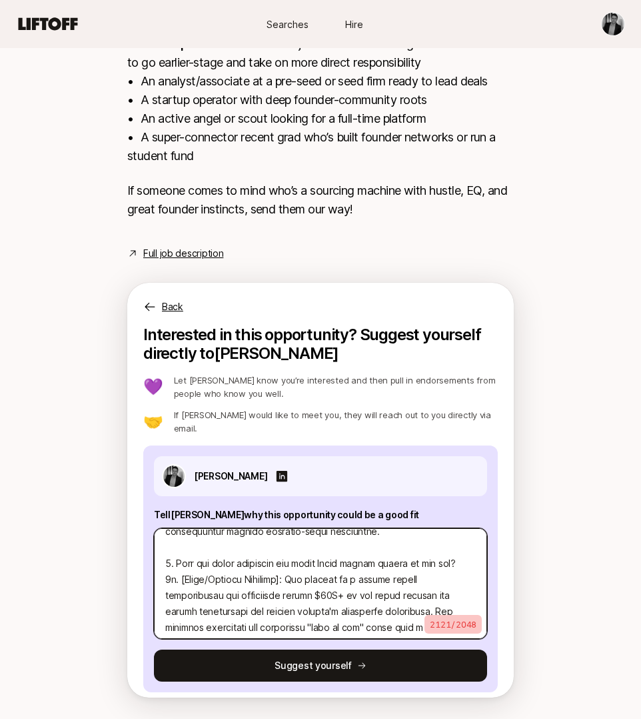
scroll to position [126, 0]
click at [337, 596] on textarea at bounding box center [320, 583] width 333 height 111
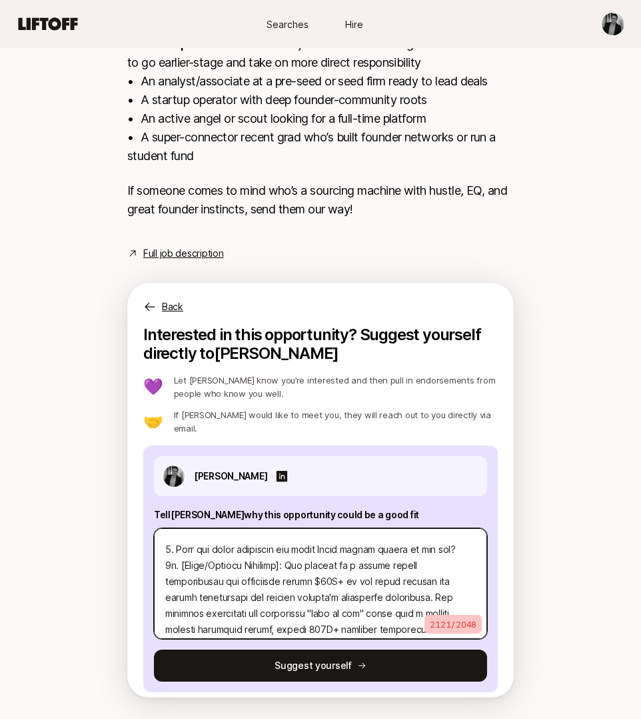
click at [293, 569] on textarea at bounding box center [320, 583] width 333 height 111
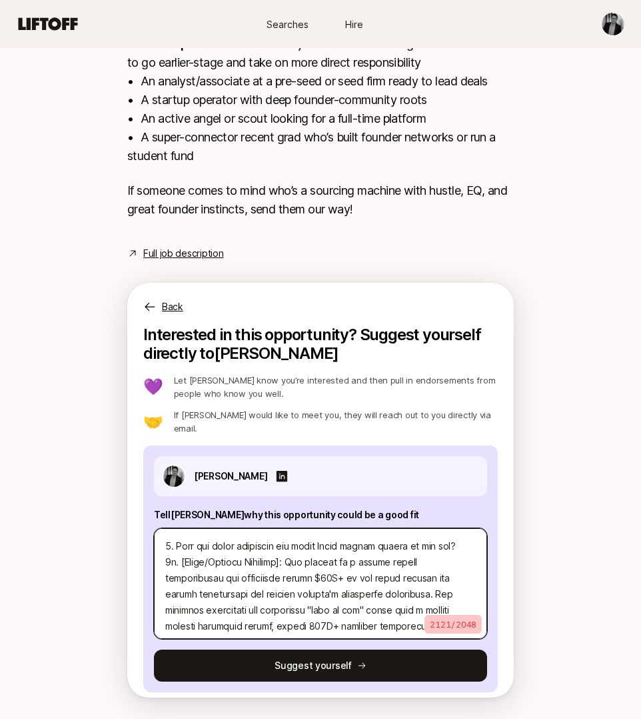
scroll to position [142, 0]
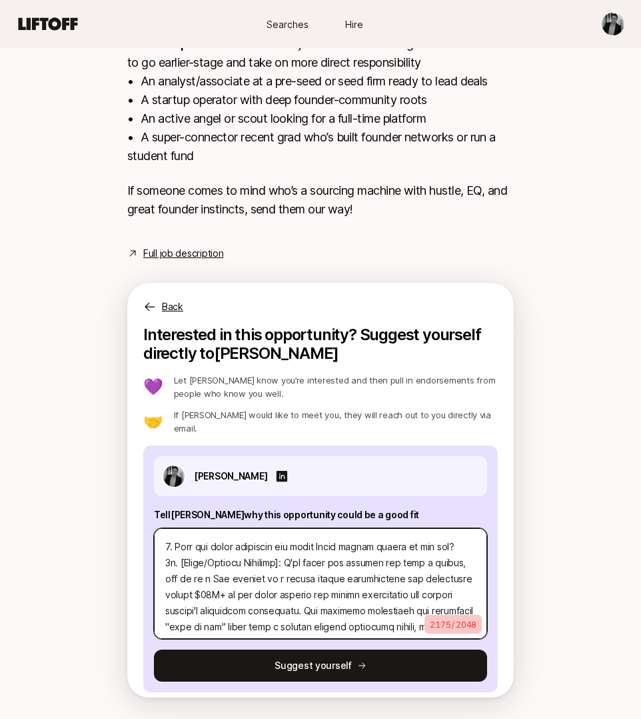
click at [284, 583] on textarea at bounding box center [320, 583] width 333 height 111
click at [350, 581] on textarea at bounding box center [320, 583] width 333 height 111
click at [411, 579] on textarea at bounding box center [320, 583] width 333 height 111
drag, startPoint x: 197, startPoint y: 598, endPoint x: 147, endPoint y: 598, distance: 50.7
click at [147, 598] on div "[PERSON_NAME] Tell [PERSON_NAME] why this opportunity could be a good fit 2151 …" at bounding box center [320, 568] width 355 height 247
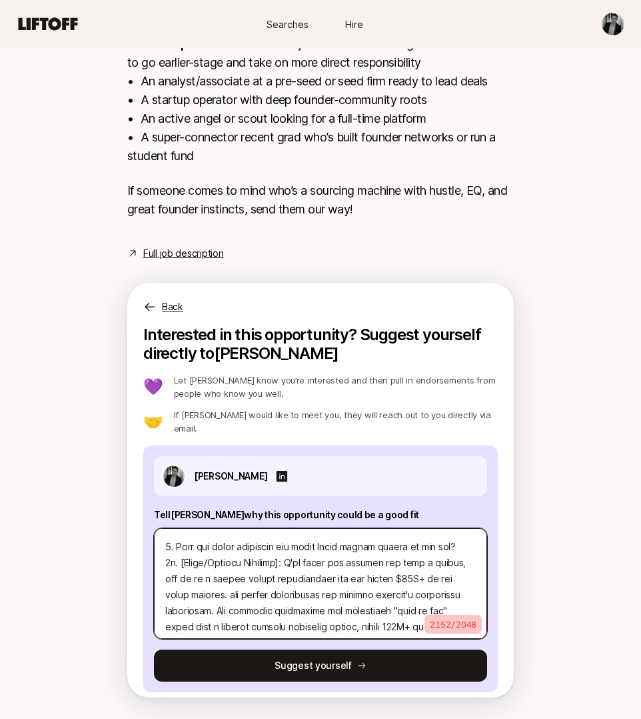
click at [256, 598] on textarea at bounding box center [320, 583] width 333 height 111
click at [286, 597] on textarea at bounding box center [320, 583] width 333 height 111
click at [233, 599] on textarea at bounding box center [320, 583] width 333 height 111
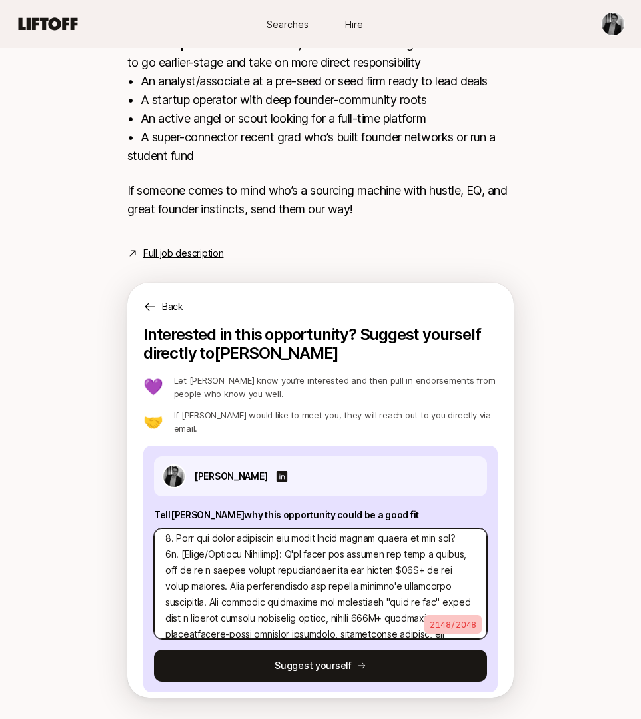
click at [298, 589] on textarea at bounding box center [320, 583] width 333 height 111
click at [395, 589] on textarea at bounding box center [320, 583] width 333 height 111
drag, startPoint x: 217, startPoint y: 606, endPoint x: 210, endPoint y: 585, distance: 21.9
click at [210, 585] on textarea at bounding box center [320, 583] width 333 height 111
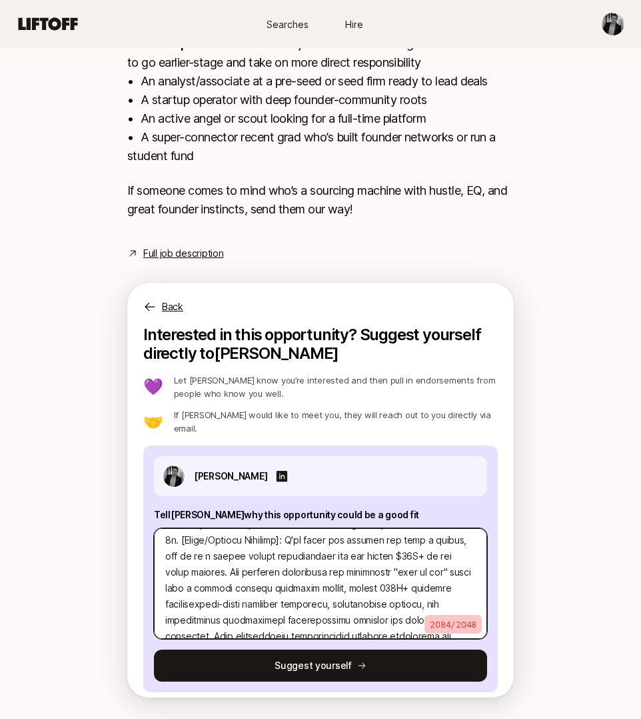
scroll to position [166, 0]
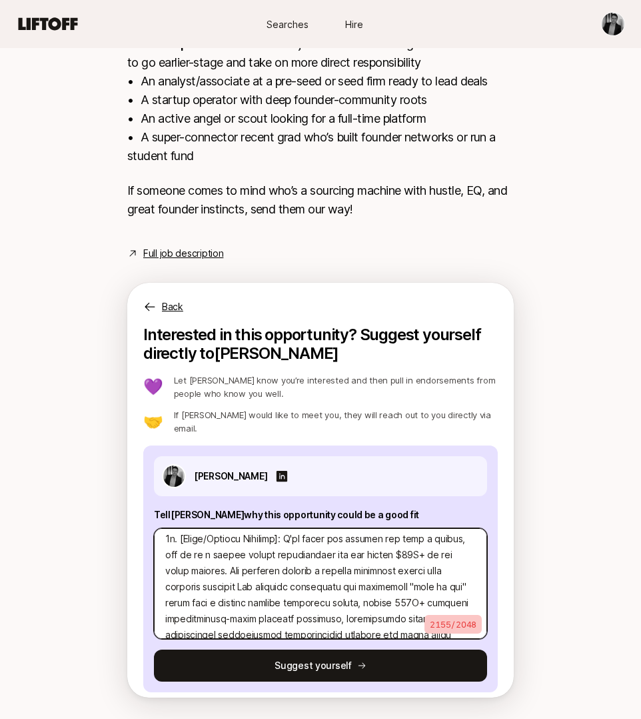
drag, startPoint x: 297, startPoint y: 573, endPoint x: 267, endPoint y: 575, distance: 29.4
click at [267, 575] on textarea at bounding box center [320, 583] width 333 height 111
click at [201, 590] on textarea at bounding box center [320, 583] width 333 height 111
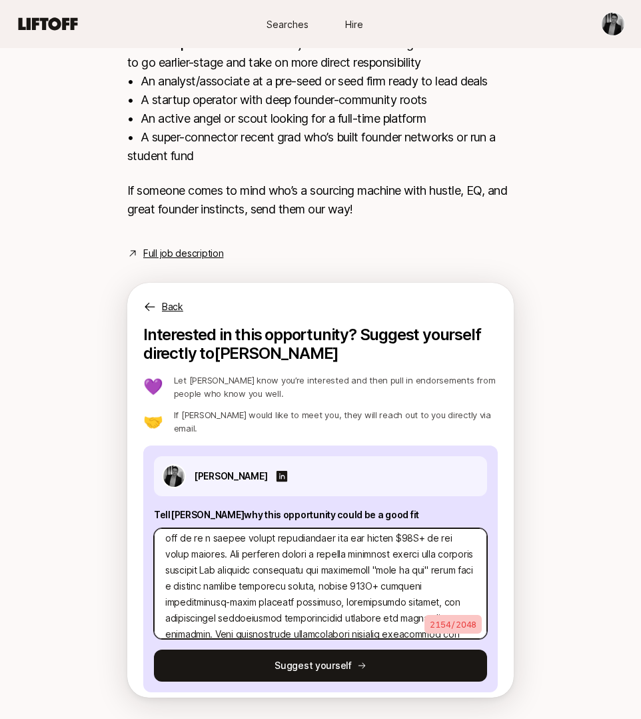
scroll to position [184, 0]
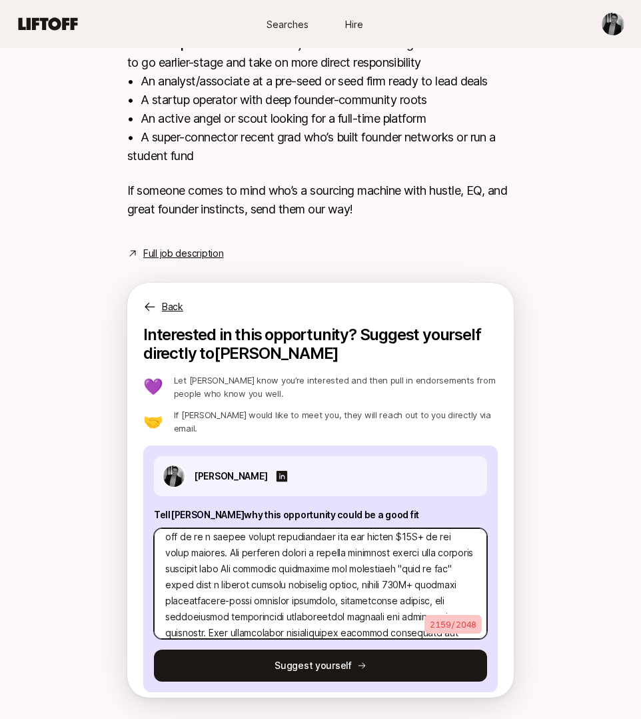
click at [466, 558] on textarea at bounding box center [320, 583] width 333 height 111
click at [188, 575] on textarea at bounding box center [320, 583] width 333 height 111
click at [277, 570] on textarea at bounding box center [320, 583] width 333 height 111
drag, startPoint x: 272, startPoint y: 569, endPoint x: 203, endPoint y: 607, distance: 78.5
click at [203, 607] on textarea at bounding box center [320, 583] width 333 height 111
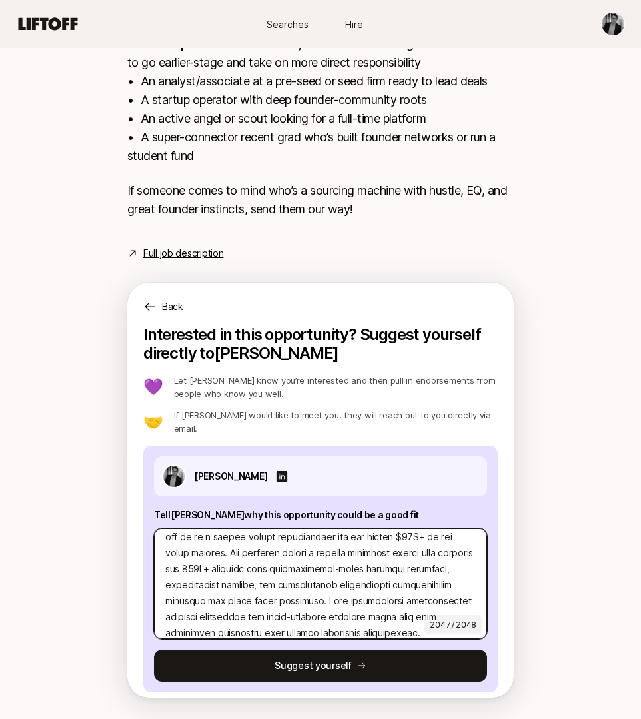
scroll to position [209, 0]
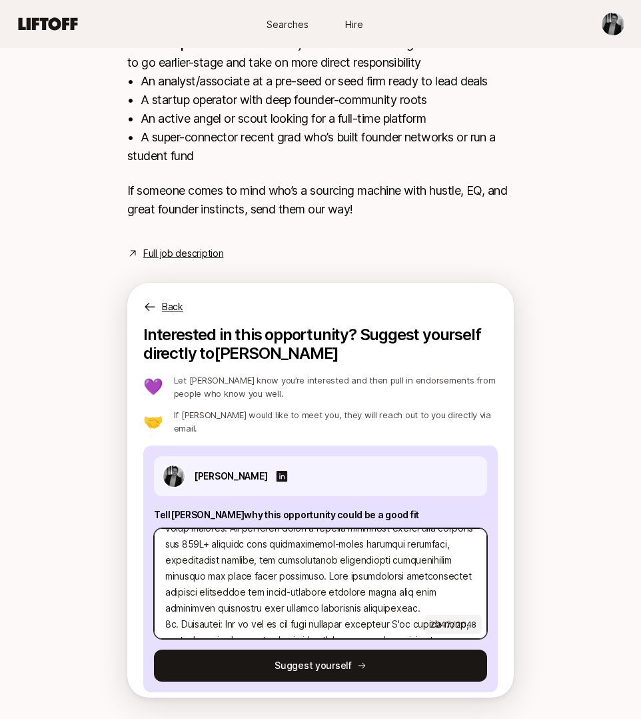
drag, startPoint x: 282, startPoint y: 574, endPoint x: 391, endPoint y: 605, distance: 113.1
click at [391, 605] on textarea at bounding box center [320, 583] width 333 height 111
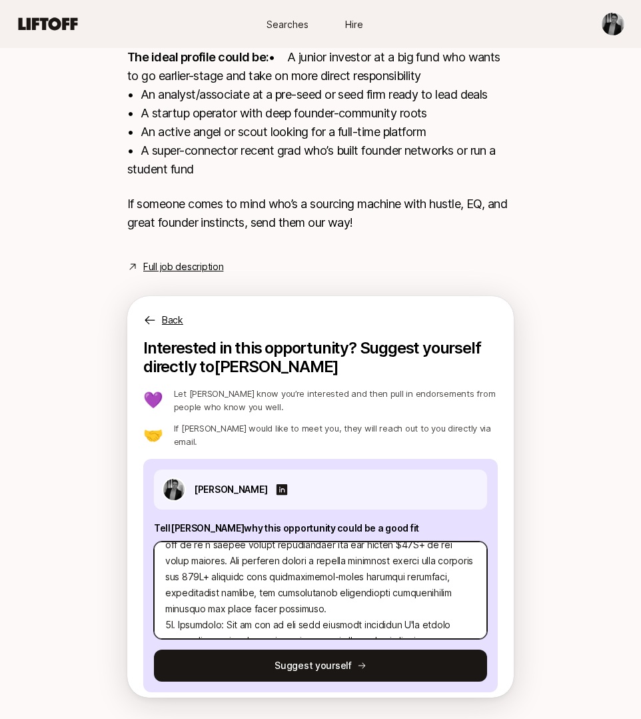
scroll to position [191, 0]
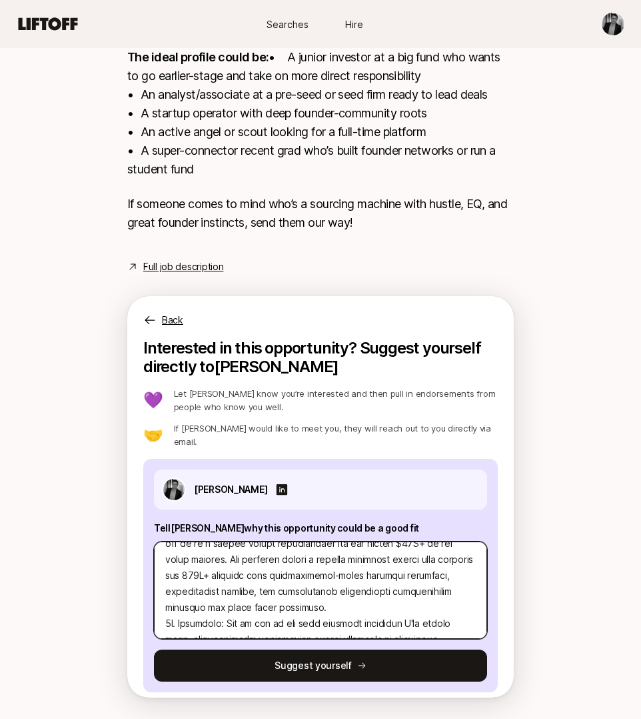
drag, startPoint x: 304, startPoint y: 597, endPoint x: 384, endPoint y: 585, distance: 81.0
click at [384, 585] on textarea at bounding box center [320, 589] width 333 height 97
click at [305, 586] on textarea at bounding box center [320, 589] width 333 height 97
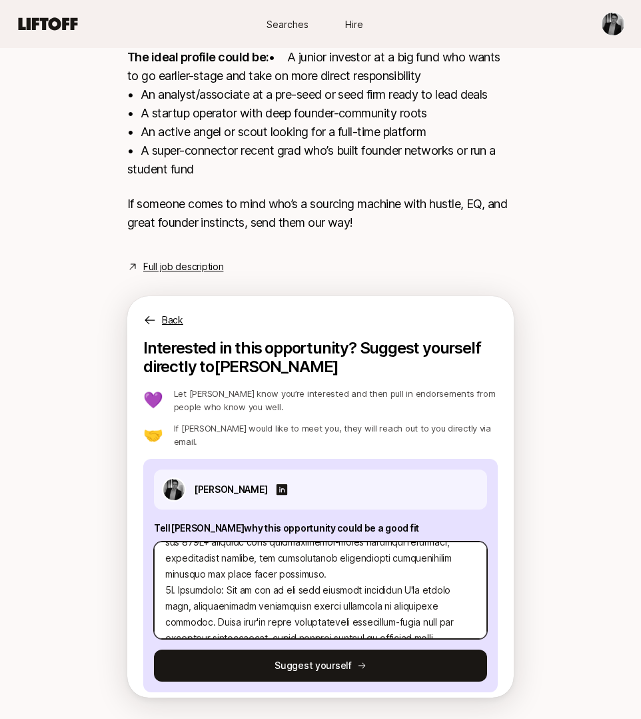
scroll to position [237, 0]
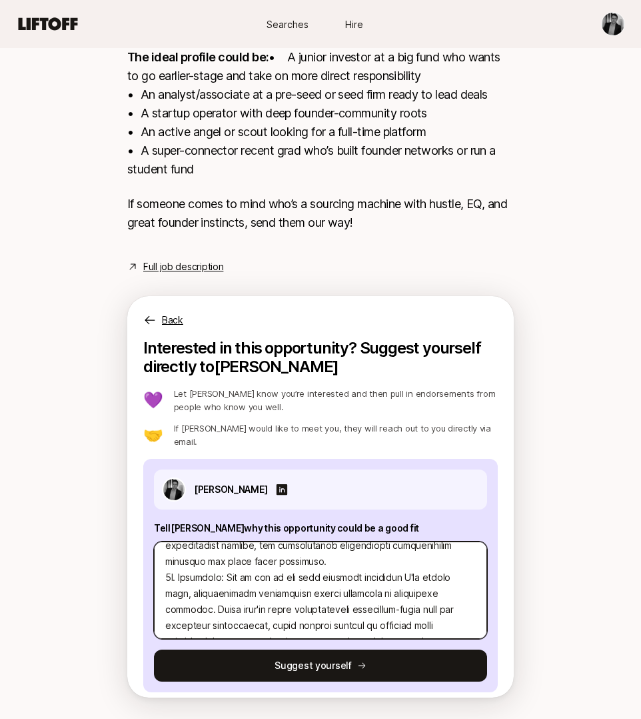
click at [316, 549] on textarea at bounding box center [320, 589] width 333 height 97
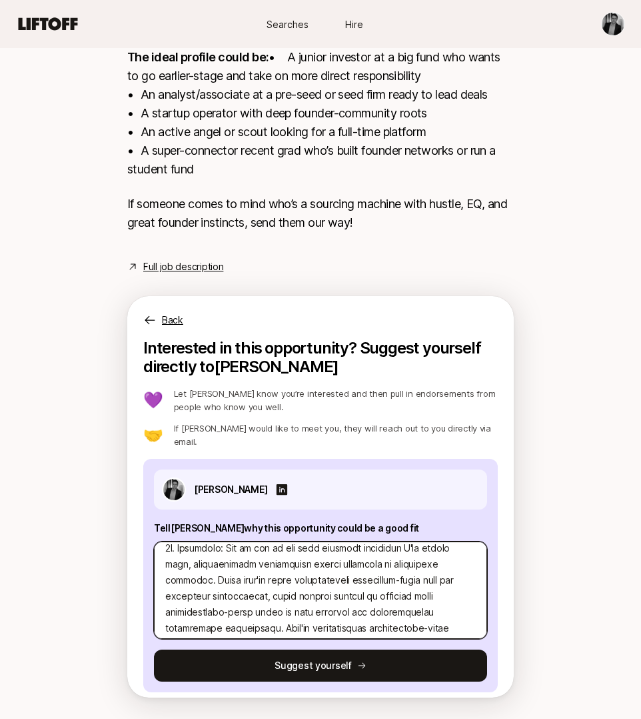
scroll to position [284, 0]
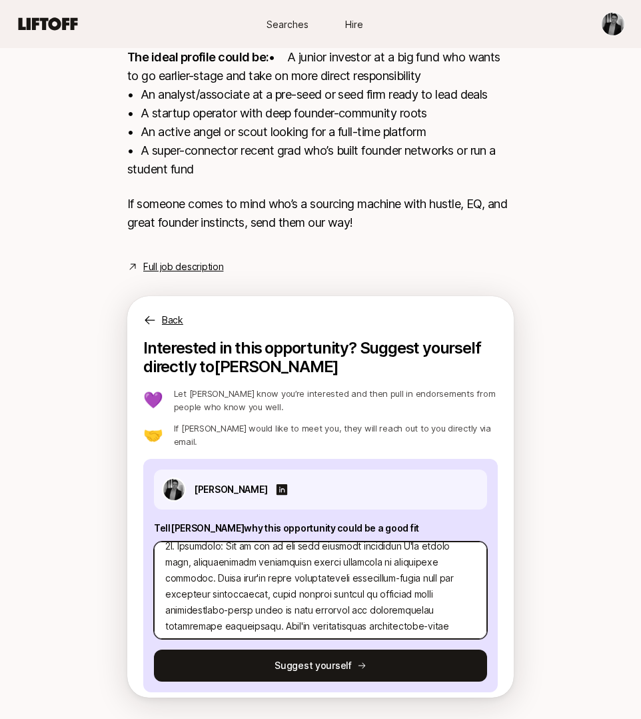
drag, startPoint x: 245, startPoint y: 568, endPoint x: 218, endPoint y: 568, distance: 27.3
click at [218, 568] on textarea at bounding box center [320, 589] width 333 height 97
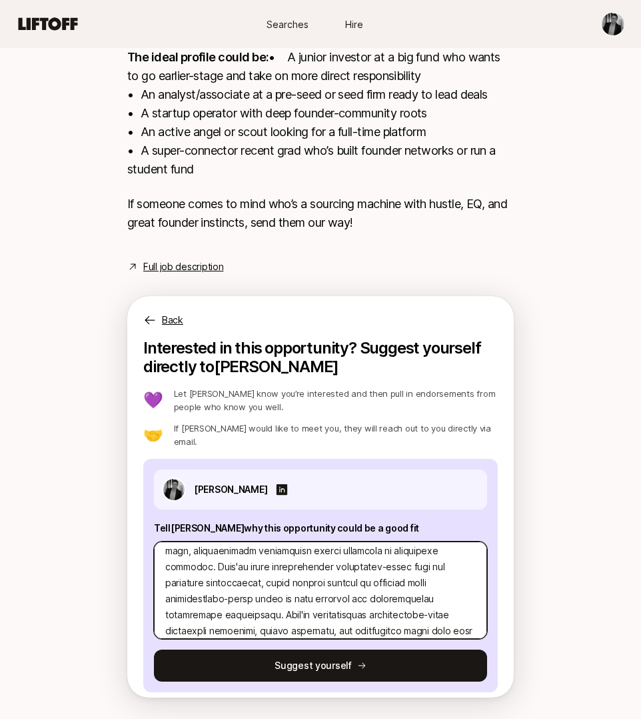
scroll to position [296, 0]
click at [258, 573] on textarea at bounding box center [320, 589] width 333 height 97
drag, startPoint x: 259, startPoint y: 589, endPoint x: 166, endPoint y: 589, distance: 92.7
click at [165, 589] on textarea at bounding box center [320, 589] width 333 height 97
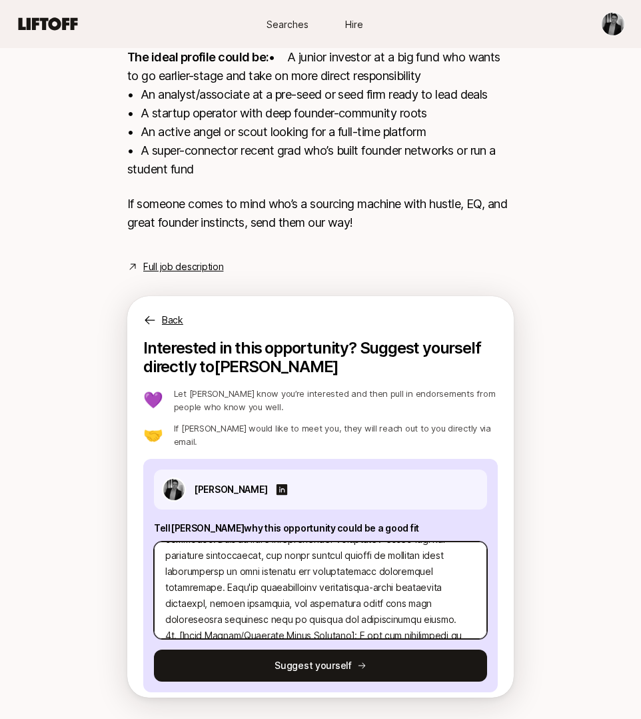
scroll to position [297, 0]
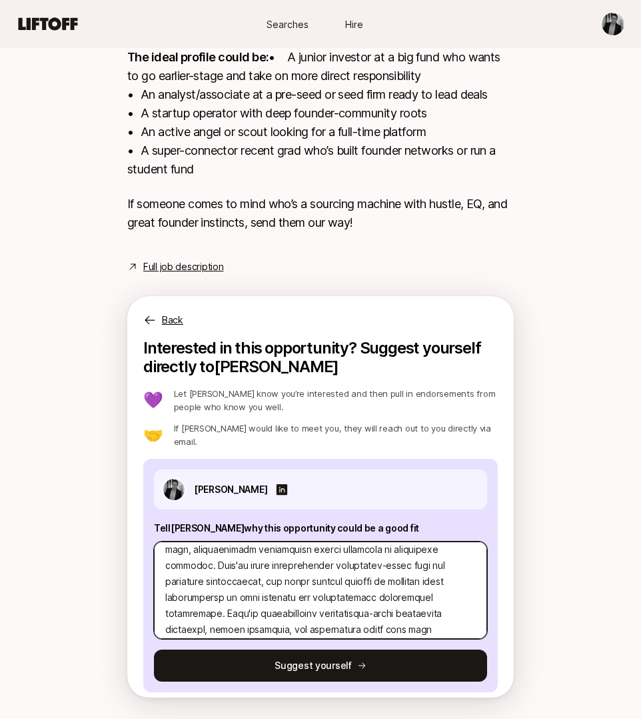
drag, startPoint x: 197, startPoint y: 605, endPoint x: 163, endPoint y: 603, distance: 33.4
click at [163, 603] on textarea at bounding box center [320, 589] width 333 height 97
click at [261, 602] on textarea at bounding box center [320, 589] width 333 height 97
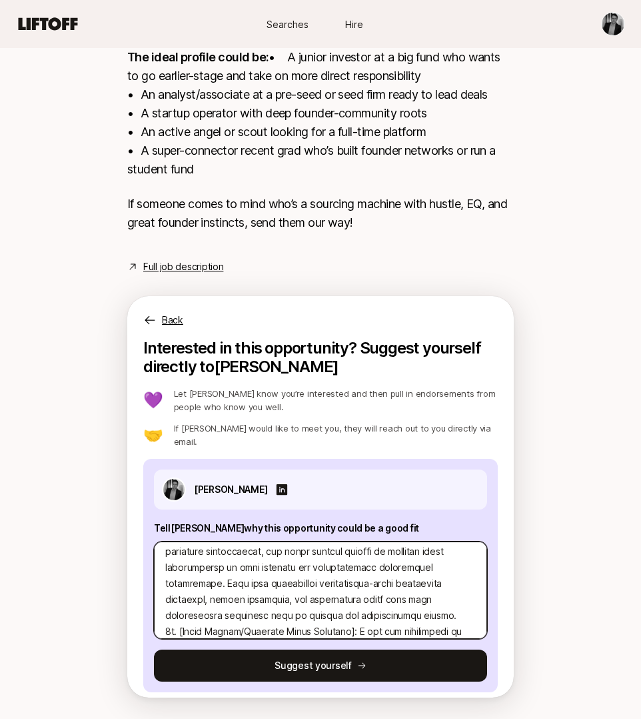
scroll to position [327, 0]
click at [317, 597] on textarea at bounding box center [320, 589] width 333 height 97
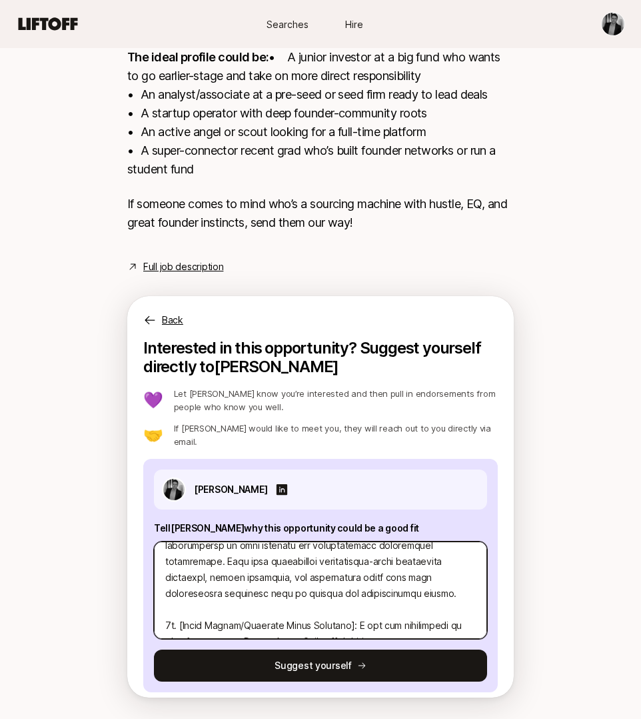
scroll to position [347, 0]
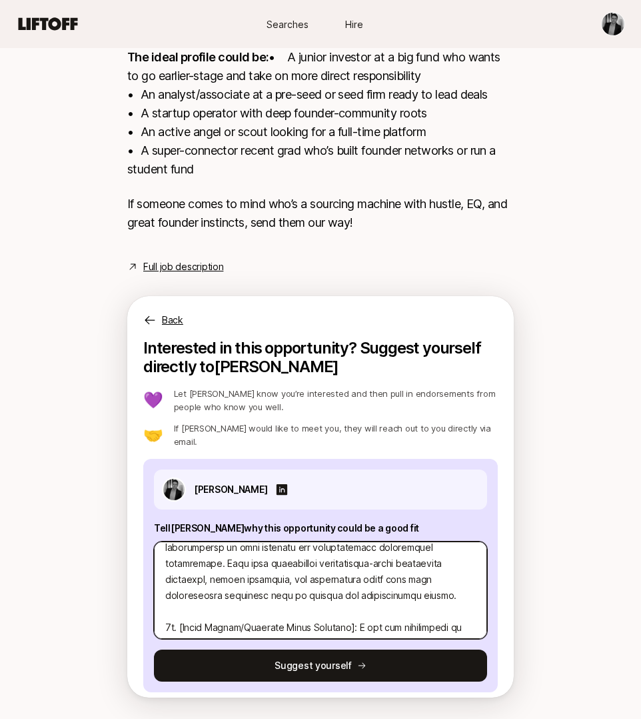
click at [300, 573] on textarea at bounding box center [320, 589] width 333 height 97
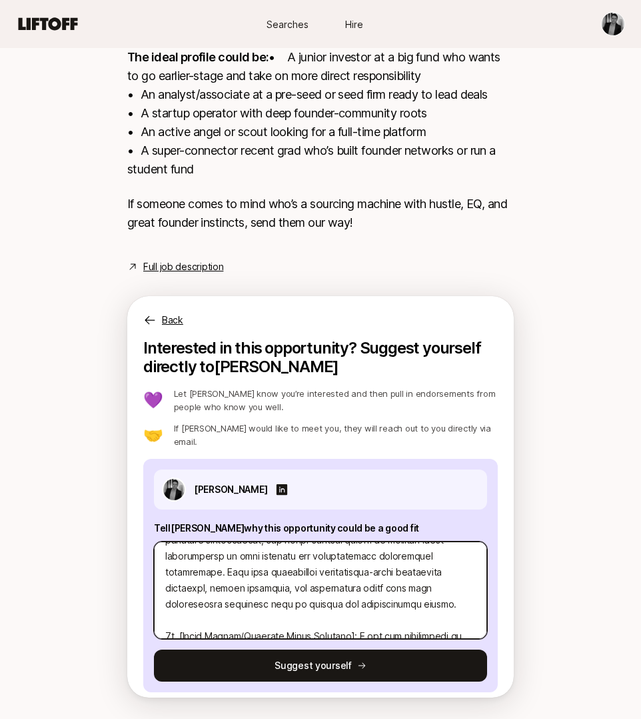
scroll to position [336, 0]
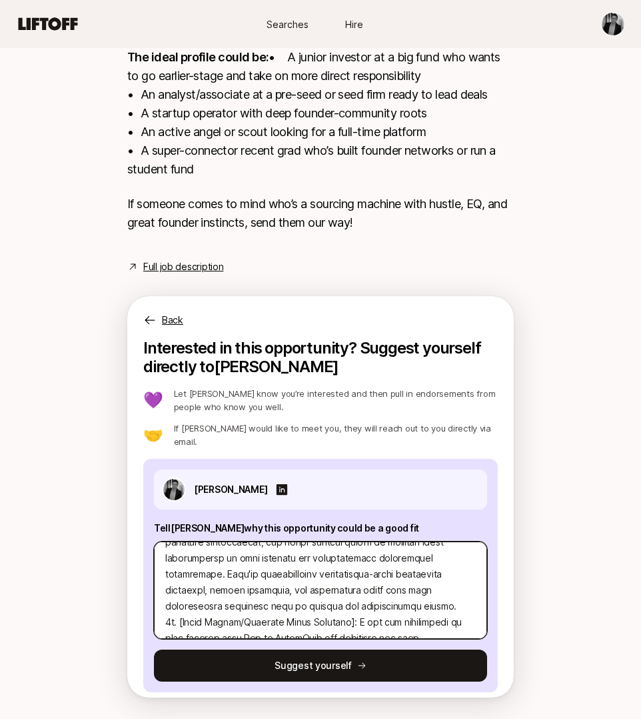
click at [315, 594] on textarea at bounding box center [320, 589] width 333 height 97
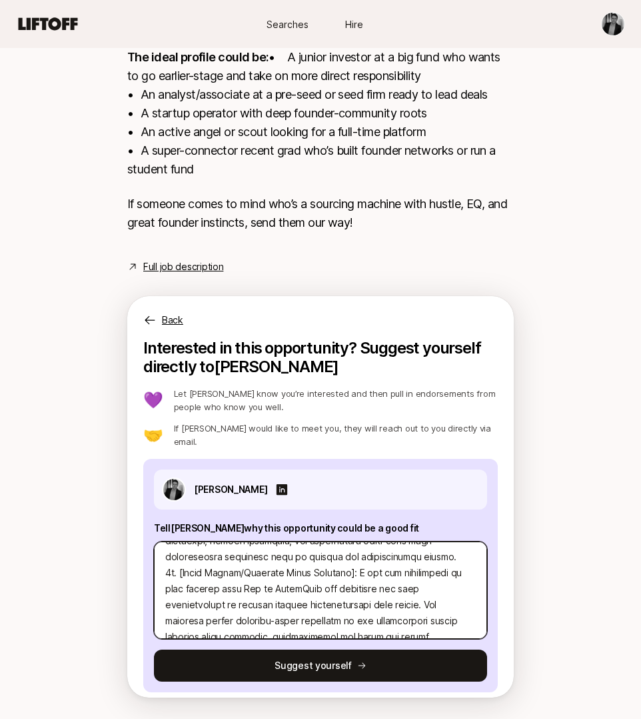
scroll to position [389, 0]
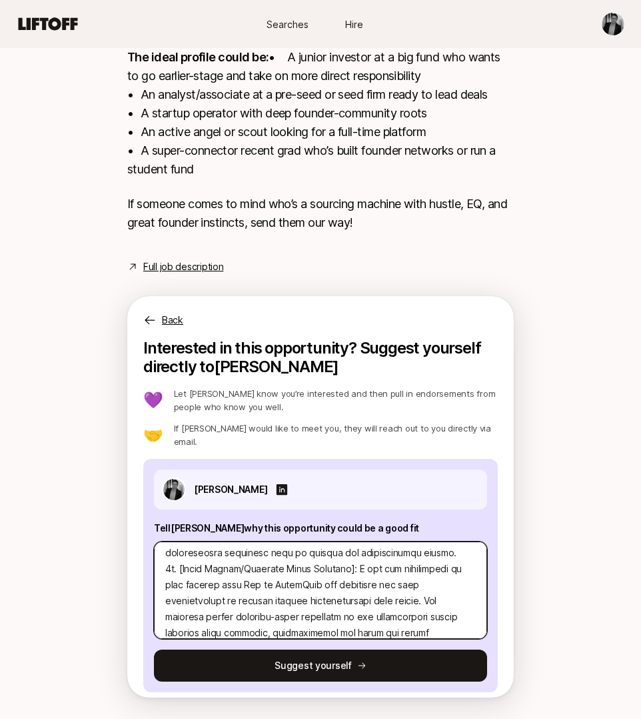
drag, startPoint x: 197, startPoint y: 574, endPoint x: 147, endPoint y: 574, distance: 50.0
click at [147, 574] on div "[PERSON_NAME] Tell [PERSON_NAME] why this opportunity could be a good fit Sugge…" at bounding box center [320, 575] width 355 height 233
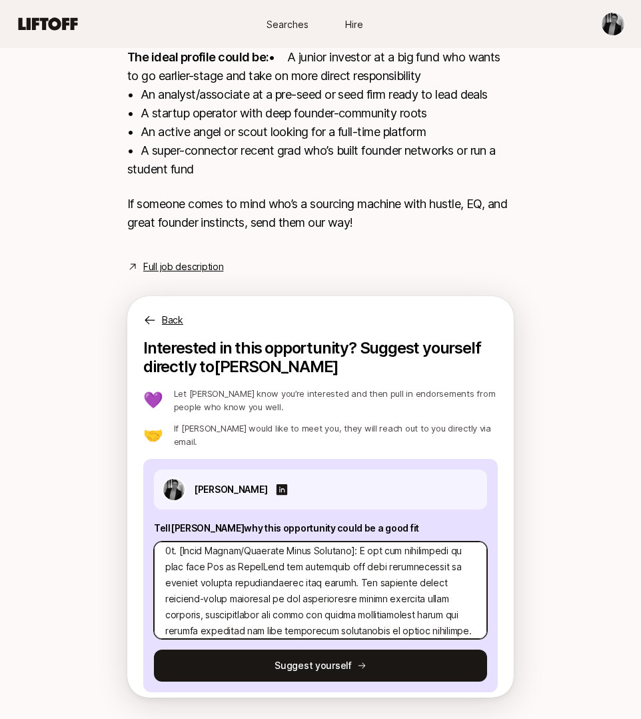
scroll to position [408, 0]
drag, startPoint x: 357, startPoint y: 554, endPoint x: 277, endPoint y: 554, distance: 79.3
click at [277, 554] on textarea at bounding box center [320, 589] width 333 height 97
click at [357, 567] on textarea at bounding box center [320, 589] width 333 height 97
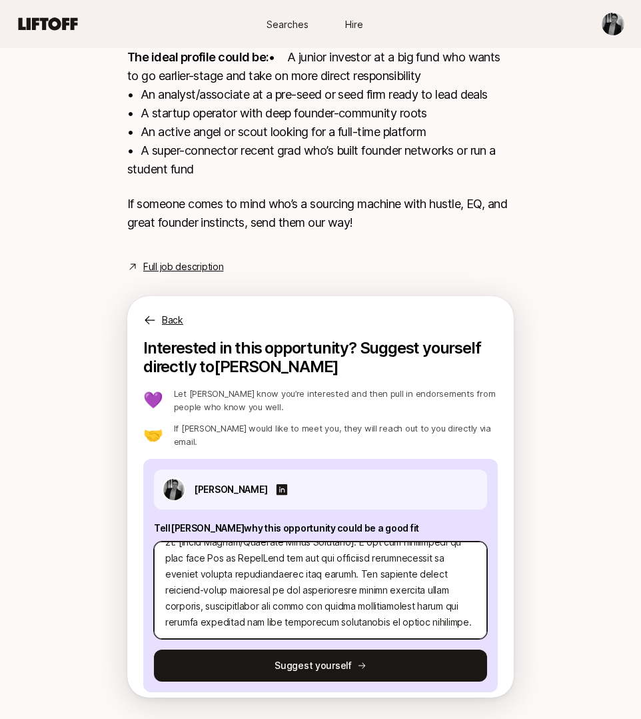
click at [347, 593] on textarea at bounding box center [320, 589] width 333 height 97
click at [349, 611] on textarea at bounding box center [320, 589] width 333 height 97
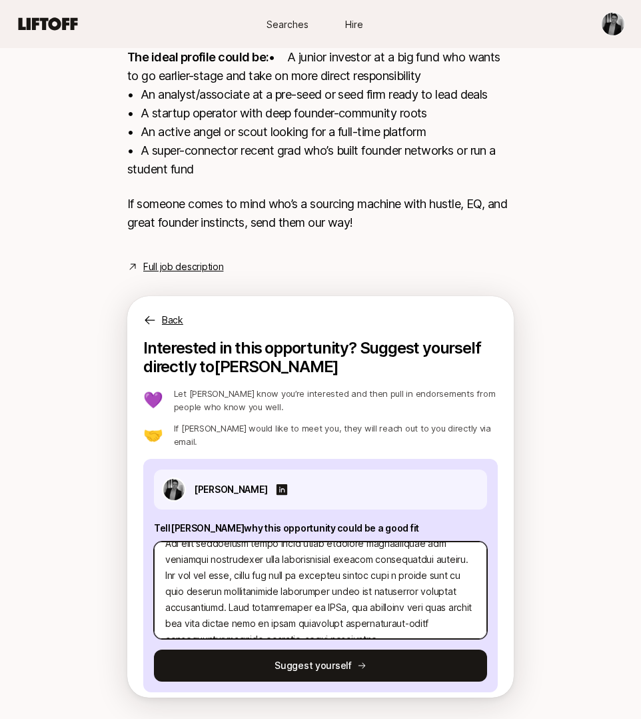
scroll to position [34, 0]
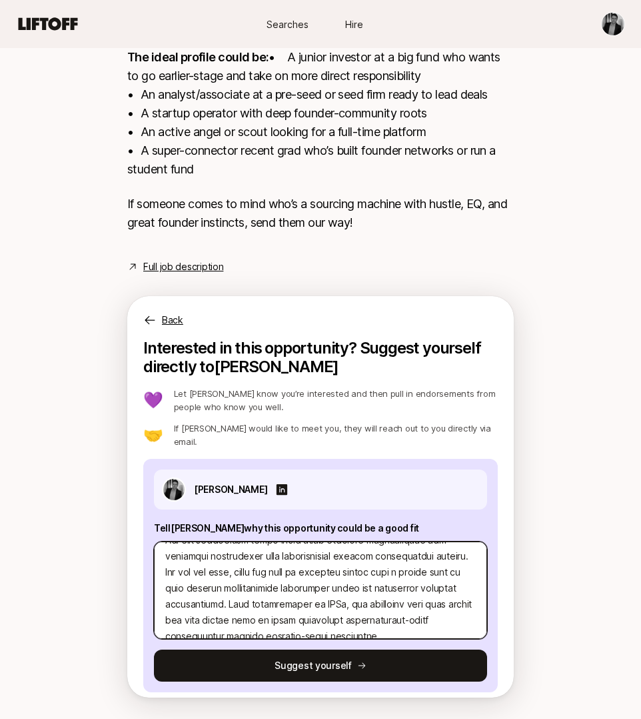
drag, startPoint x: 239, startPoint y: 565, endPoint x: 156, endPoint y: 563, distance: 82.7
click at [156, 563] on textarea at bounding box center [320, 589] width 333 height 97
click at [193, 561] on textarea at bounding box center [320, 589] width 333 height 97
click at [319, 561] on textarea at bounding box center [320, 589] width 333 height 97
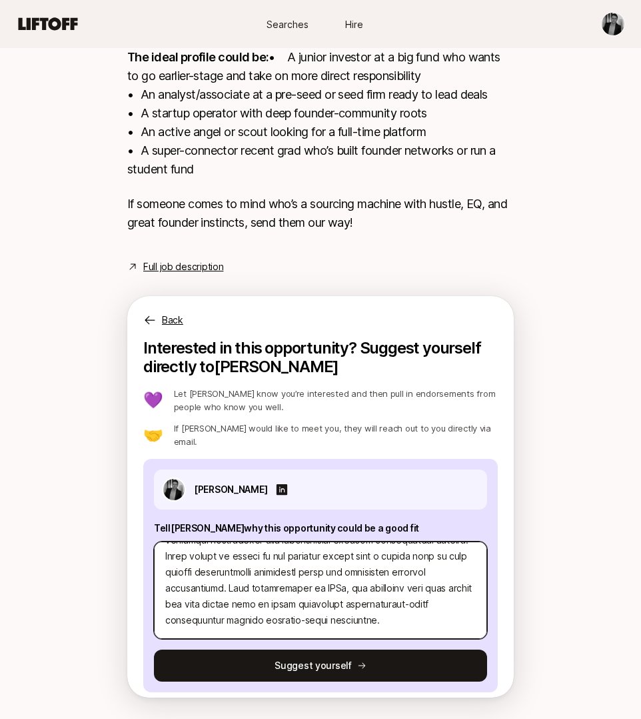
scroll to position [54, 0]
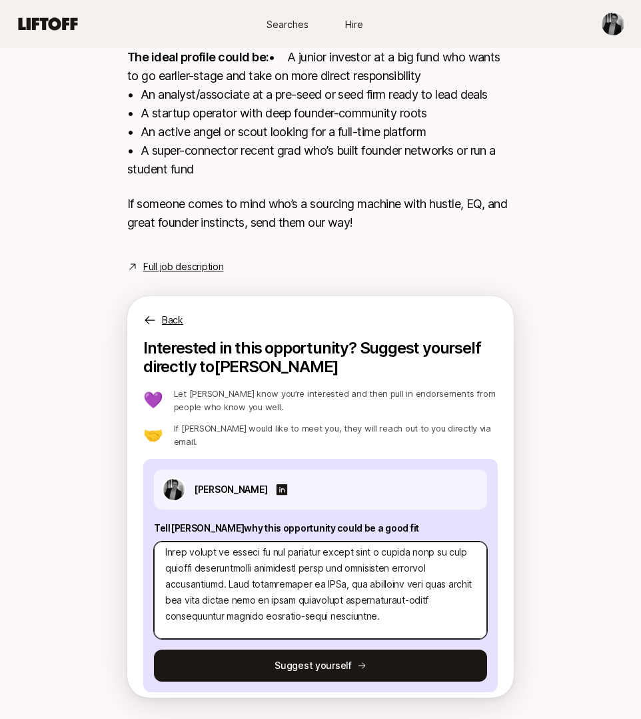
click at [312, 600] on textarea at bounding box center [320, 589] width 333 height 97
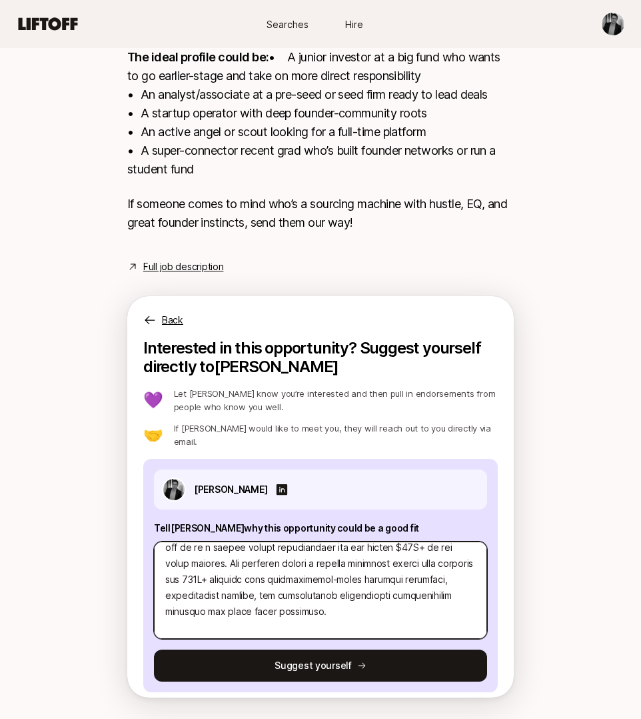
click at [209, 551] on textarea at bounding box center [320, 589] width 333 height 97
click at [357, 589] on textarea at bounding box center [320, 589] width 333 height 97
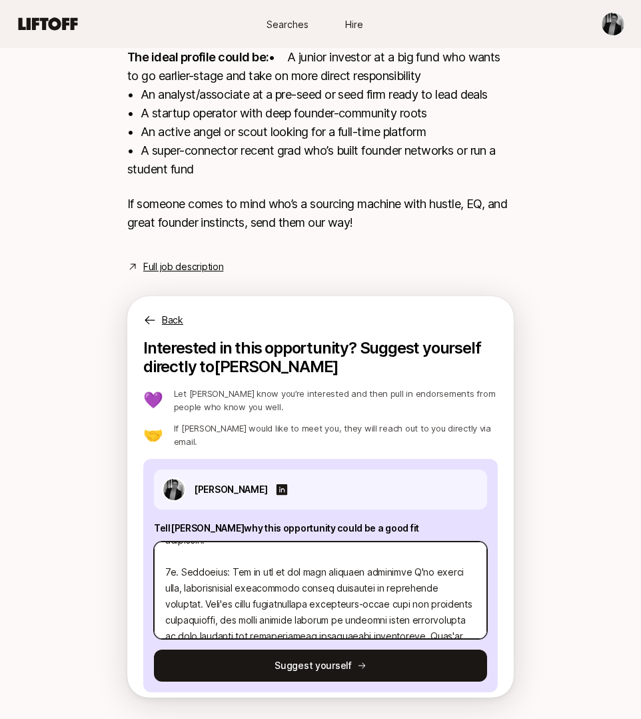
scroll to position [275, 0]
drag, startPoint x: 304, startPoint y: 561, endPoint x: 255, endPoint y: 560, distance: 49.3
click at [255, 560] on textarea at bounding box center [320, 589] width 333 height 97
click at [300, 581] on textarea at bounding box center [320, 589] width 333 height 97
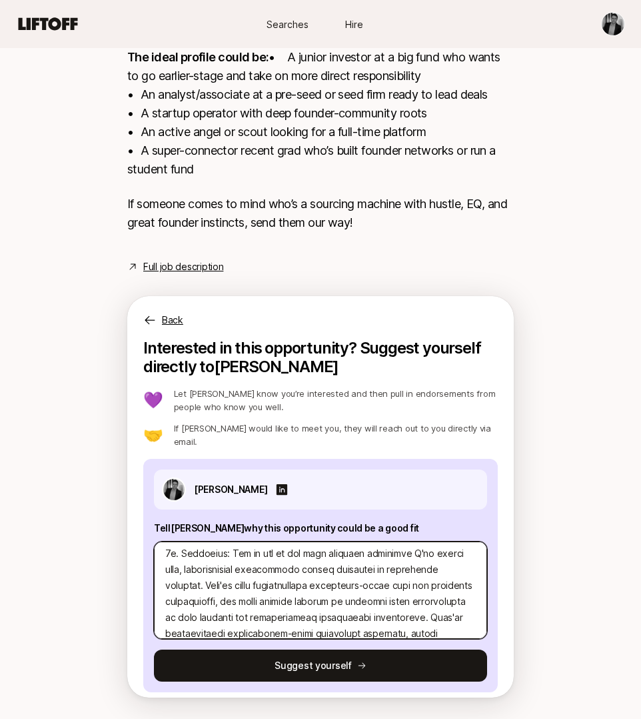
scroll to position [260, 0]
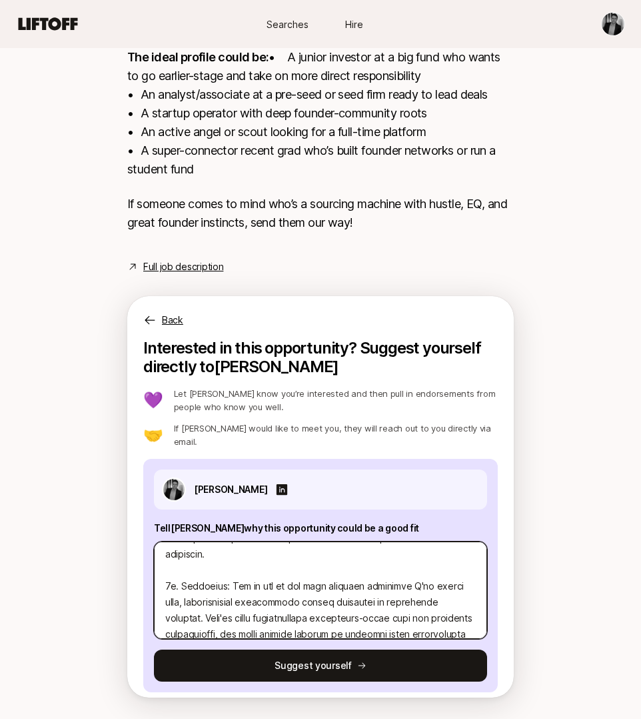
drag, startPoint x: 396, startPoint y: 575, endPoint x: 209, endPoint y: 588, distance: 187.8
click at [209, 588] on textarea at bounding box center [320, 589] width 333 height 97
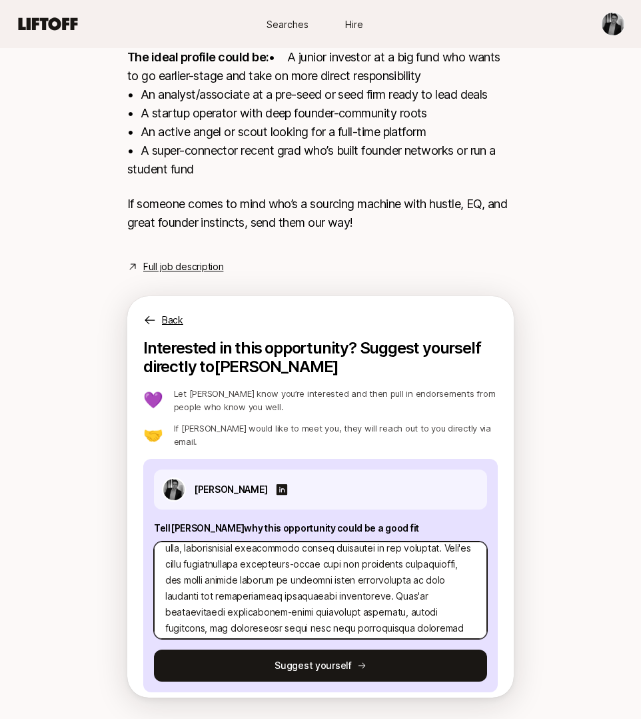
scroll to position [333, 0]
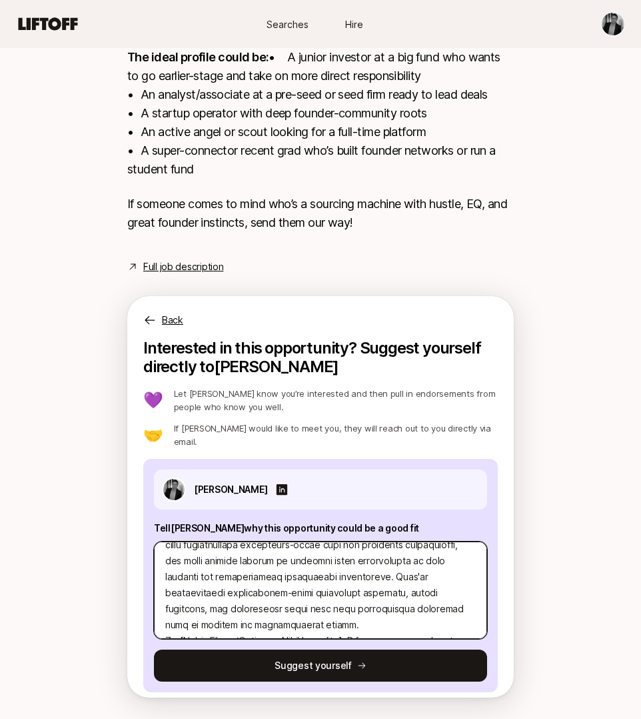
click at [274, 598] on textarea at bounding box center [320, 589] width 333 height 97
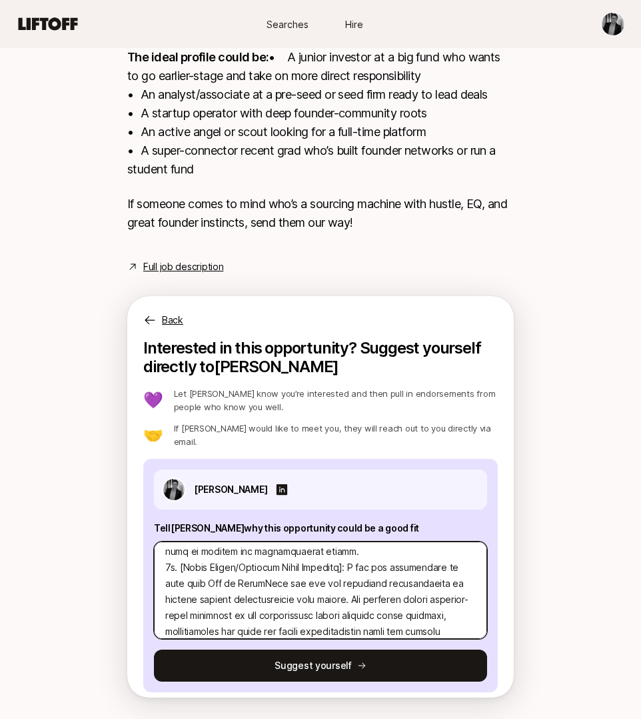
scroll to position [409, 0]
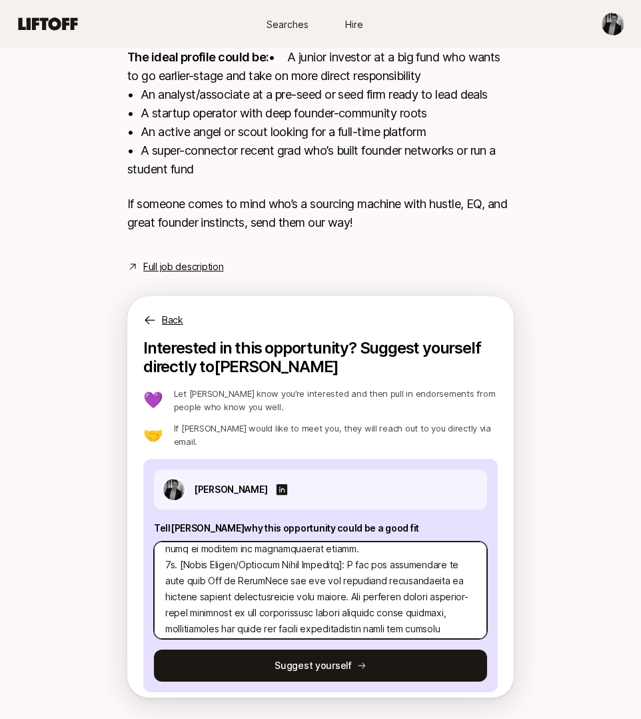
drag, startPoint x: 324, startPoint y: 566, endPoint x: 313, endPoint y: 567, distance: 10.7
click at [313, 567] on textarea at bounding box center [320, 589] width 333 height 97
click at [373, 583] on textarea at bounding box center [320, 589] width 333 height 97
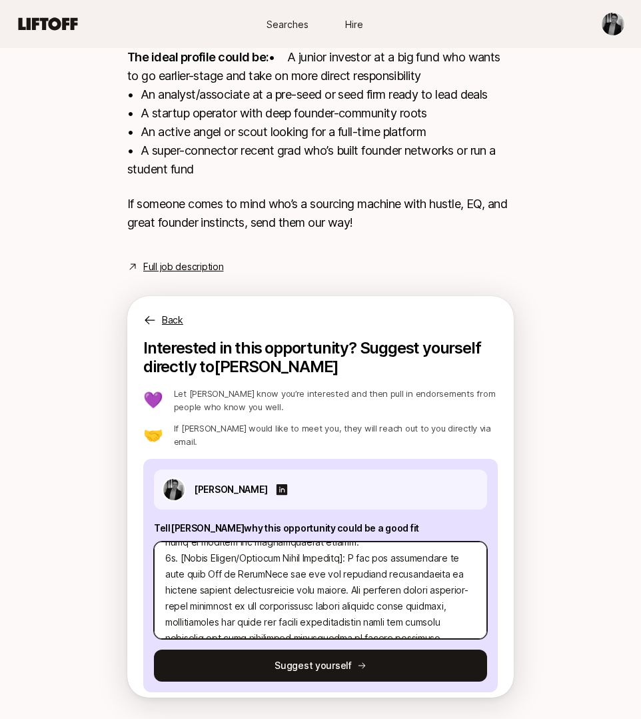
click at [321, 611] on textarea at bounding box center [320, 589] width 333 height 97
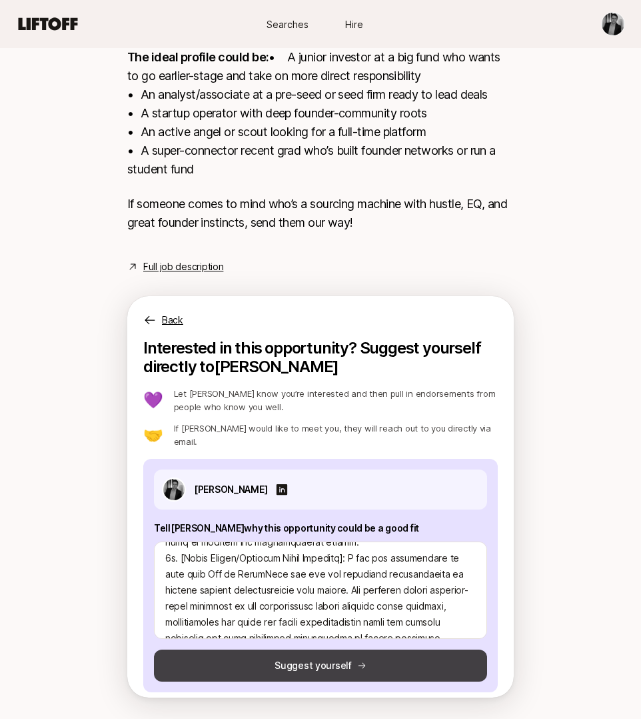
click at [351, 649] on button "Suggest yourself" at bounding box center [320, 665] width 333 height 32
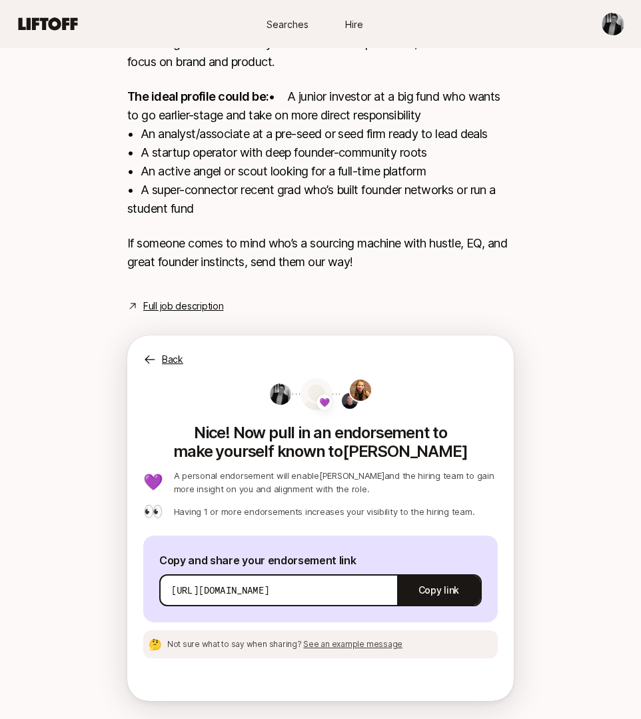
scroll to position [447, 0]
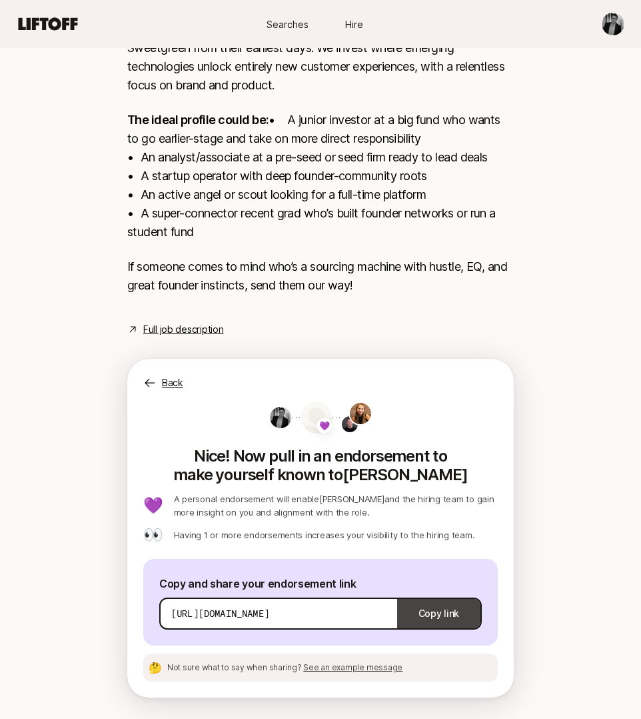
click at [431, 613] on button "Copy link" at bounding box center [438, 613] width 83 height 37
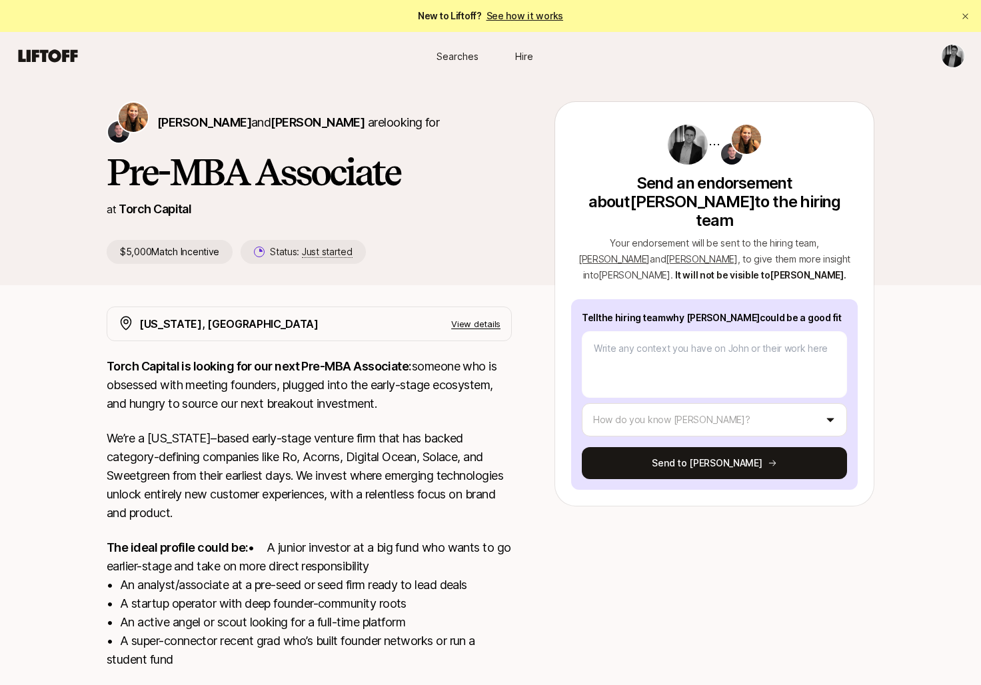
scroll to position [141, 0]
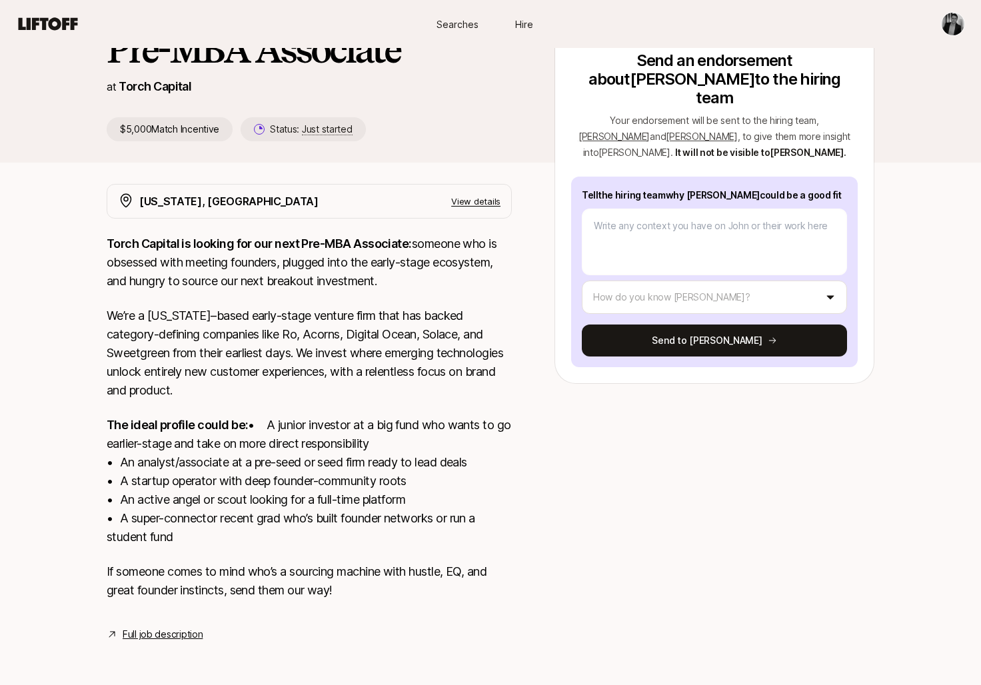
click at [163, 636] on link "Full job description" at bounding box center [163, 635] width 80 height 16
